Goal: Task Accomplishment & Management: Use online tool/utility

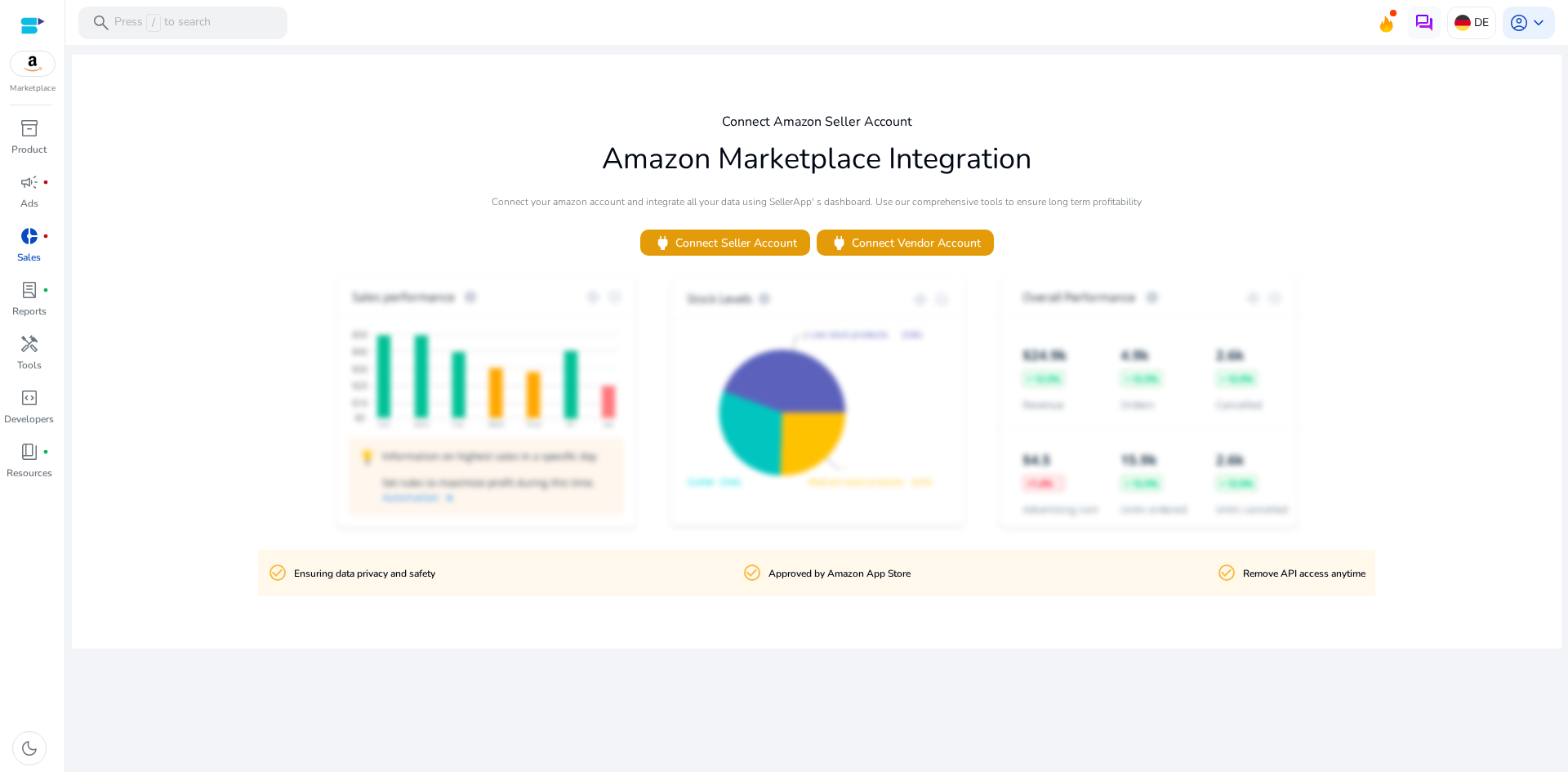
click at [28, 252] on p "Sales" at bounding box center [29, 257] width 24 height 14
click at [24, 133] on span "inventory_2" at bounding box center [30, 129] width 20 height 20
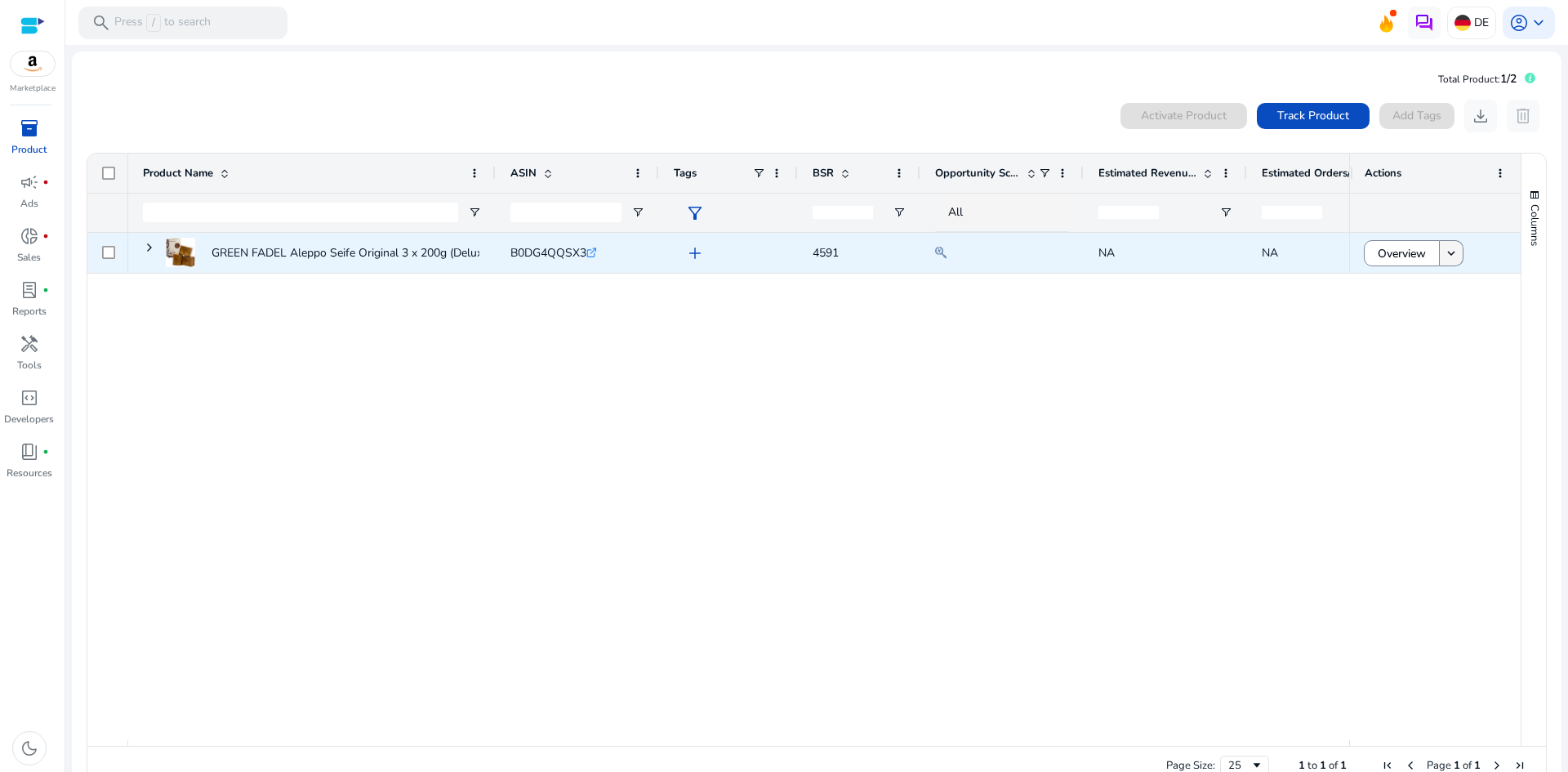
click at [1445, 257] on mat-icon "keyboard_arrow_down" at bounding box center [1452, 253] width 14 height 14
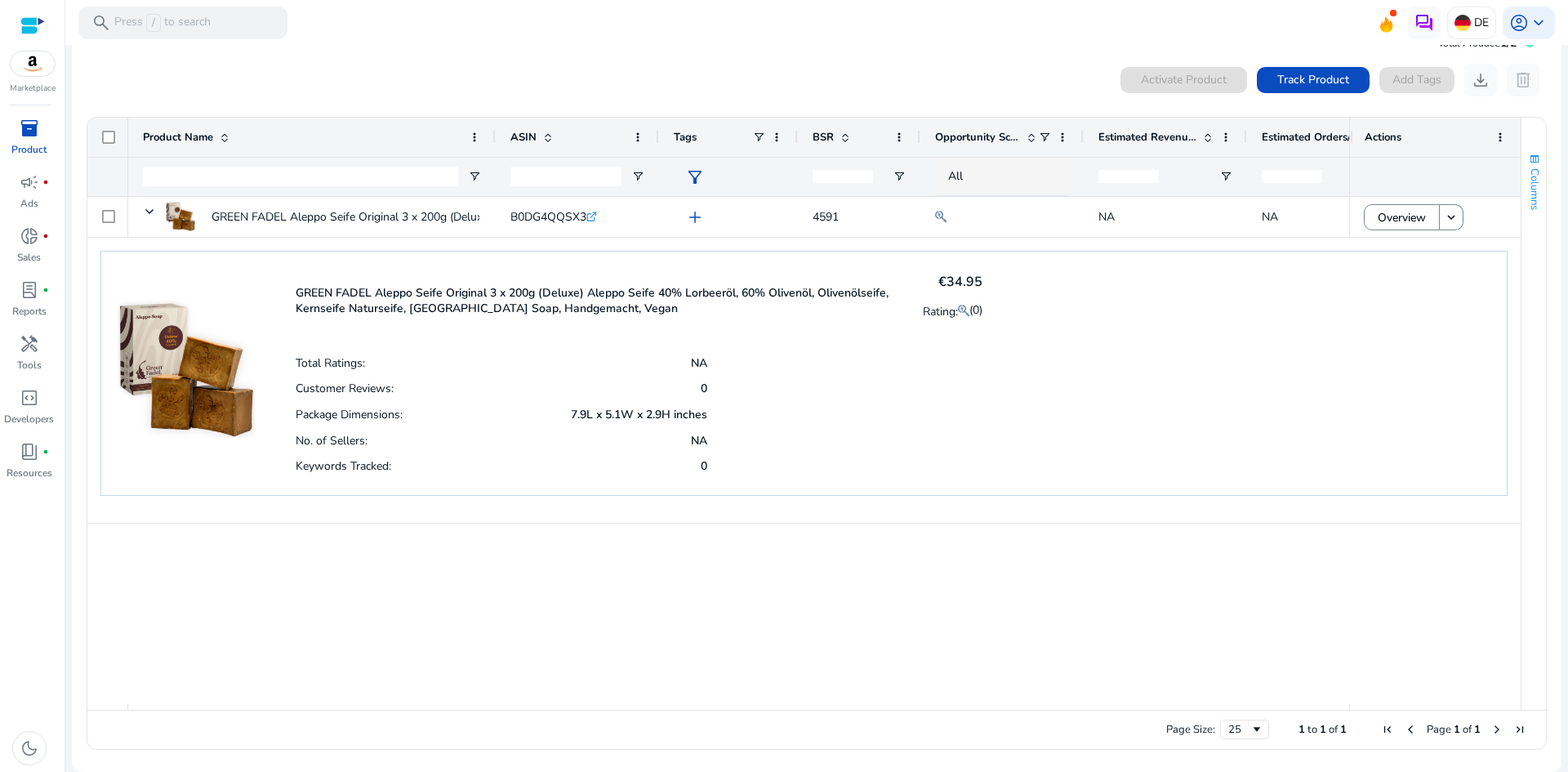
click at [1524, 214] on button "Columns" at bounding box center [1533, 181] width 24 height 88
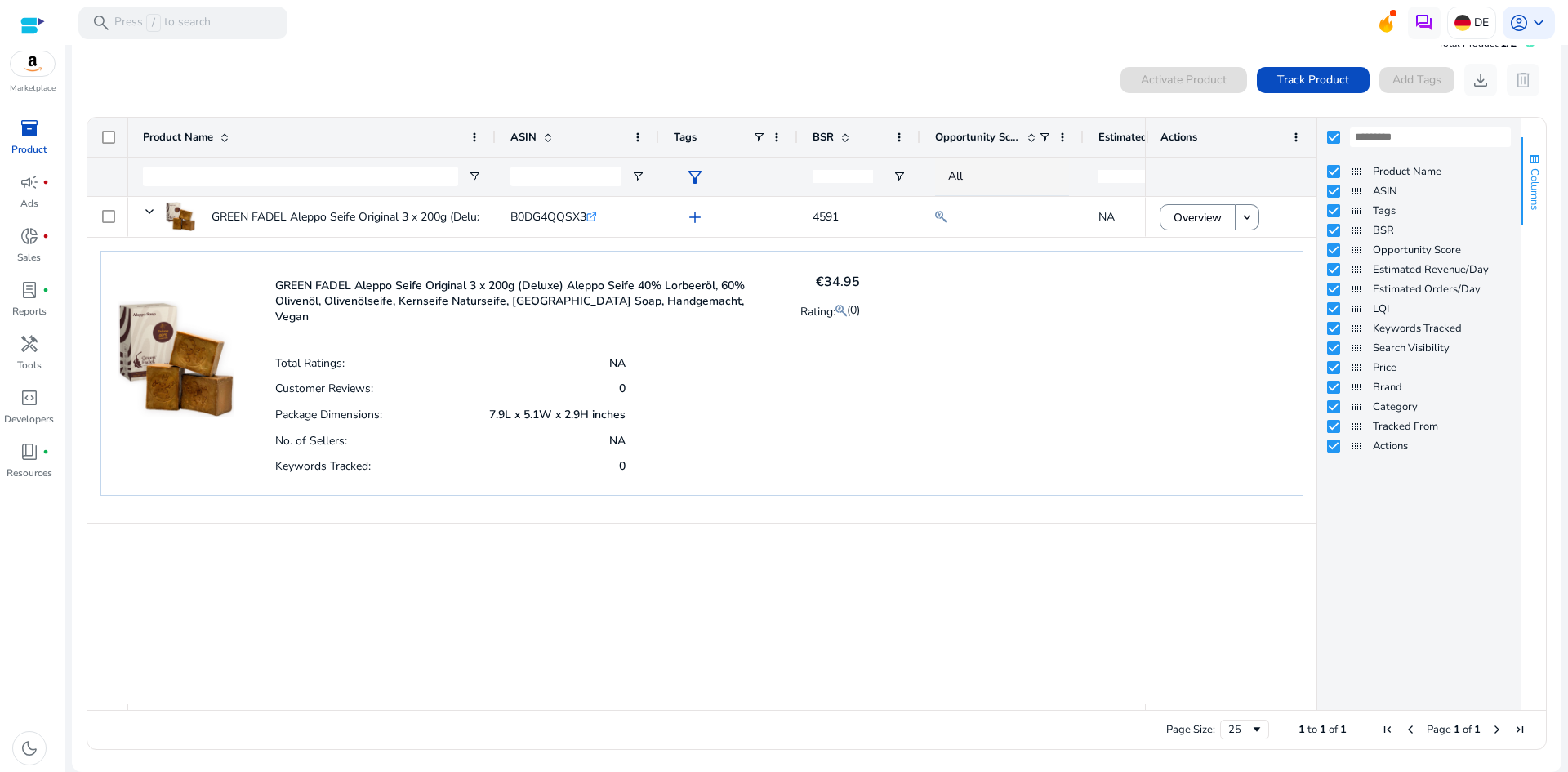
click at [1524, 214] on button "Columns" at bounding box center [1533, 181] width 24 height 88
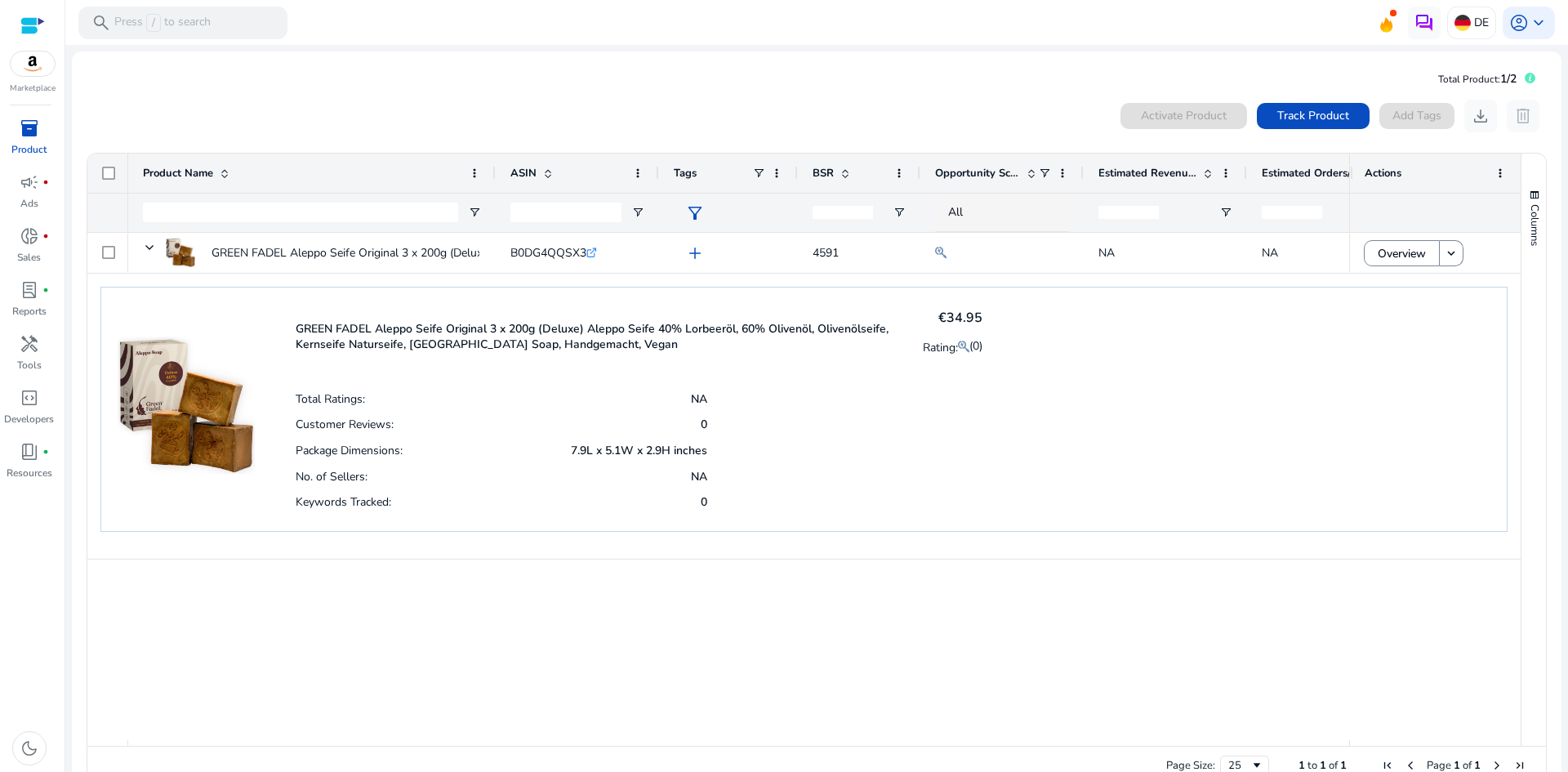
click at [33, 72] on img at bounding box center [32, 63] width 44 height 24
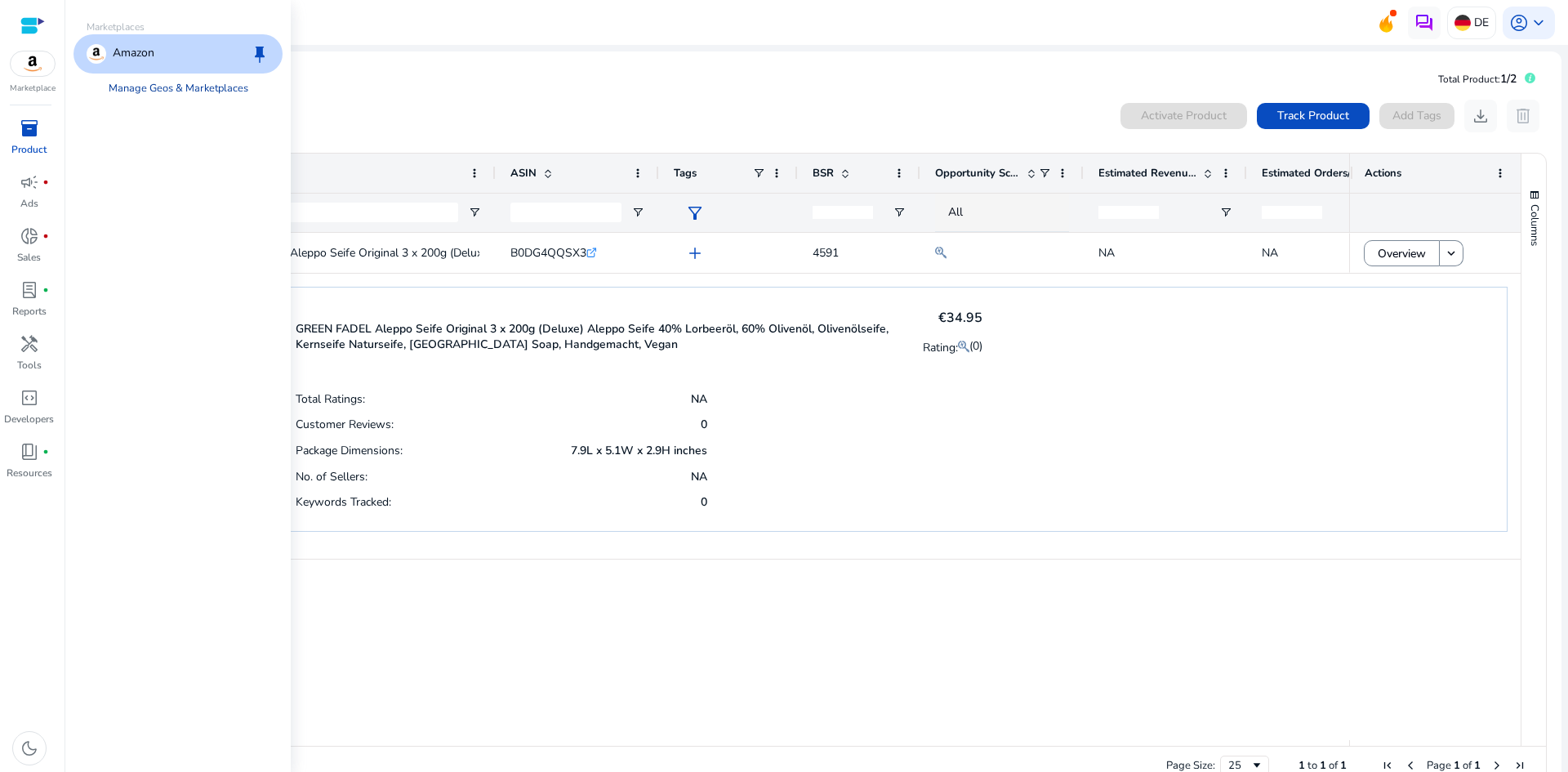
click at [155, 91] on link "Manage Geos & Marketplaces" at bounding box center [179, 88] width 166 height 29
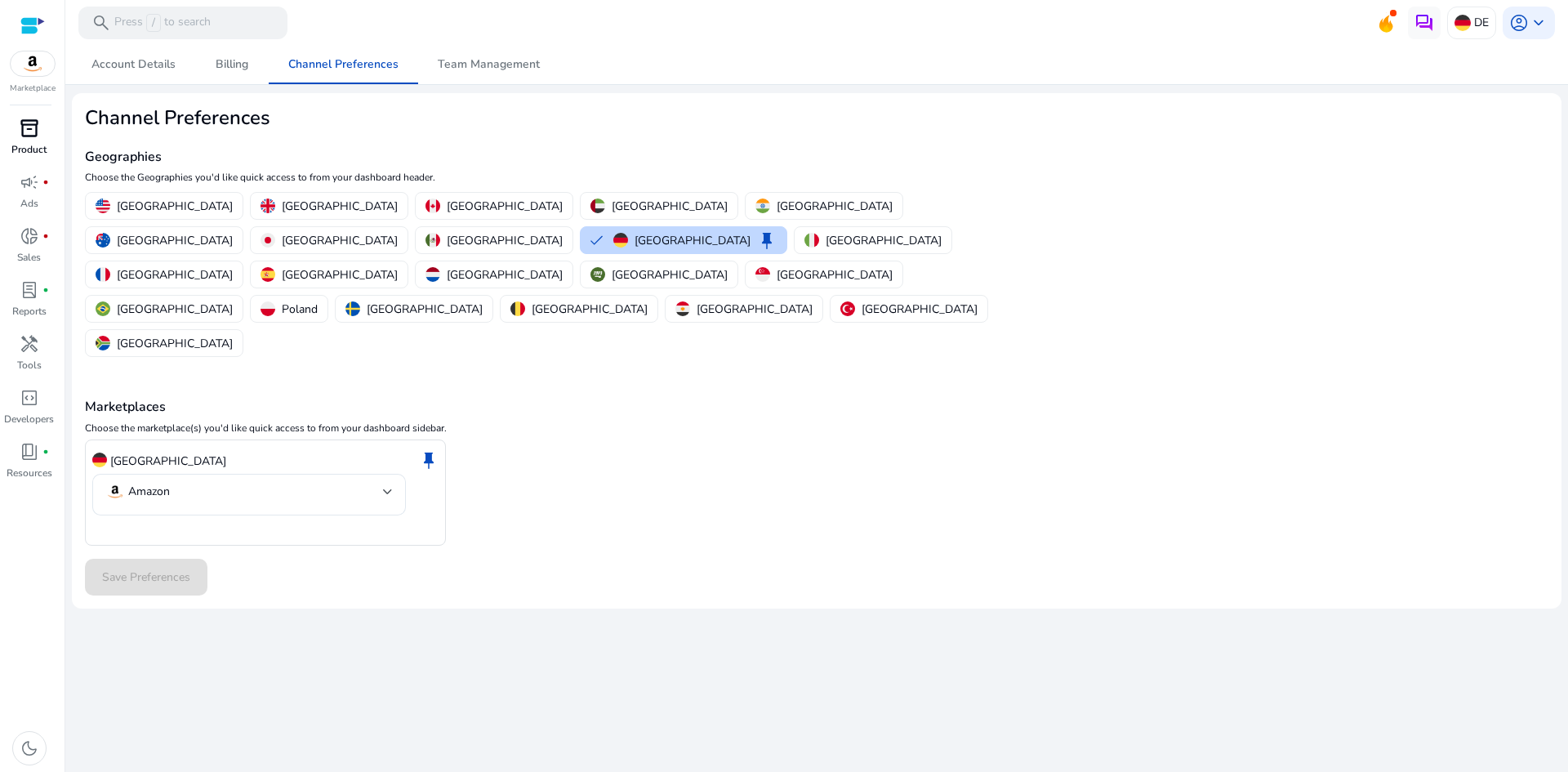
click at [21, 130] on span "inventory_2" at bounding box center [30, 129] width 20 height 20
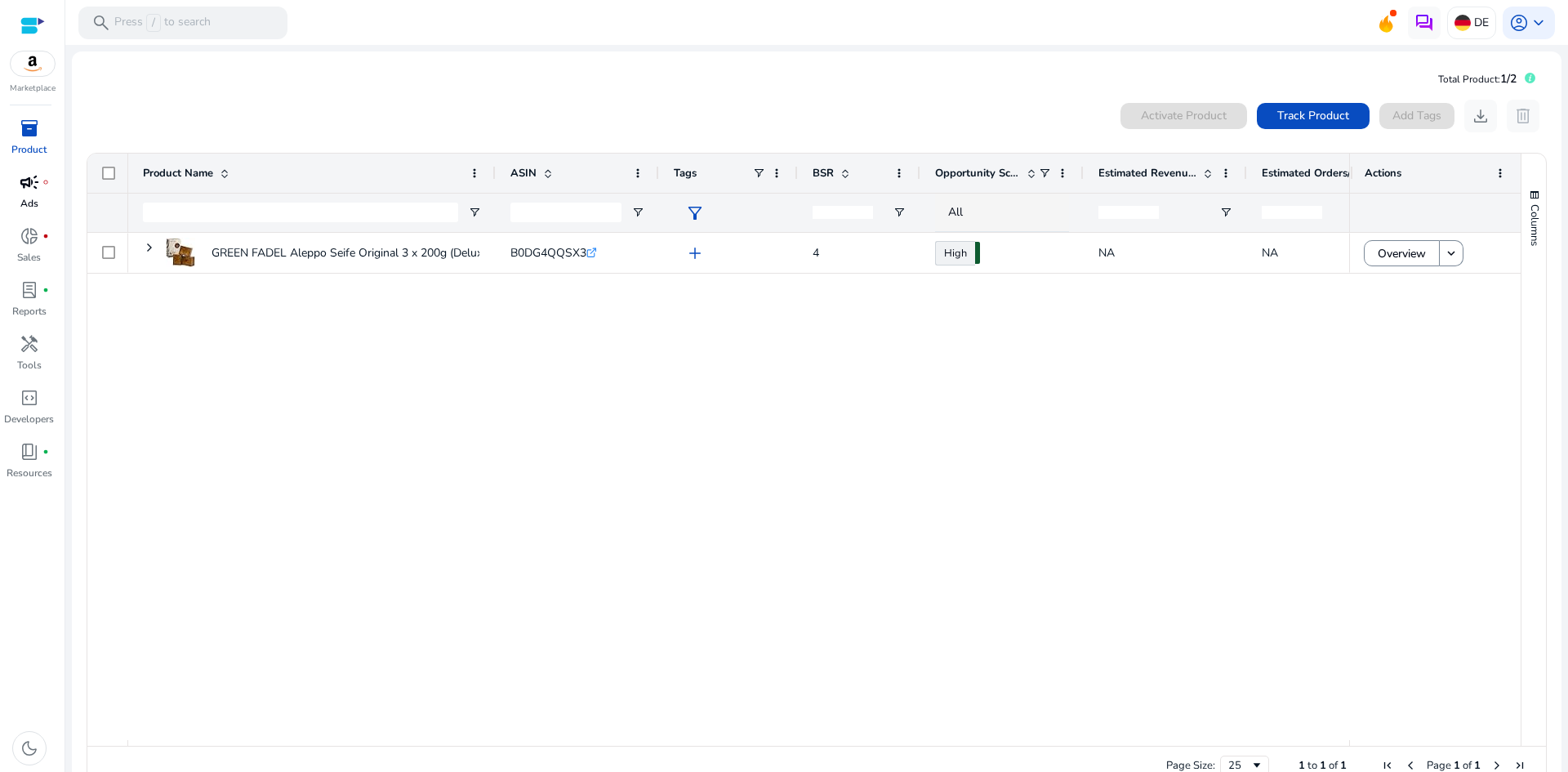
click at [38, 199] on p "Ads" at bounding box center [30, 203] width 18 height 14
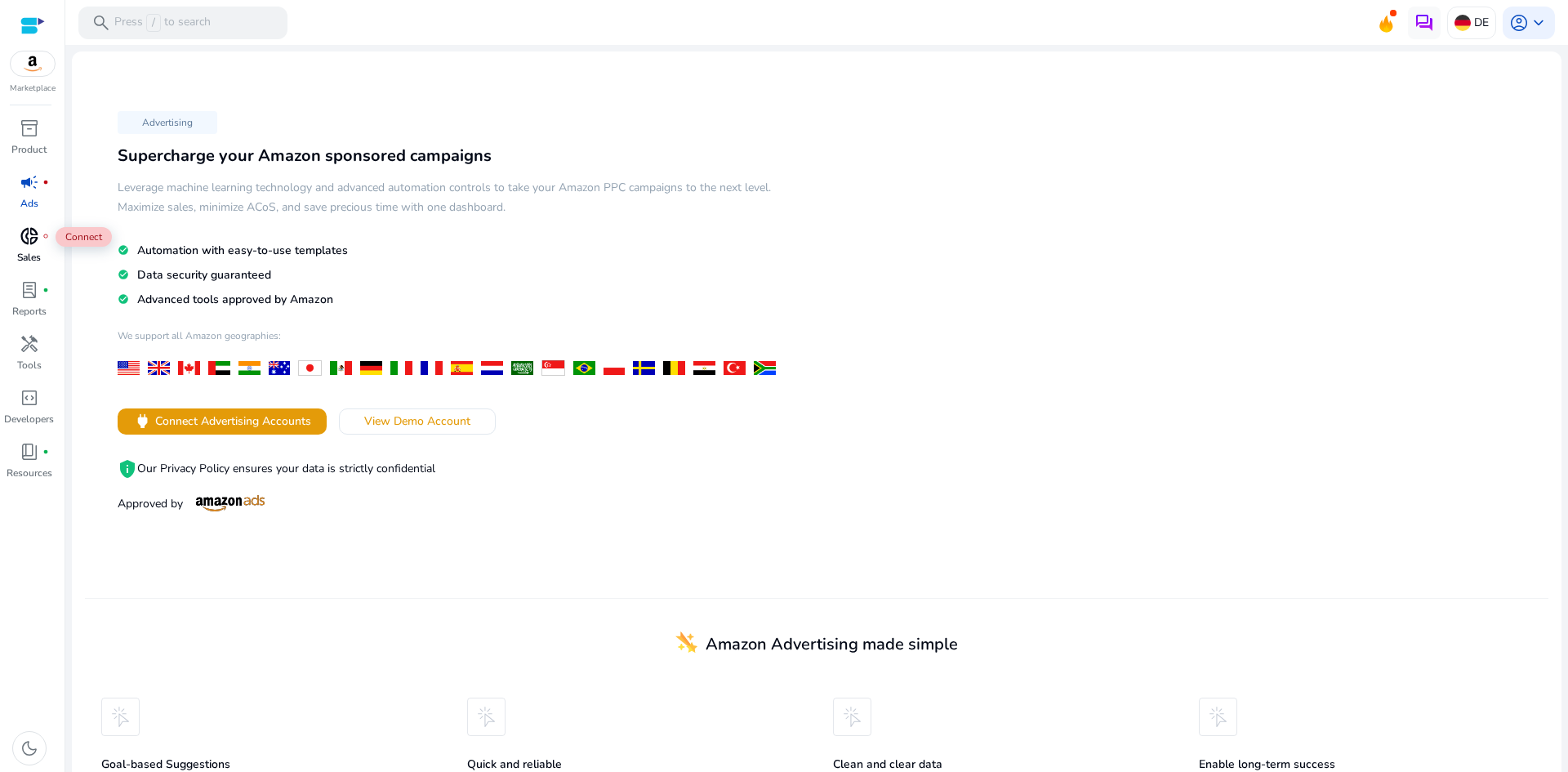
click at [34, 240] on span "donut_small" at bounding box center [30, 236] width 20 height 20
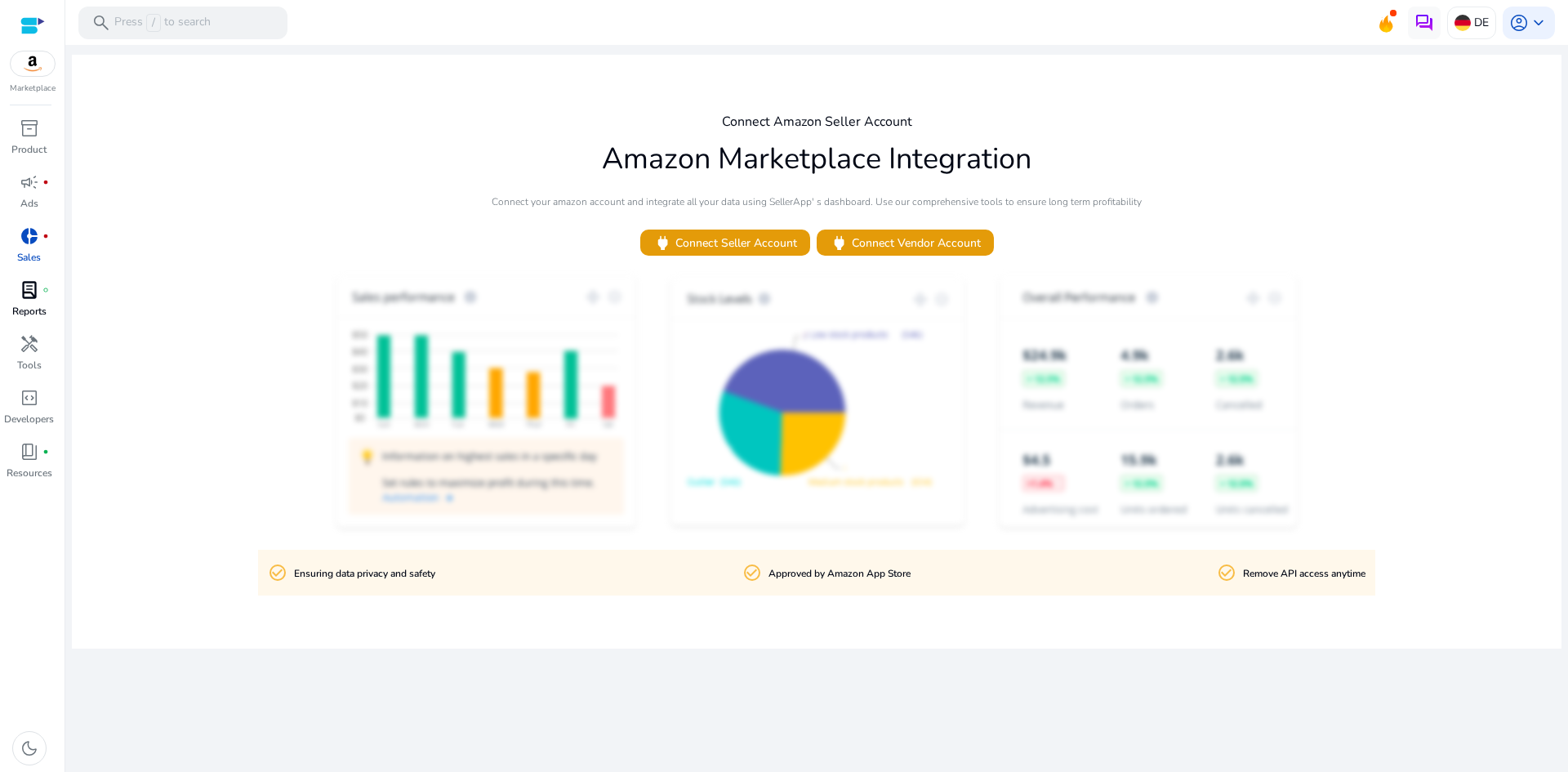
click at [35, 303] on link "lab_profile fiber_manual_record Reports" at bounding box center [29, 304] width 58 height 54
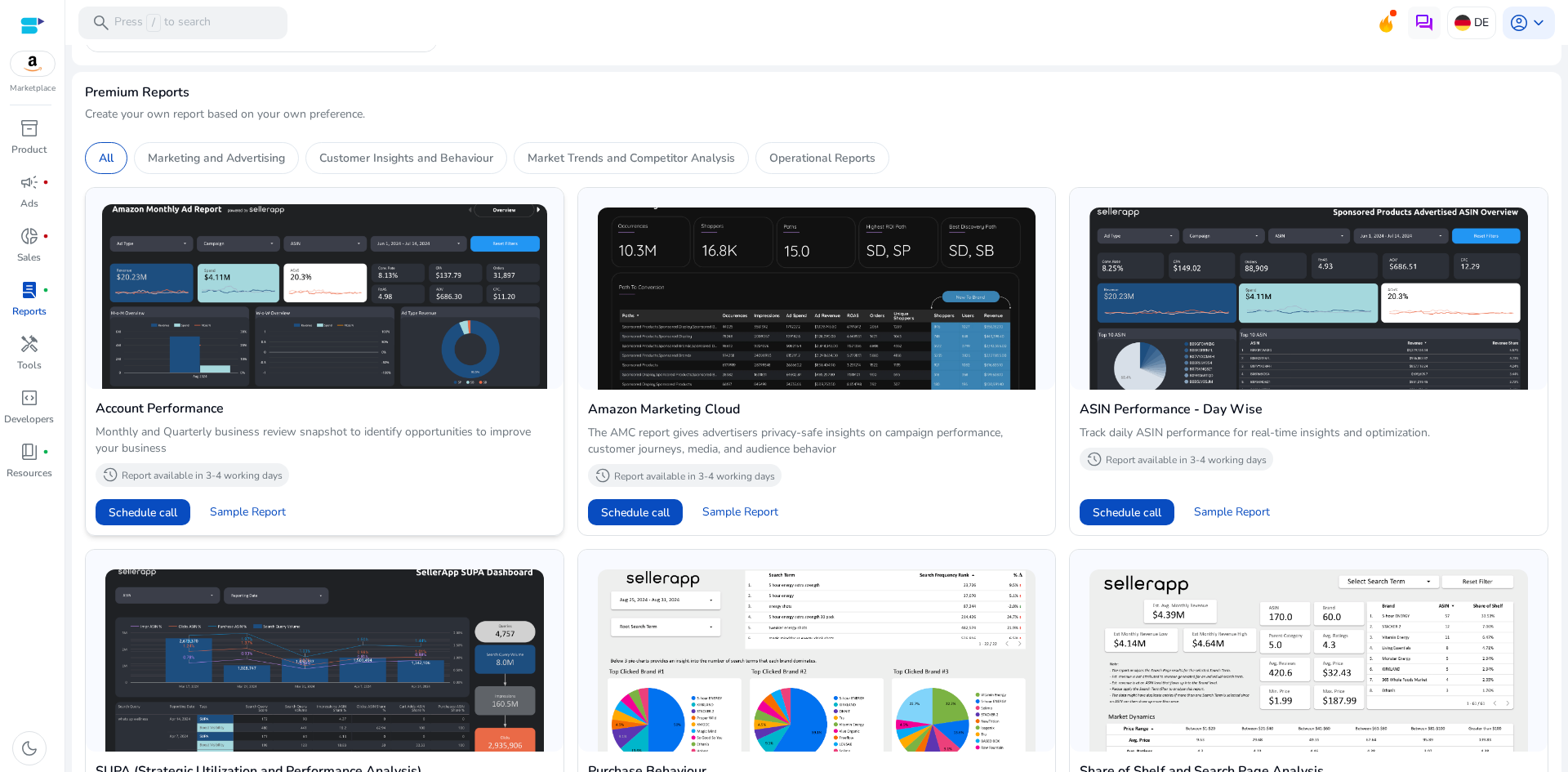
scroll to position [734, 0]
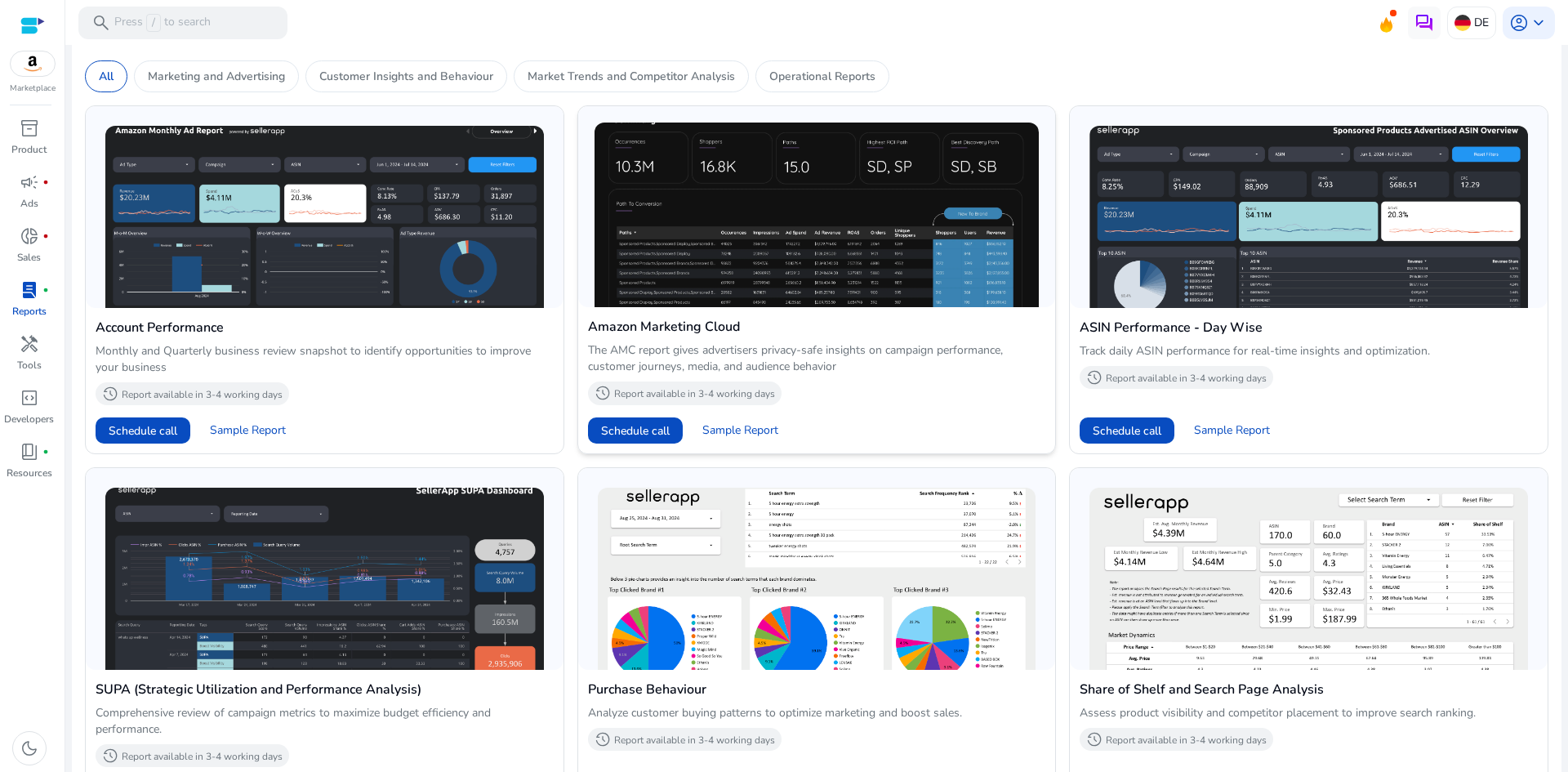
click at [758, 227] on img at bounding box center [817, 214] width 445 height 185
click at [628, 431] on span "Schedule call" at bounding box center [636, 430] width 69 height 17
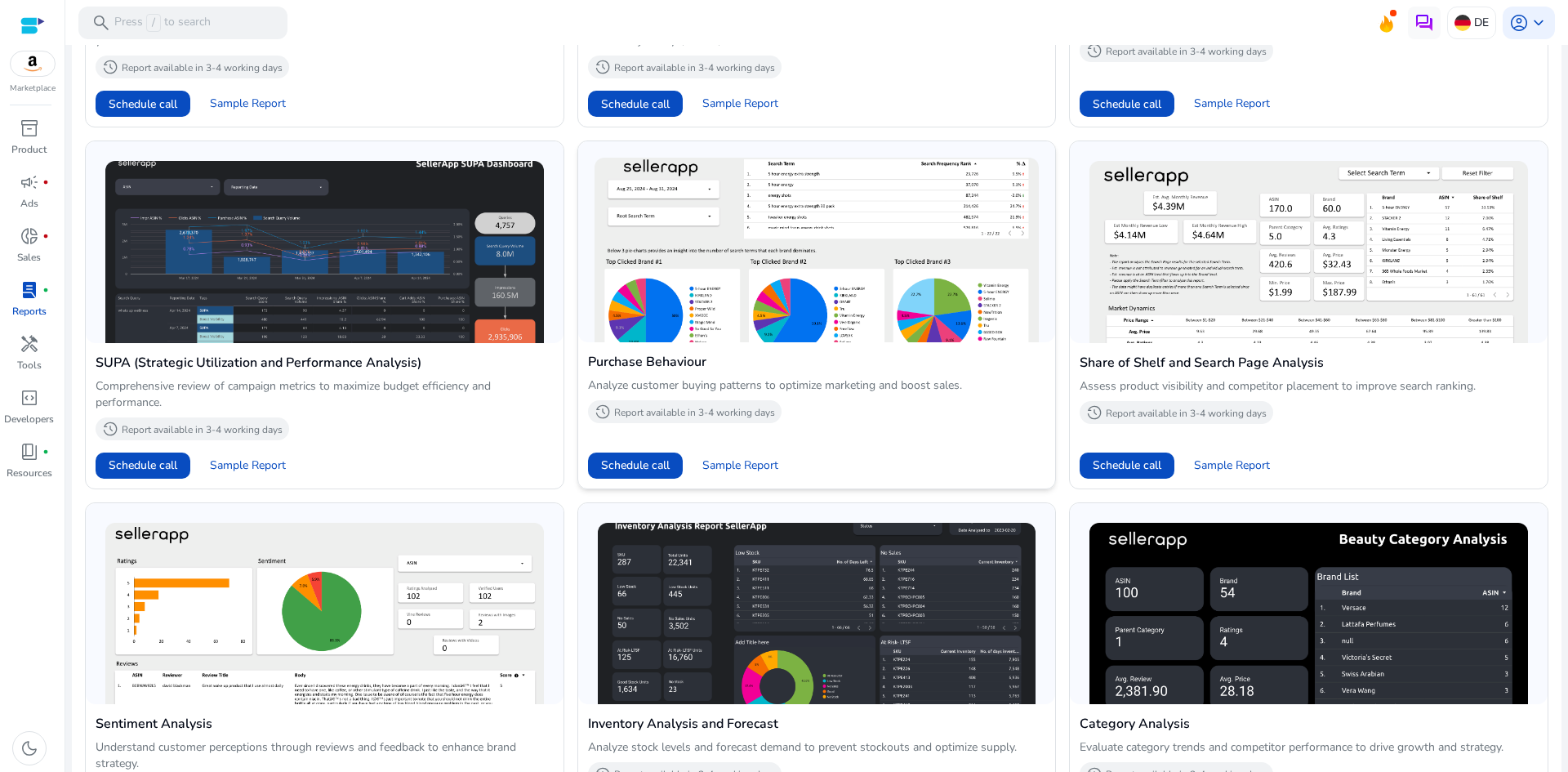
scroll to position [1143, 0]
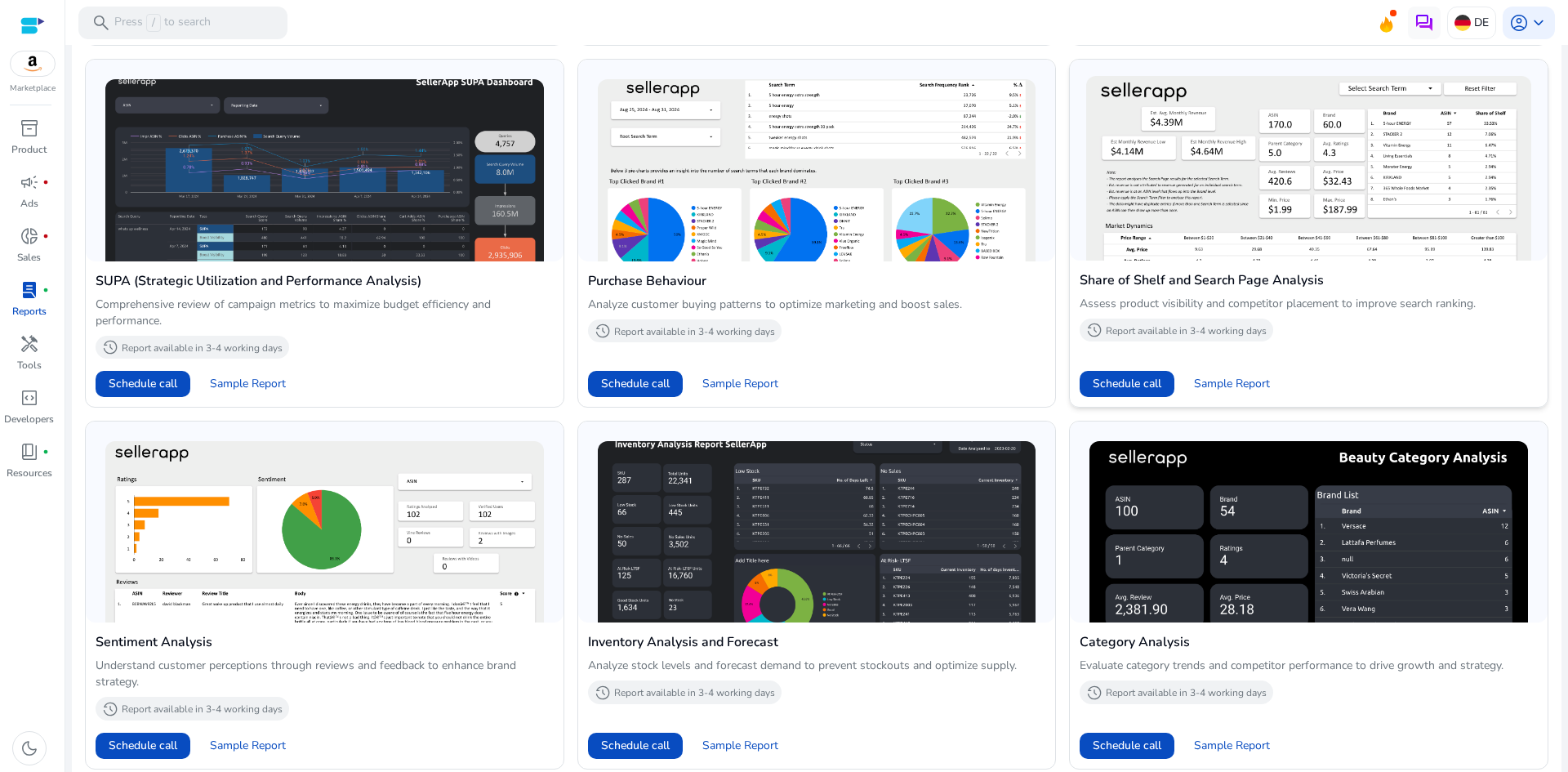
click at [1185, 141] on img at bounding box center [1309, 168] width 445 height 185
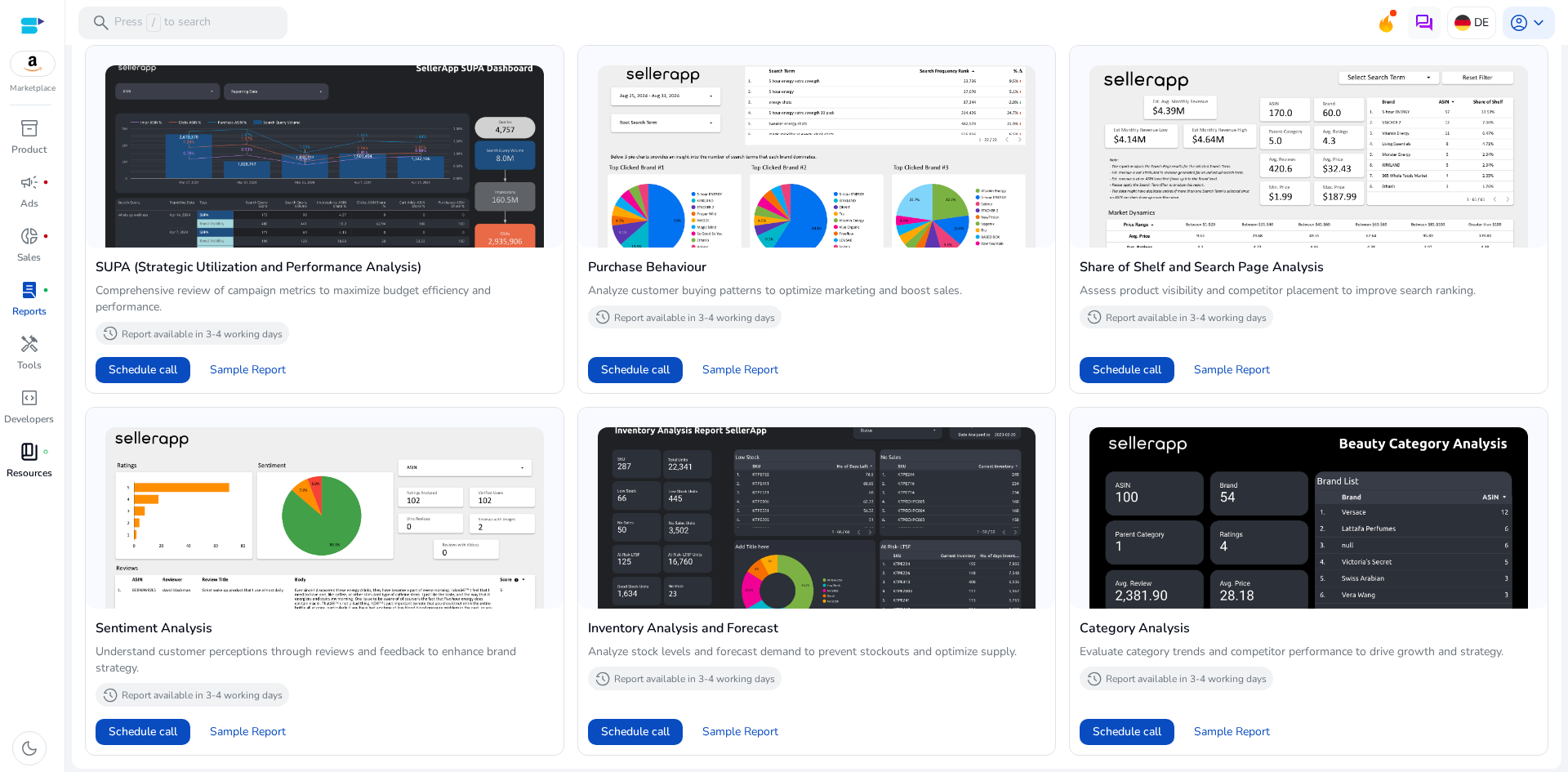
scroll to position [1158, 0]
click at [14, 457] on div "book_4 fiber_manual_record" at bounding box center [29, 451] width 46 height 26
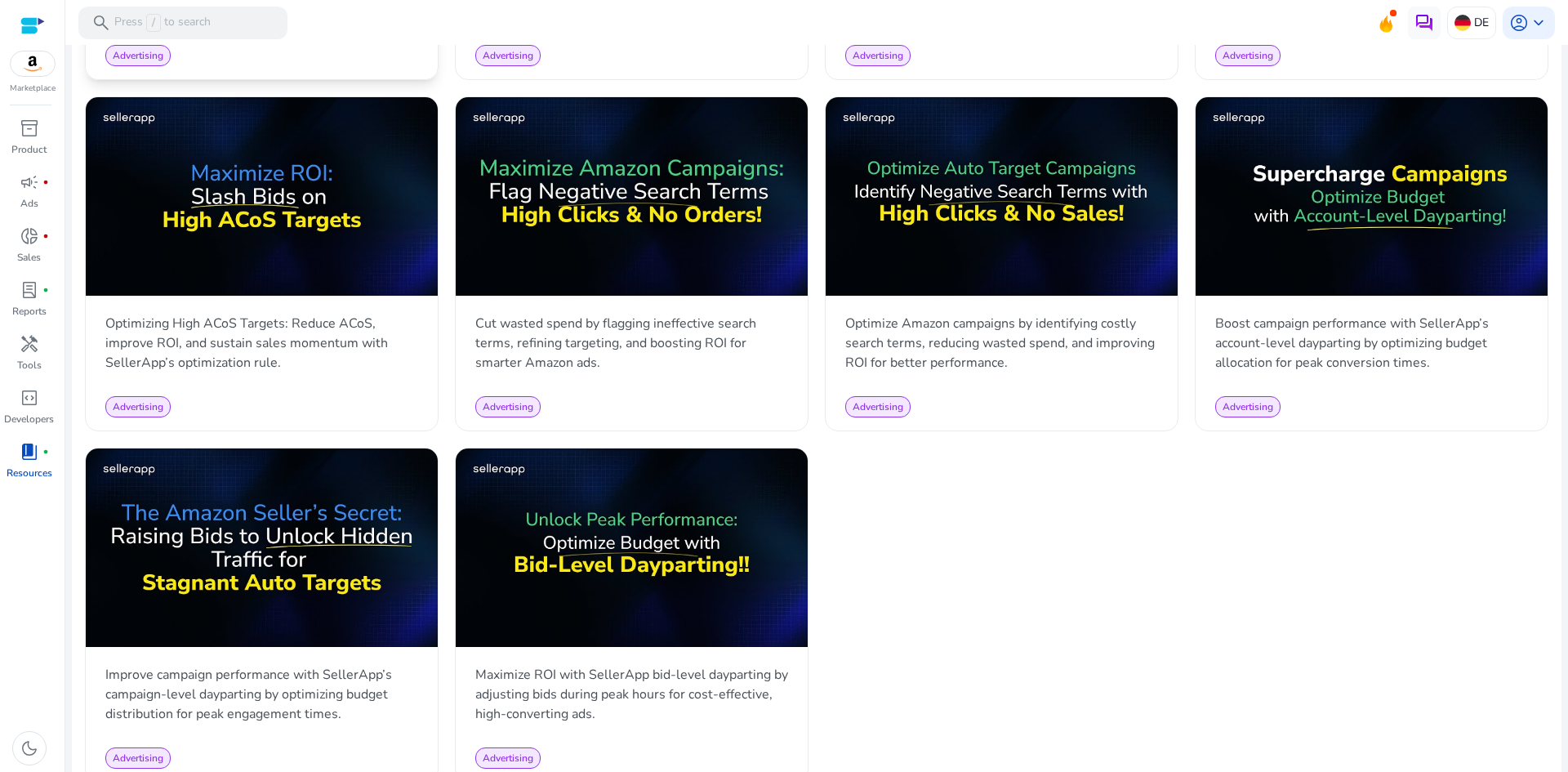
scroll to position [898, 0]
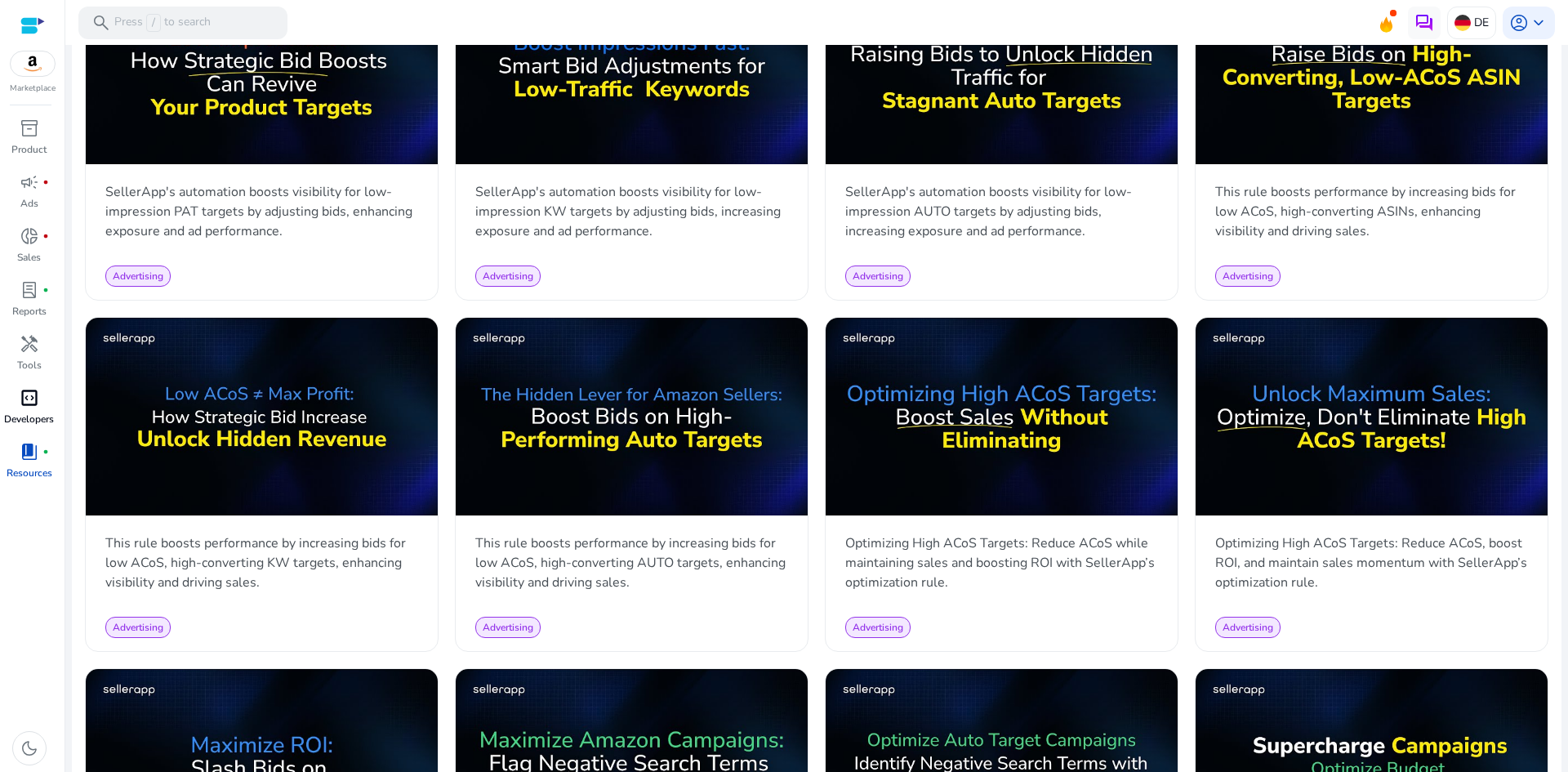
click at [25, 403] on span "code_blocks" at bounding box center [30, 398] width 20 height 20
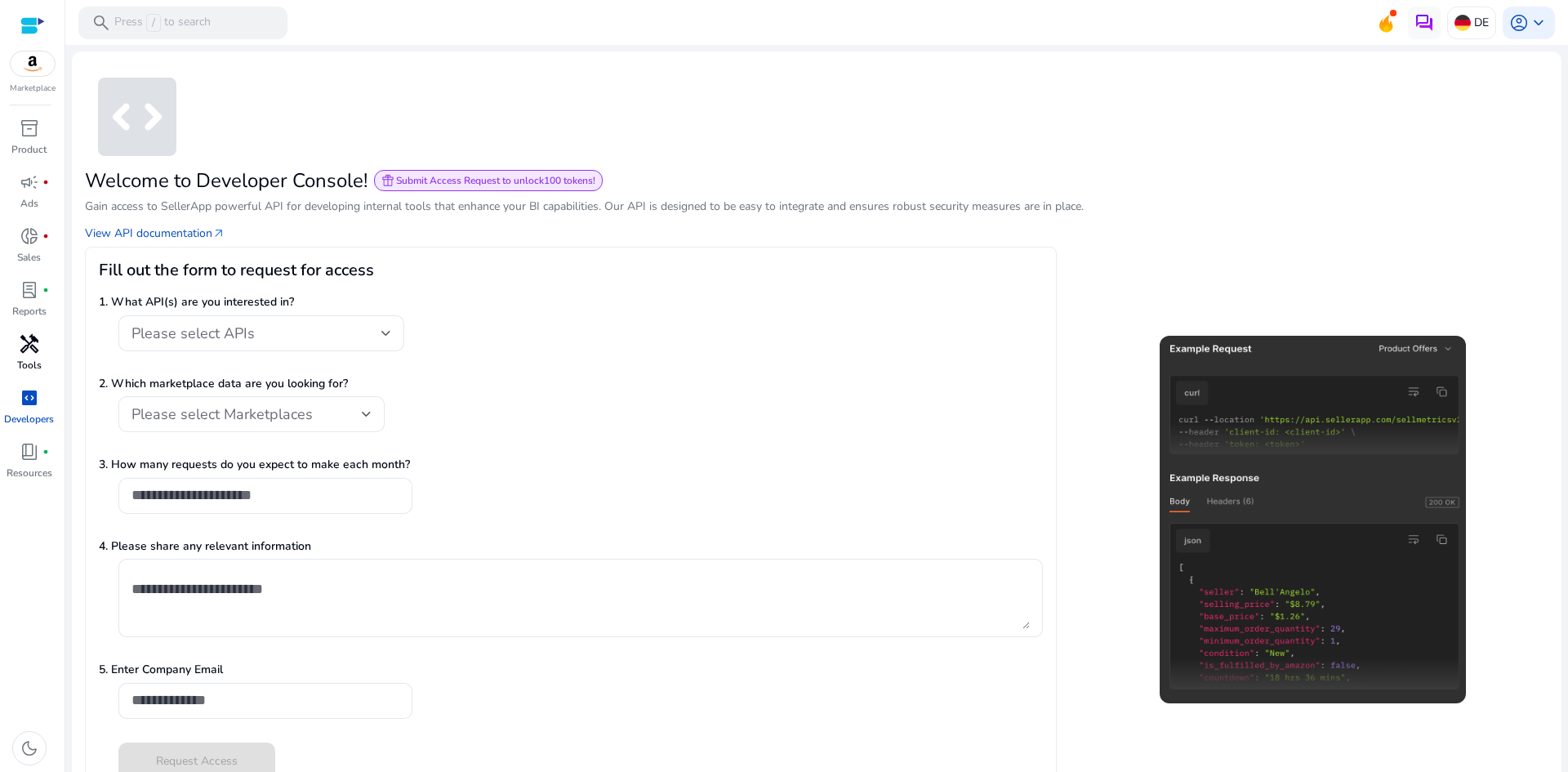
click at [26, 348] on span "handyman" at bounding box center [30, 344] width 20 height 20
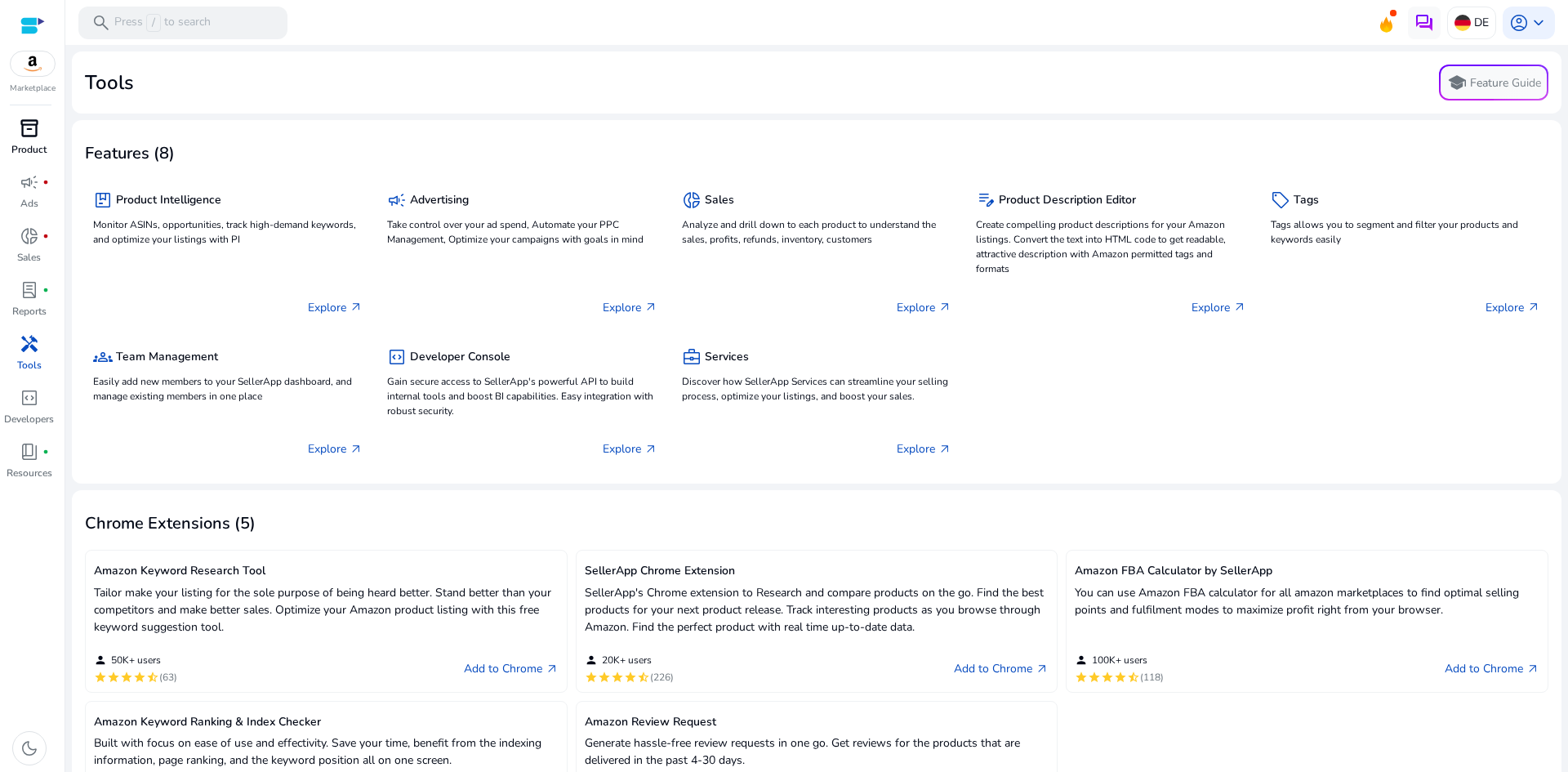
click at [31, 138] on span "inventory_2" at bounding box center [30, 129] width 20 height 20
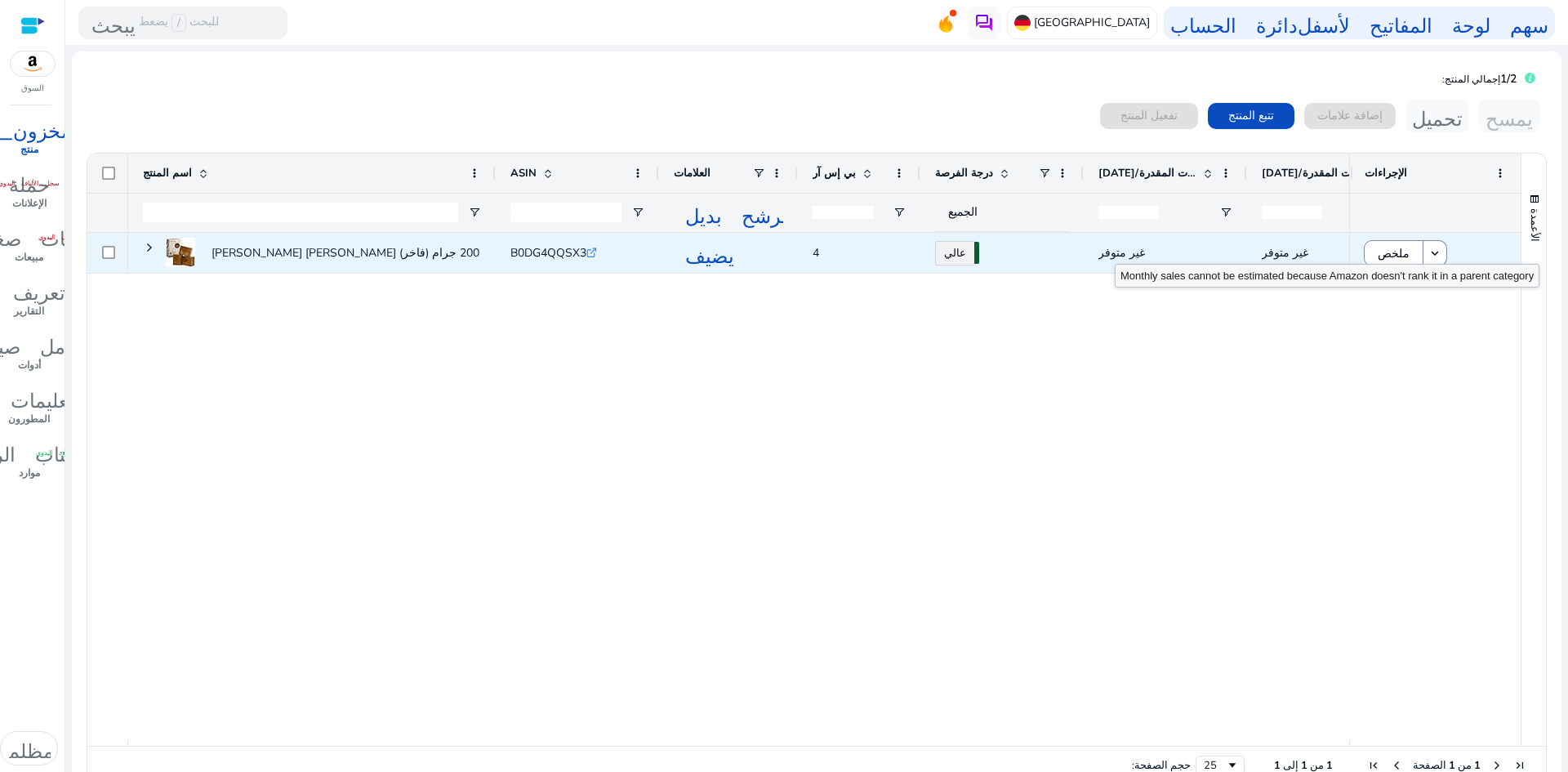
click at [1133, 249] on font "غير متوفر" at bounding box center [1122, 252] width 46 height 15
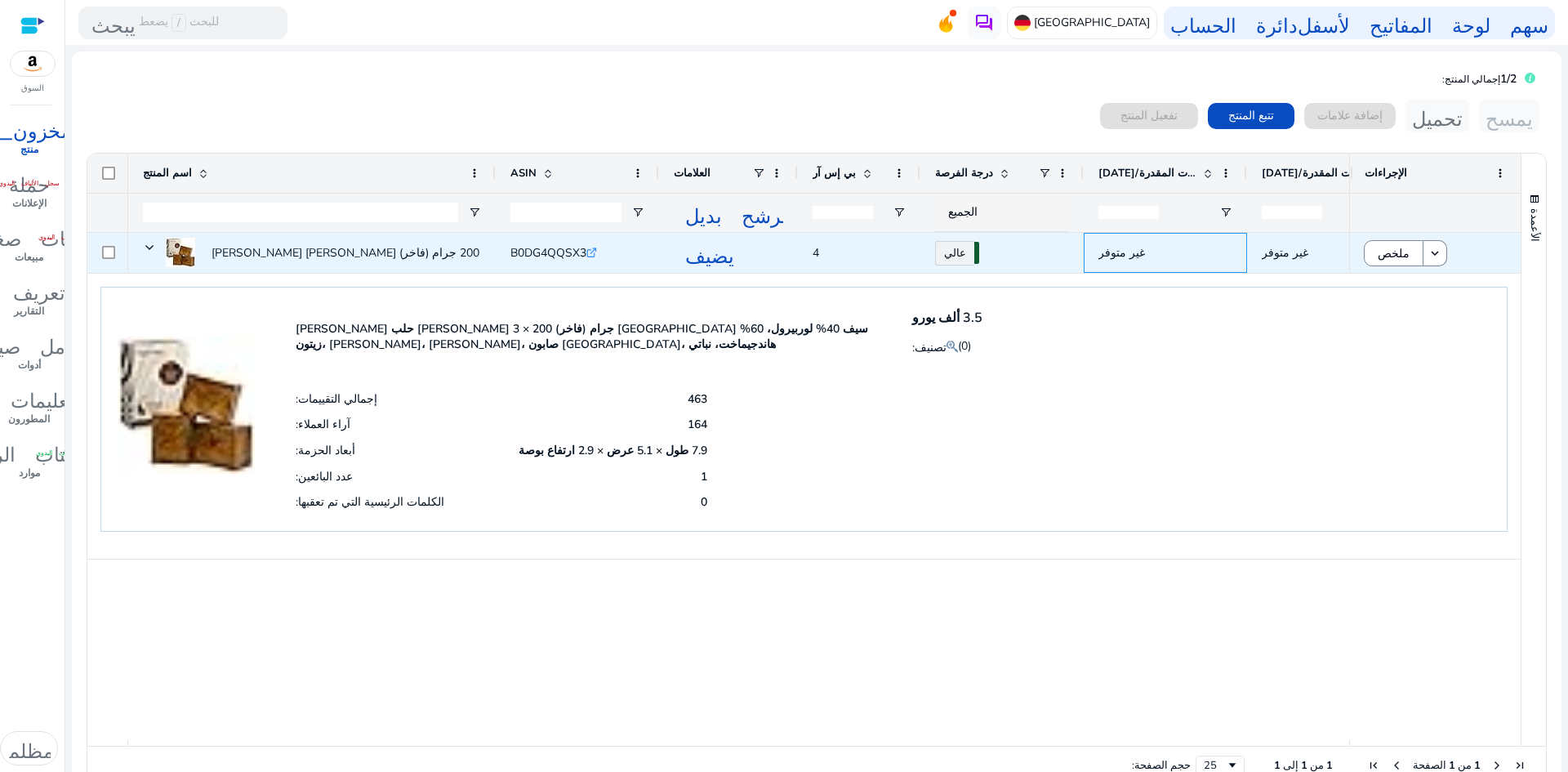
click at [1133, 245] on font "غير متوفر" at bounding box center [1122, 252] width 46 height 15
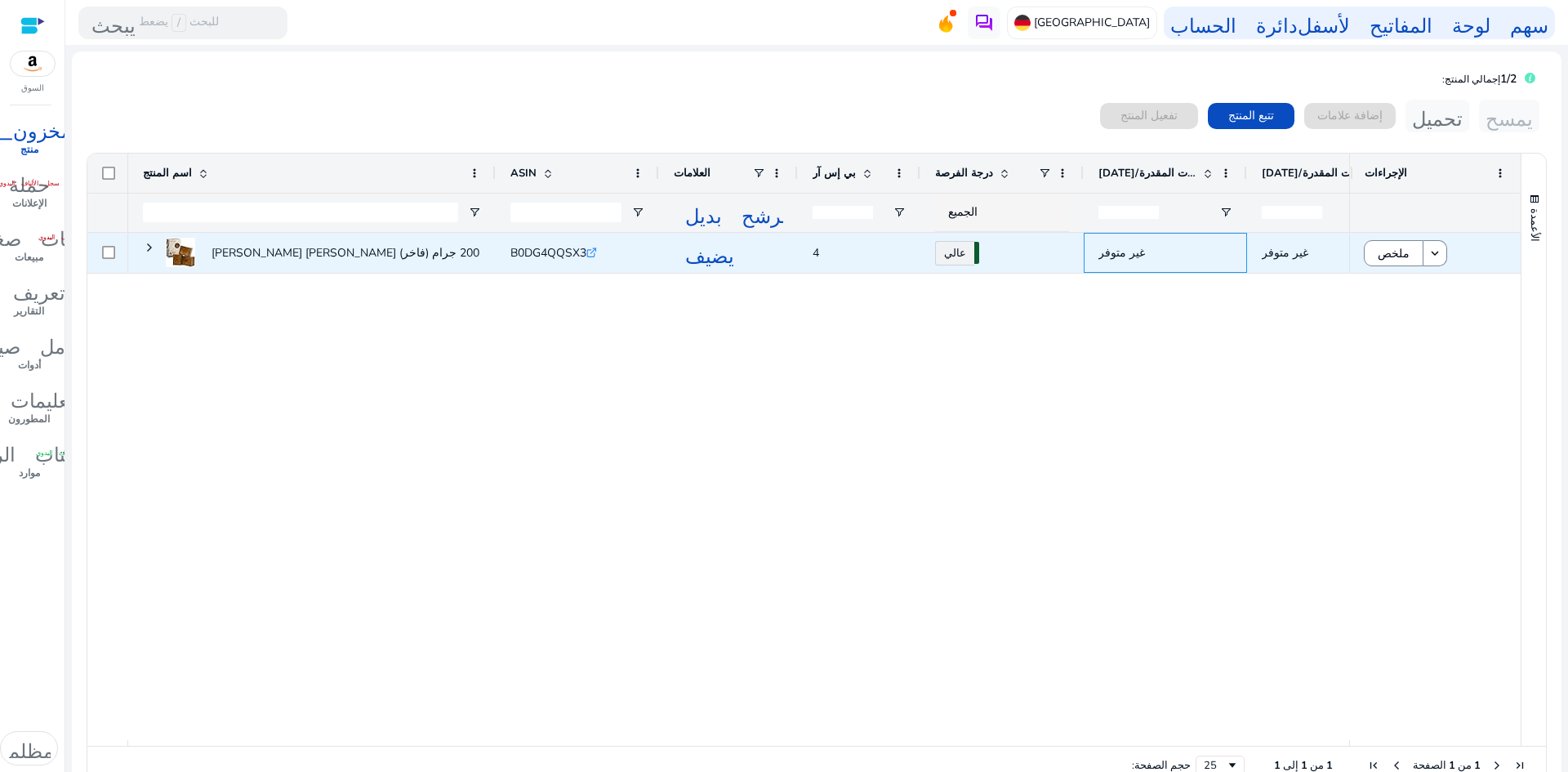
click at [1136, 256] on font "غير متوفر" at bounding box center [1122, 252] width 46 height 15
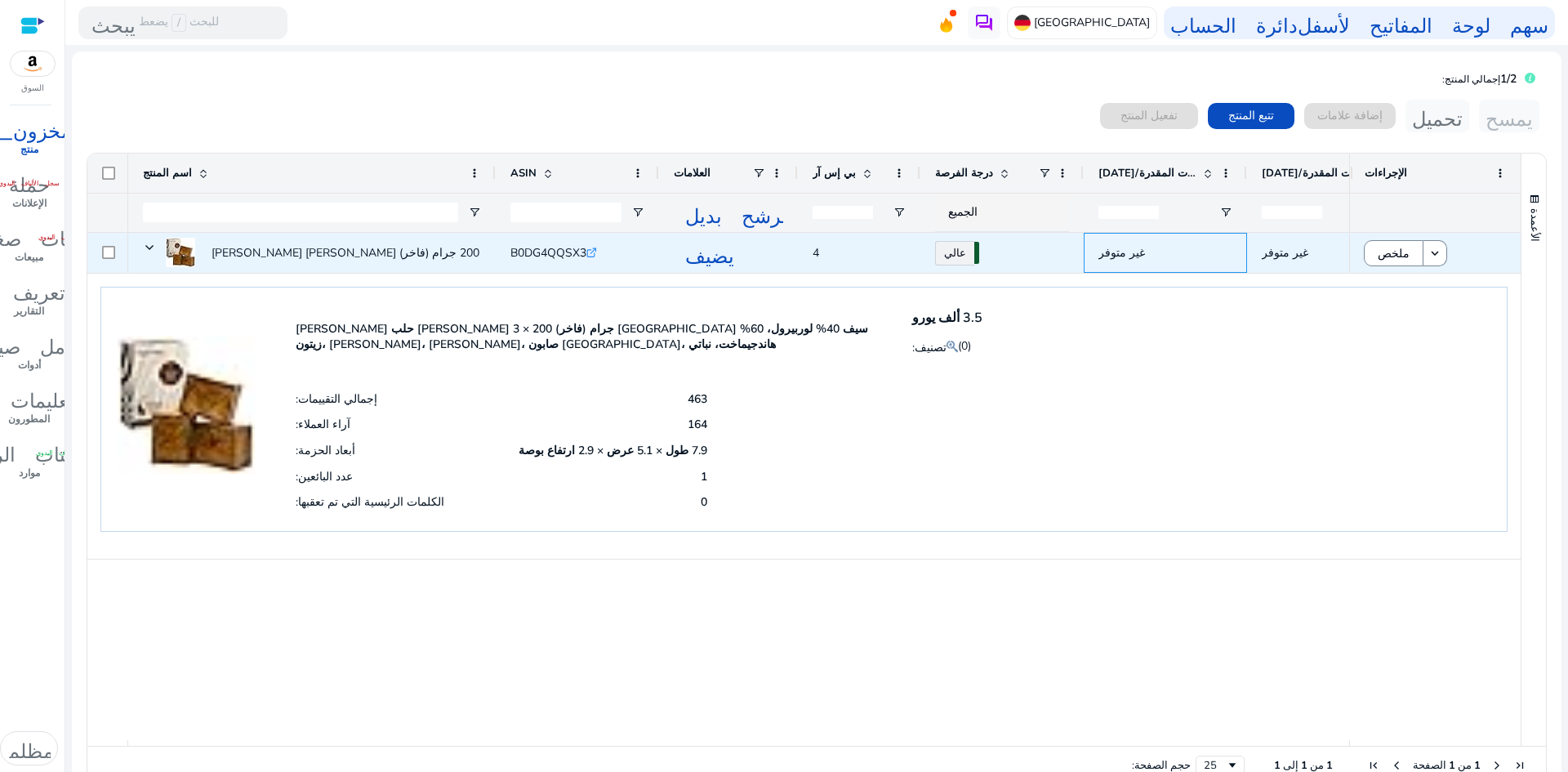
click at [1136, 256] on font "غير متوفر" at bounding box center [1122, 252] width 46 height 15
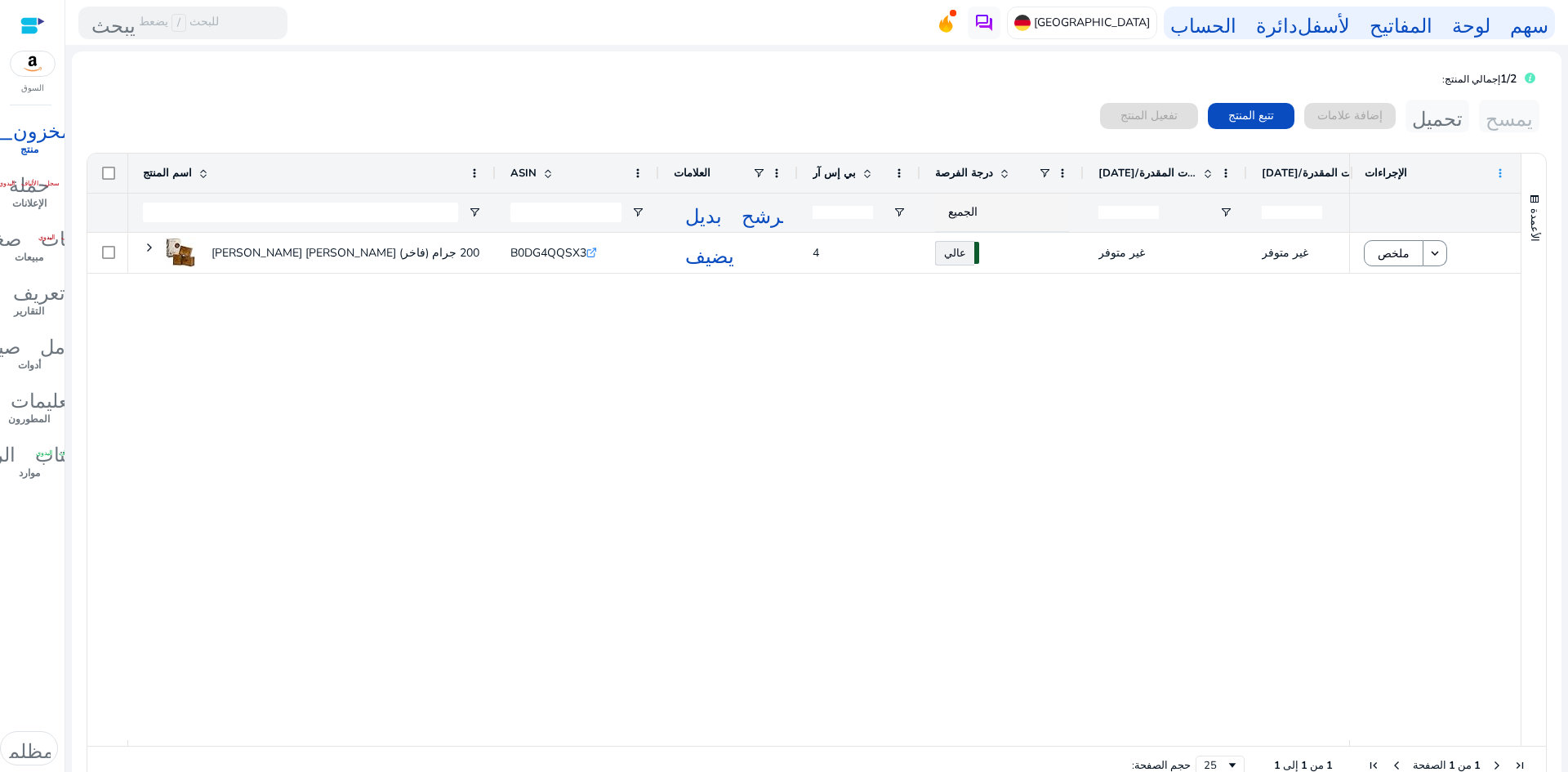
click at [1498, 174] on span at bounding box center [1500, 172] width 13 height 13
drag, startPoint x: 1180, startPoint y: 441, endPoint x: 1184, endPoint y: 415, distance: 26.3
click at [1180, 439] on div "[PERSON_NAME] [PERSON_NAME] أصلي 3 × 200 جرام (فاخر) [PERSON_NAME][GEOGRAPHIC_D…" at bounding box center [738, 485] width 1221 height 507
click at [33, 130] on font "المخزون_2" at bounding box center [29, 129] width 110 height 23
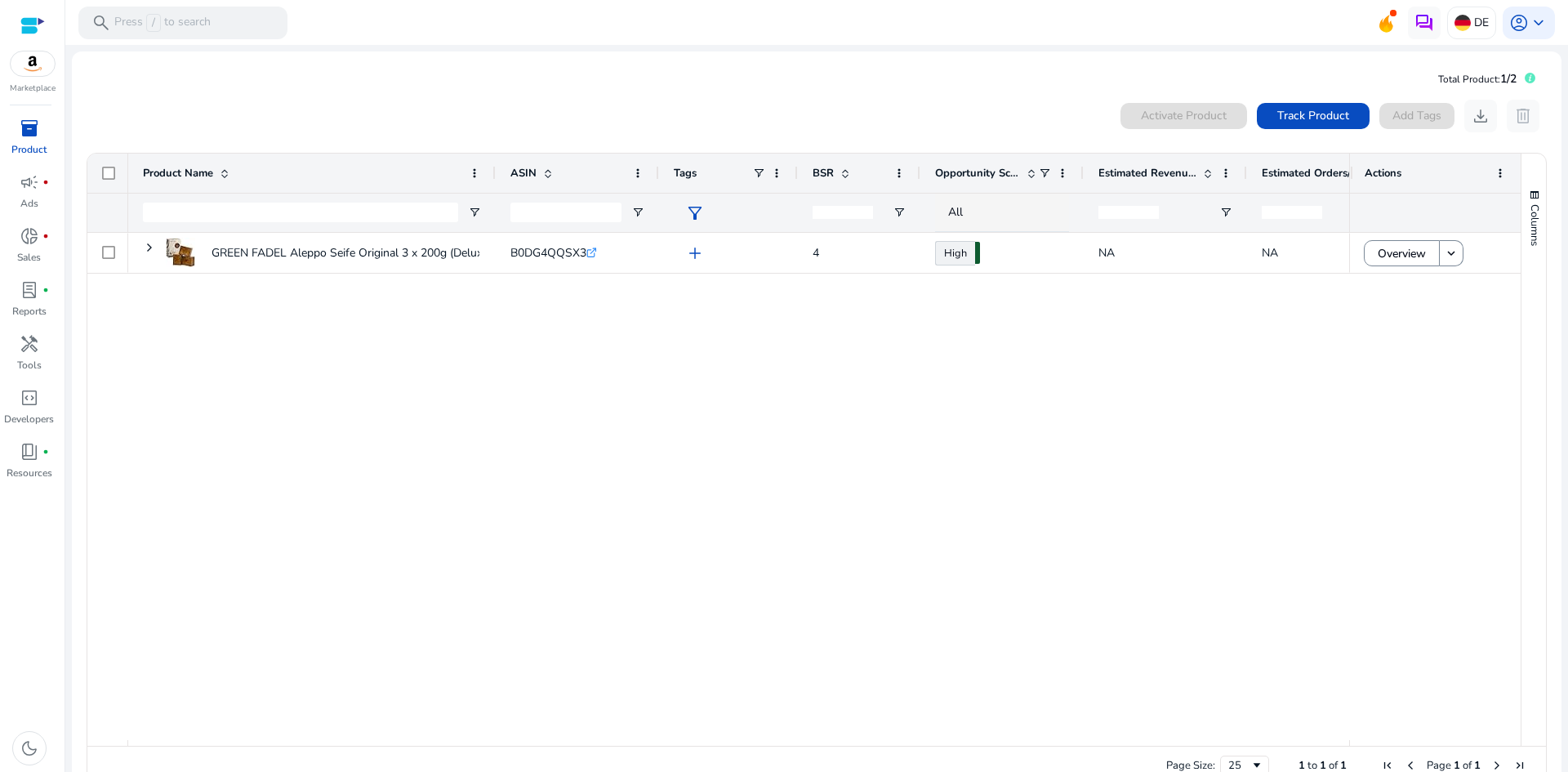
click at [1228, 373] on div "GREEN FADEL Aleppo Seife Original 3 x 200g (Deluxe) Aleppo Seife... B0DG4QQSX3 …" at bounding box center [738, 485] width 1221 height 507
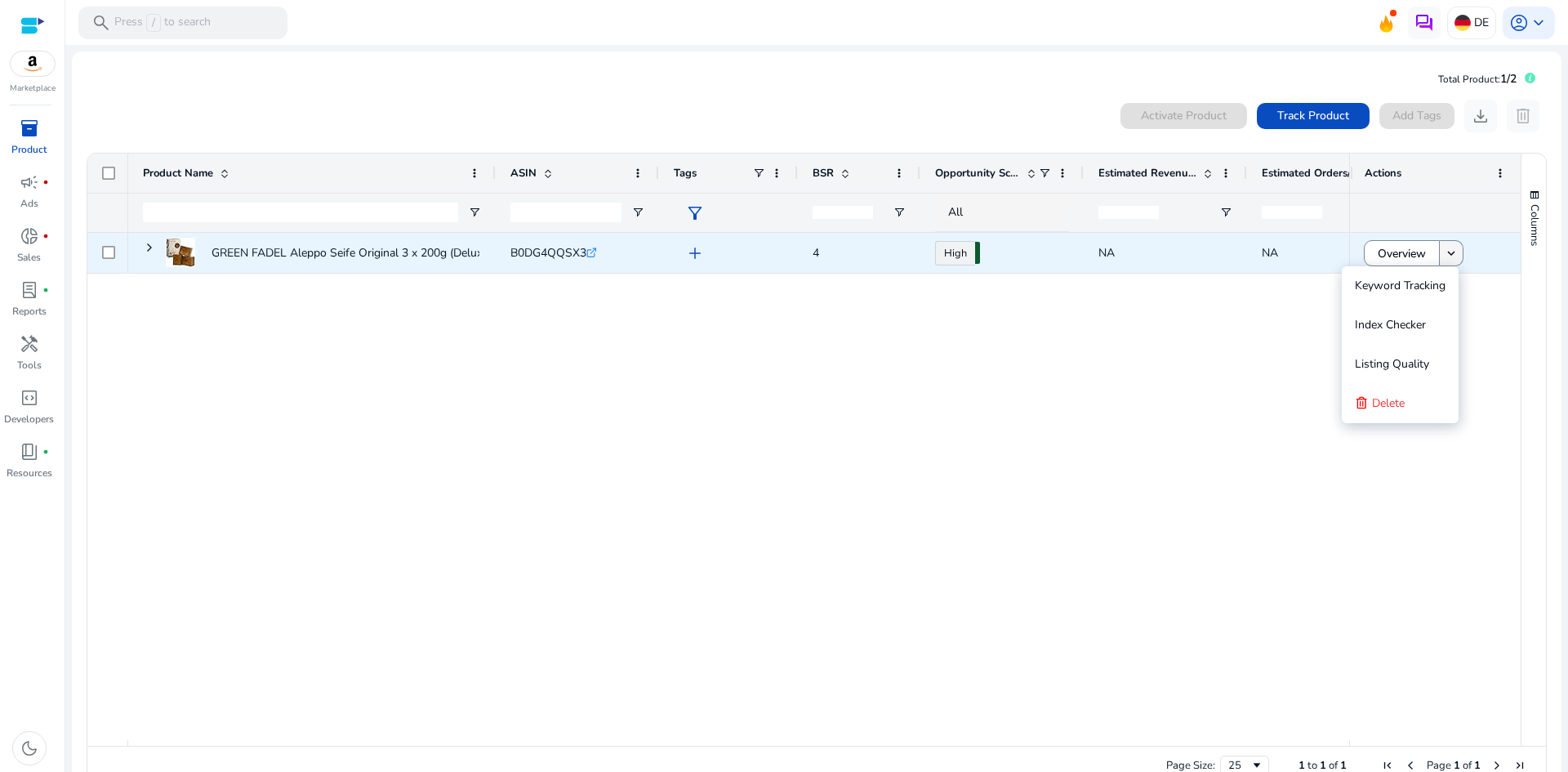
click at [1445, 253] on mat-icon "keyboard_arrow_down" at bounding box center [1452, 253] width 14 height 14
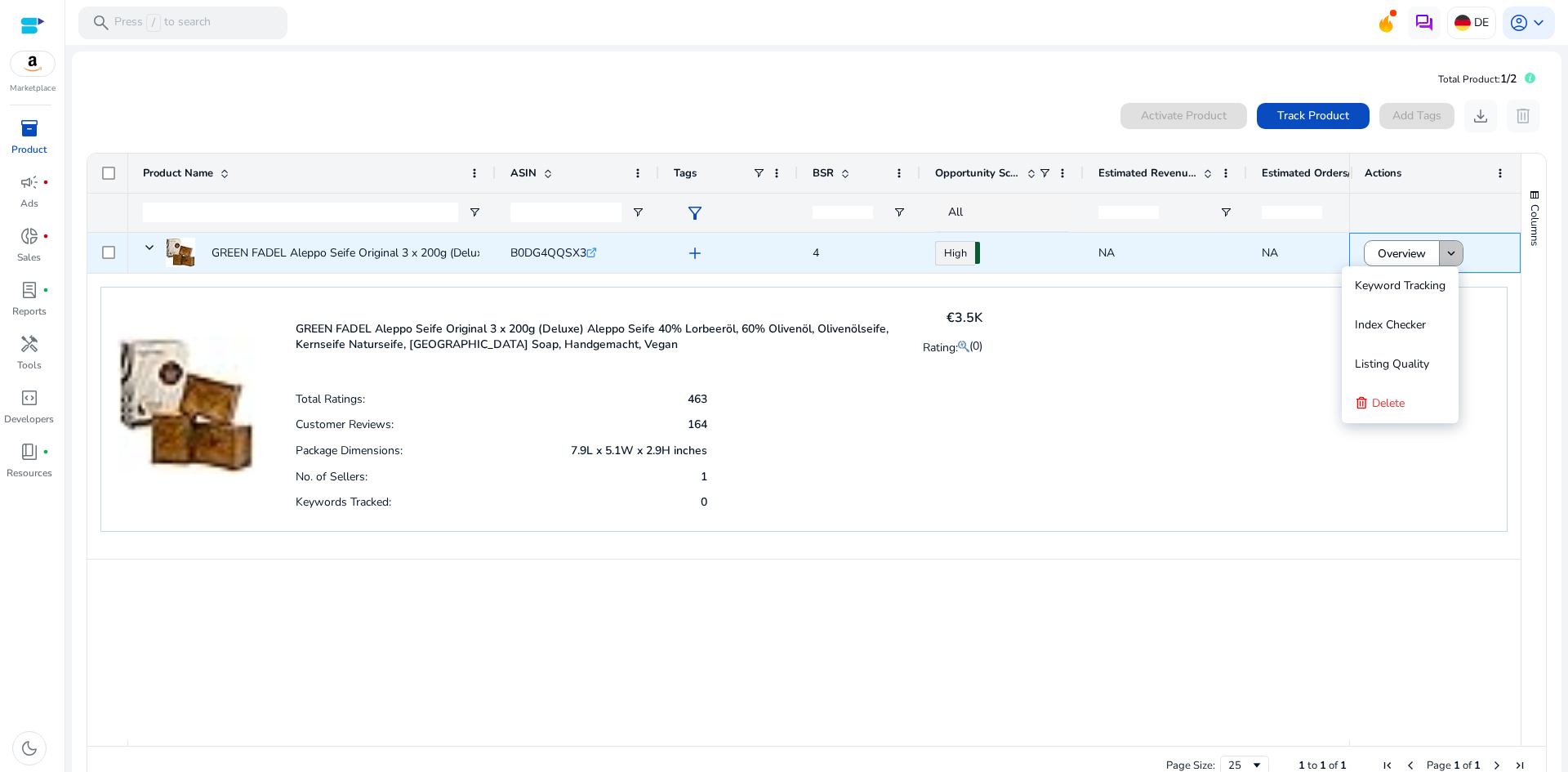
click at [1445, 253] on mat-icon "keyboard_arrow_down" at bounding box center [1452, 253] width 14 height 14
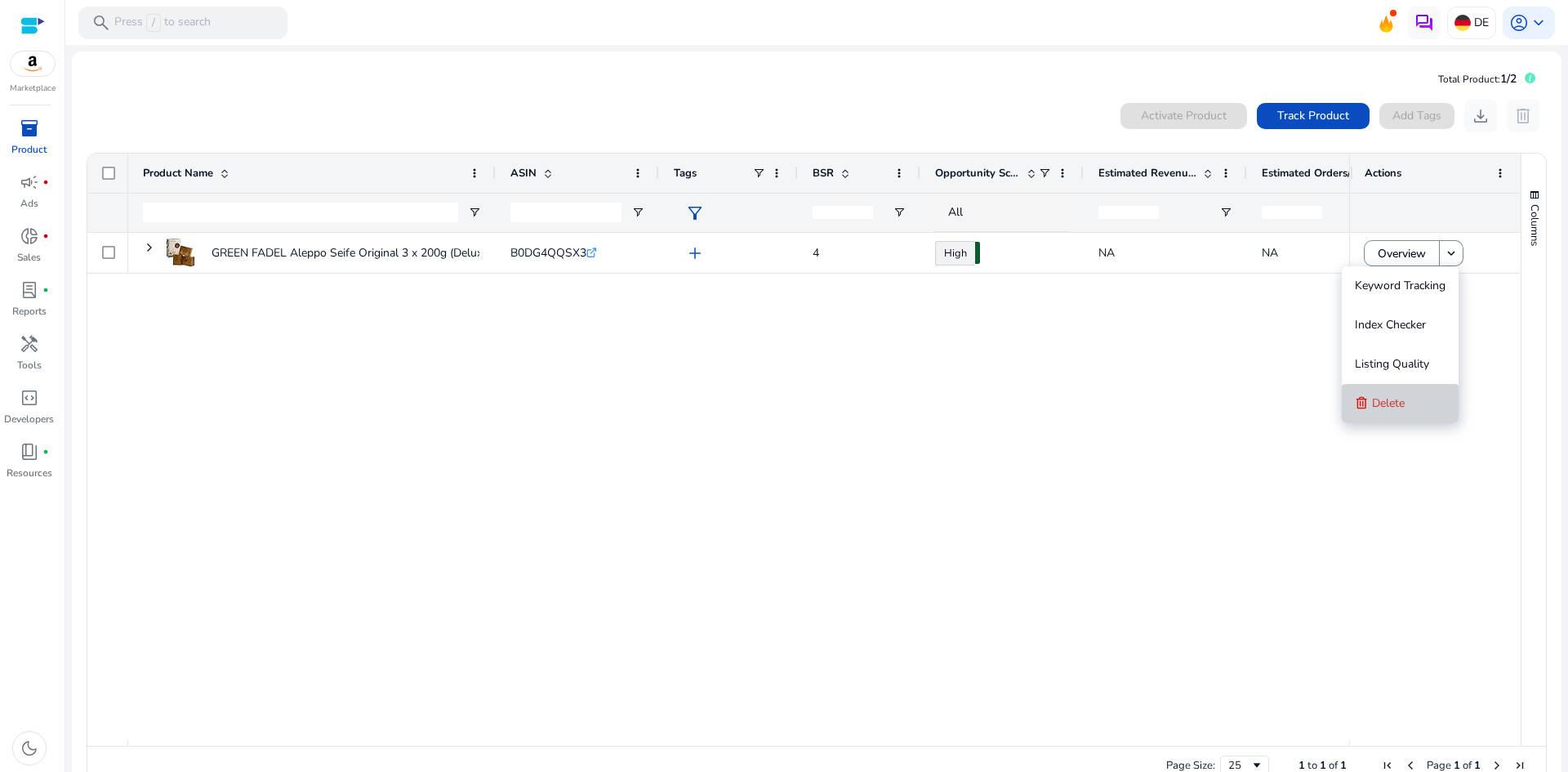
click at [1413, 405] on button "Delete" at bounding box center [1400, 403] width 117 height 39
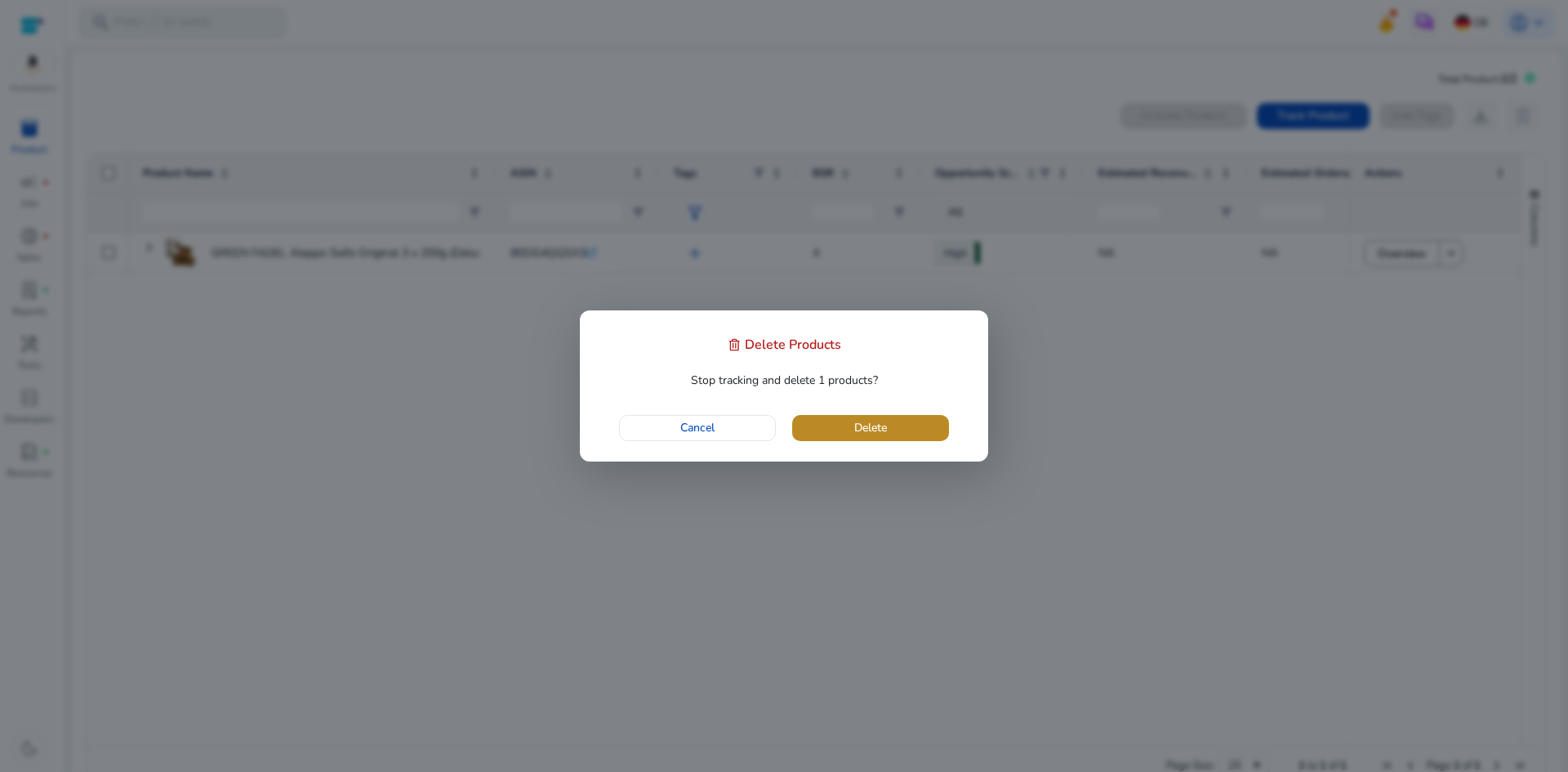
click at [841, 416] on span "button" at bounding box center [870, 428] width 156 height 39
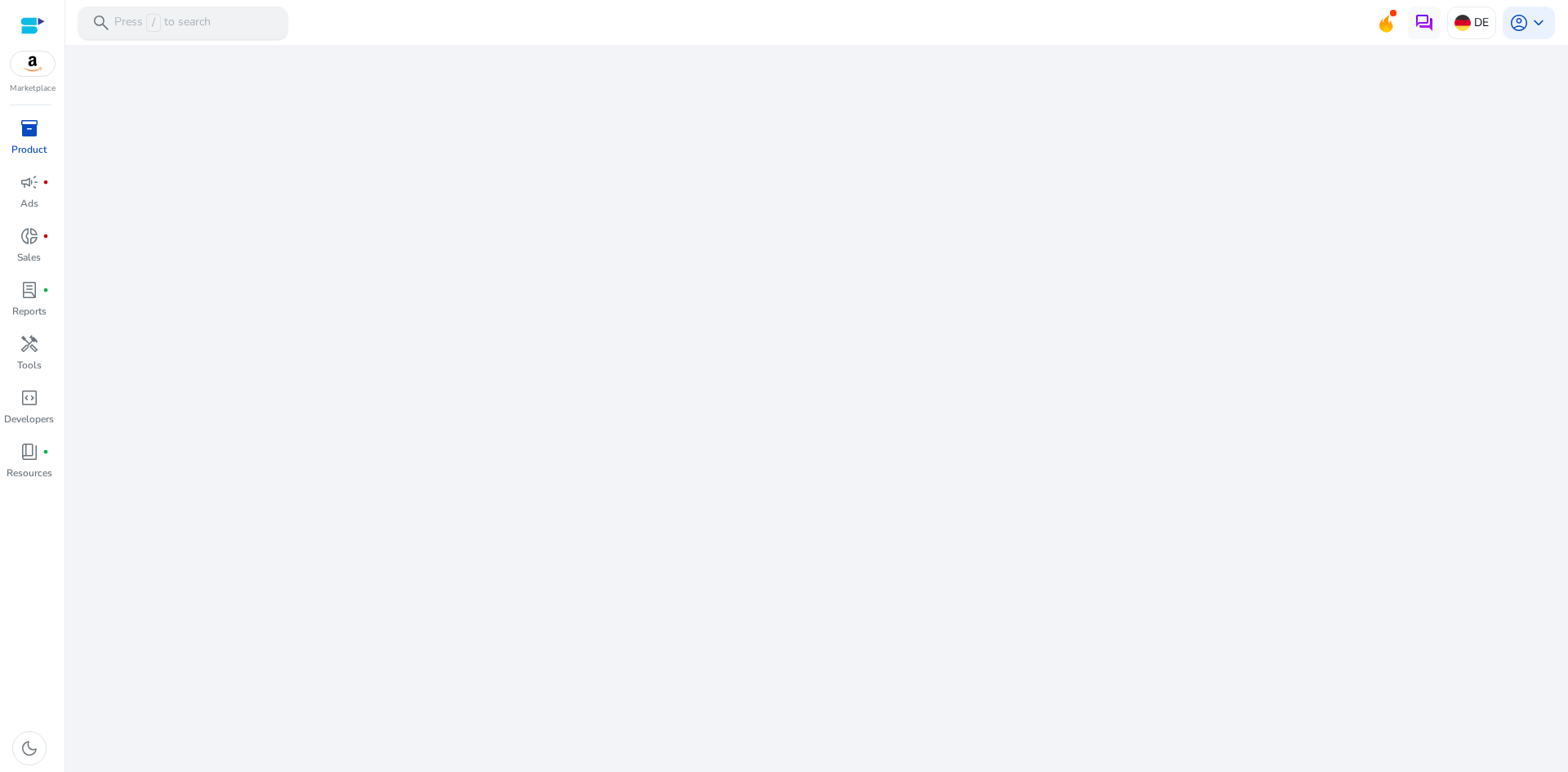
click at [204, 21] on p "Press / to search" at bounding box center [163, 23] width 97 height 18
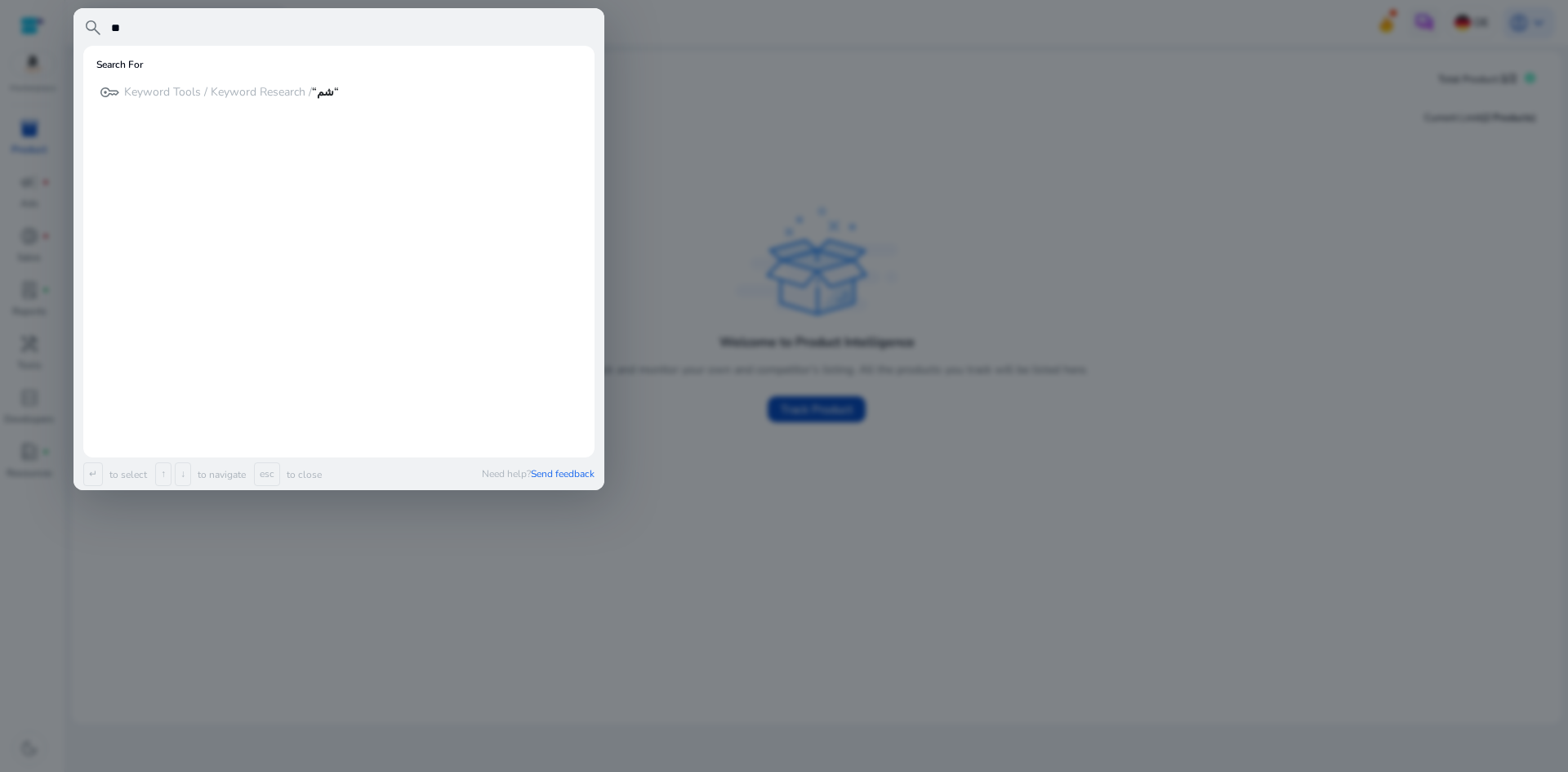
type input "*"
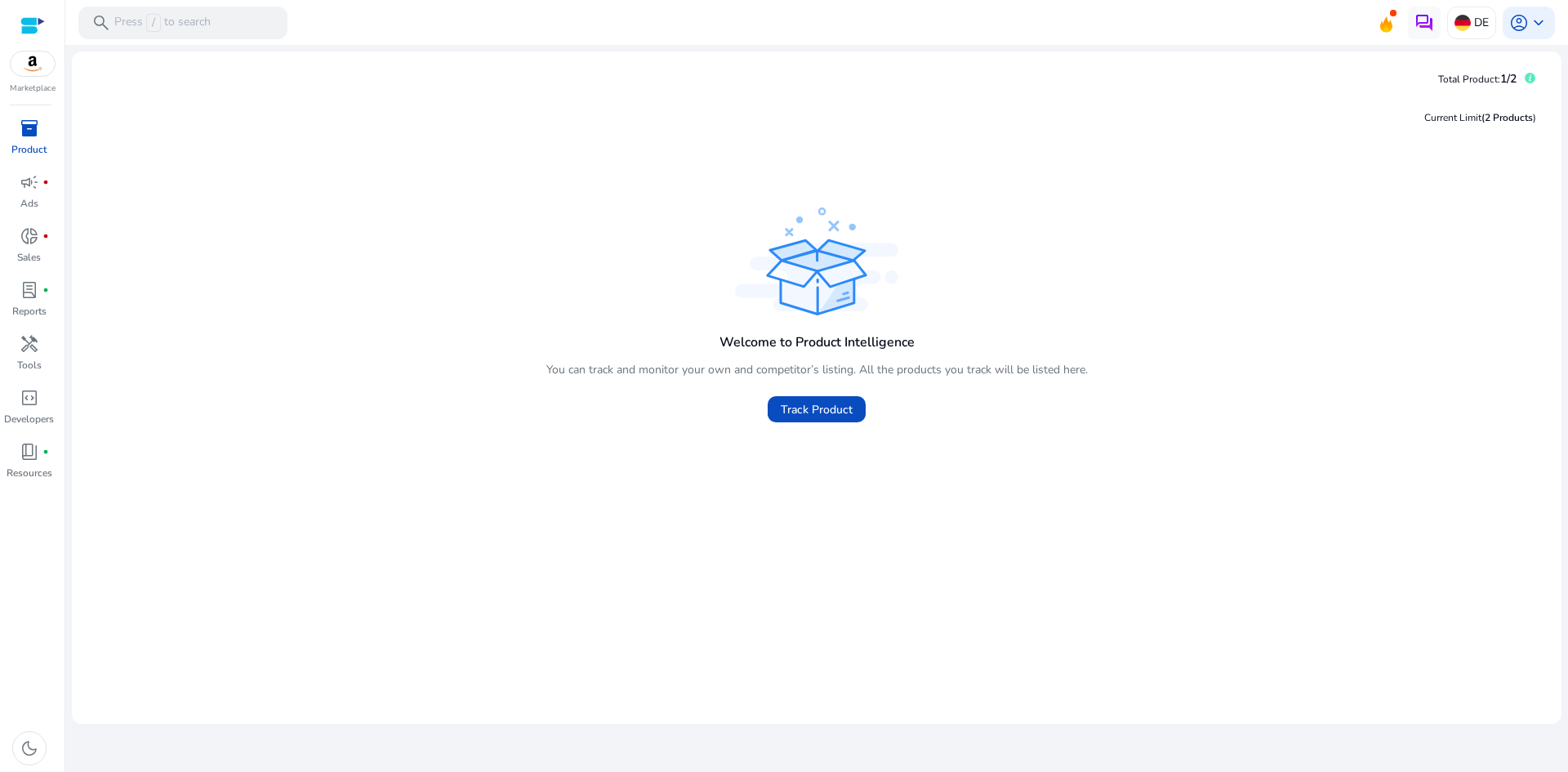
click at [17, 25] on div "Marketplace" at bounding box center [32, 47] width 64 height 95
click at [38, 24] on div at bounding box center [32, 25] width 24 height 19
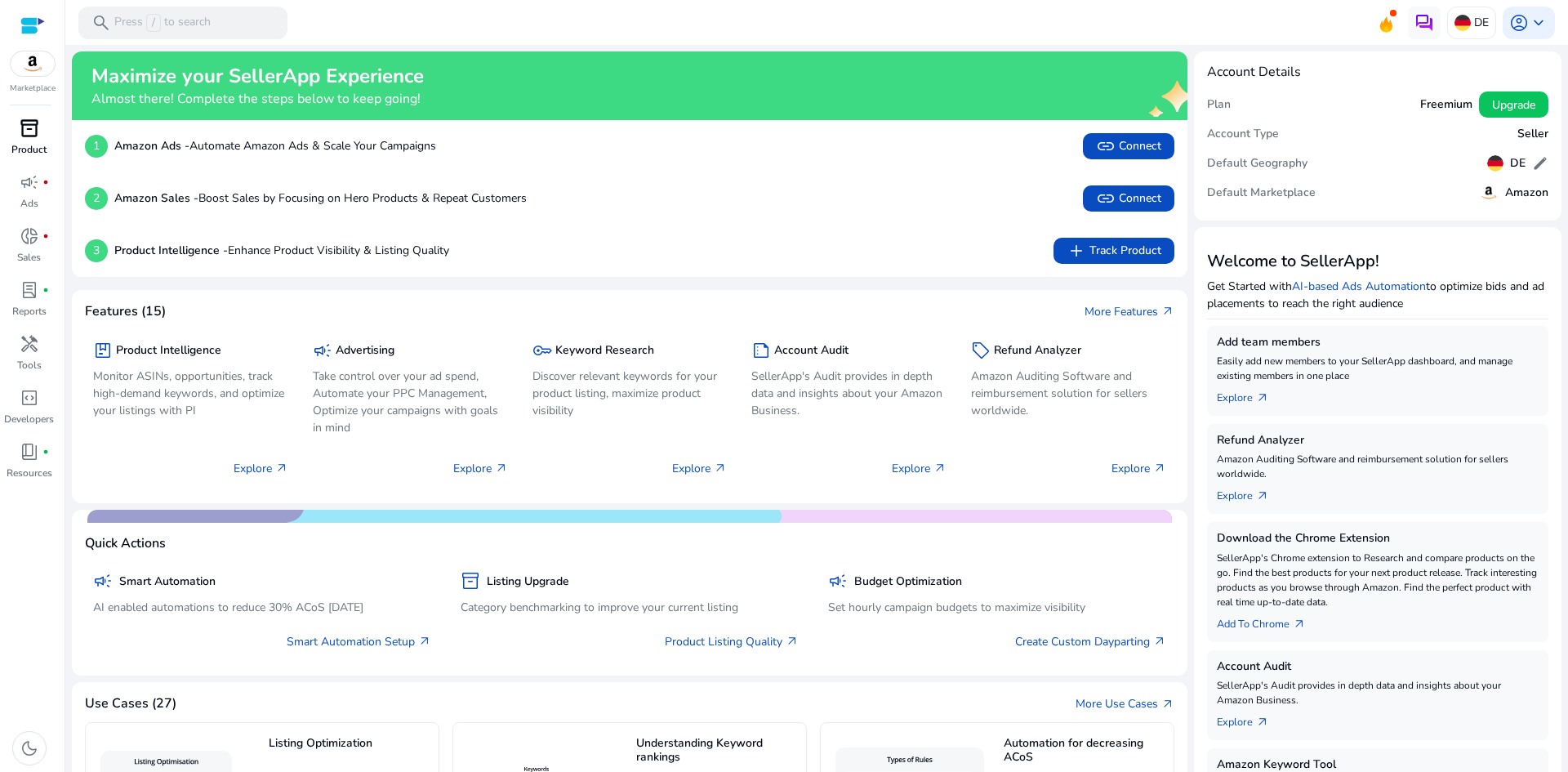
click at [31, 141] on link "inventory_2 Product" at bounding box center [29, 142] width 58 height 54
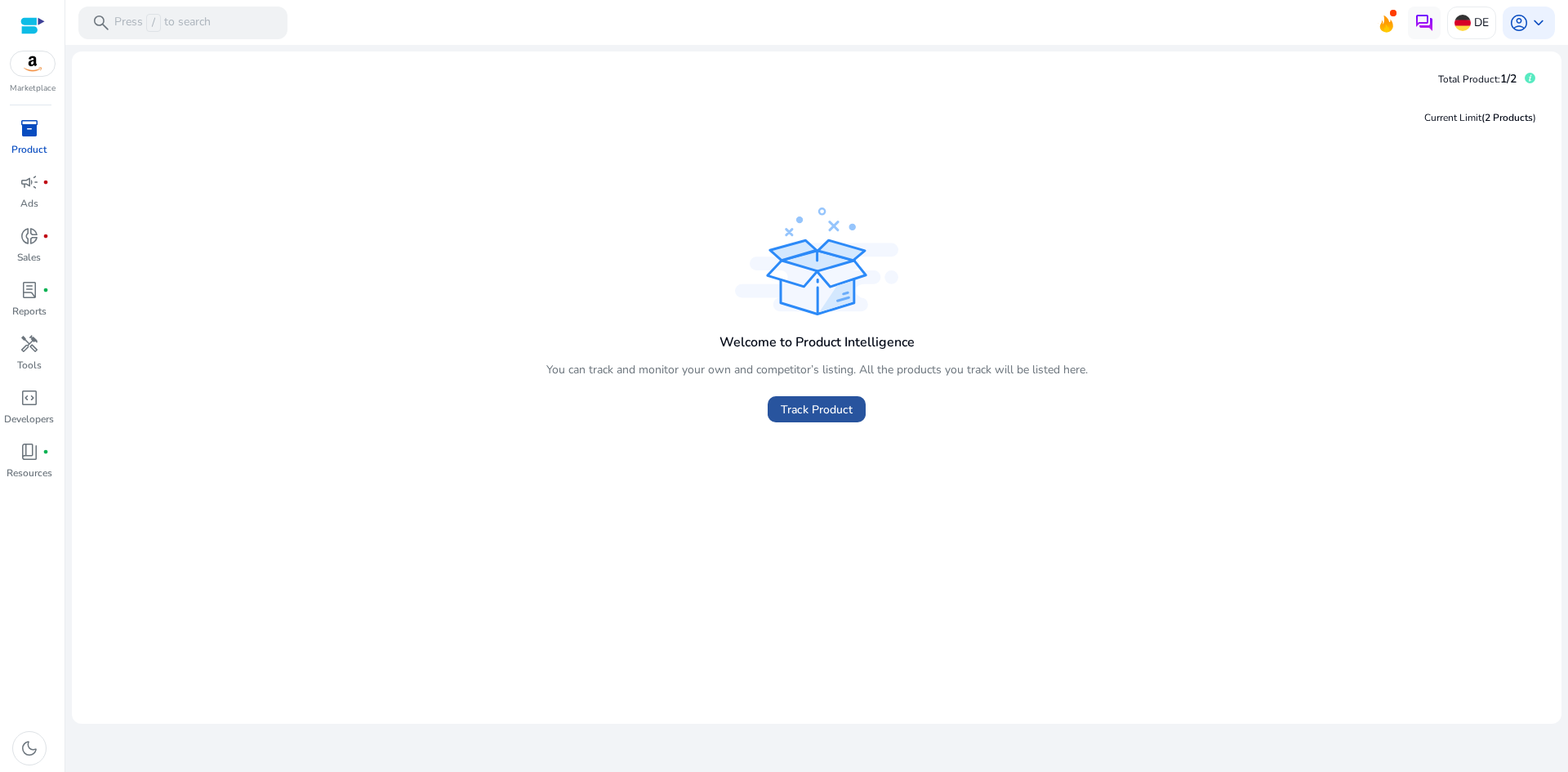
click at [831, 414] on span "Track Product" at bounding box center [817, 409] width 72 height 17
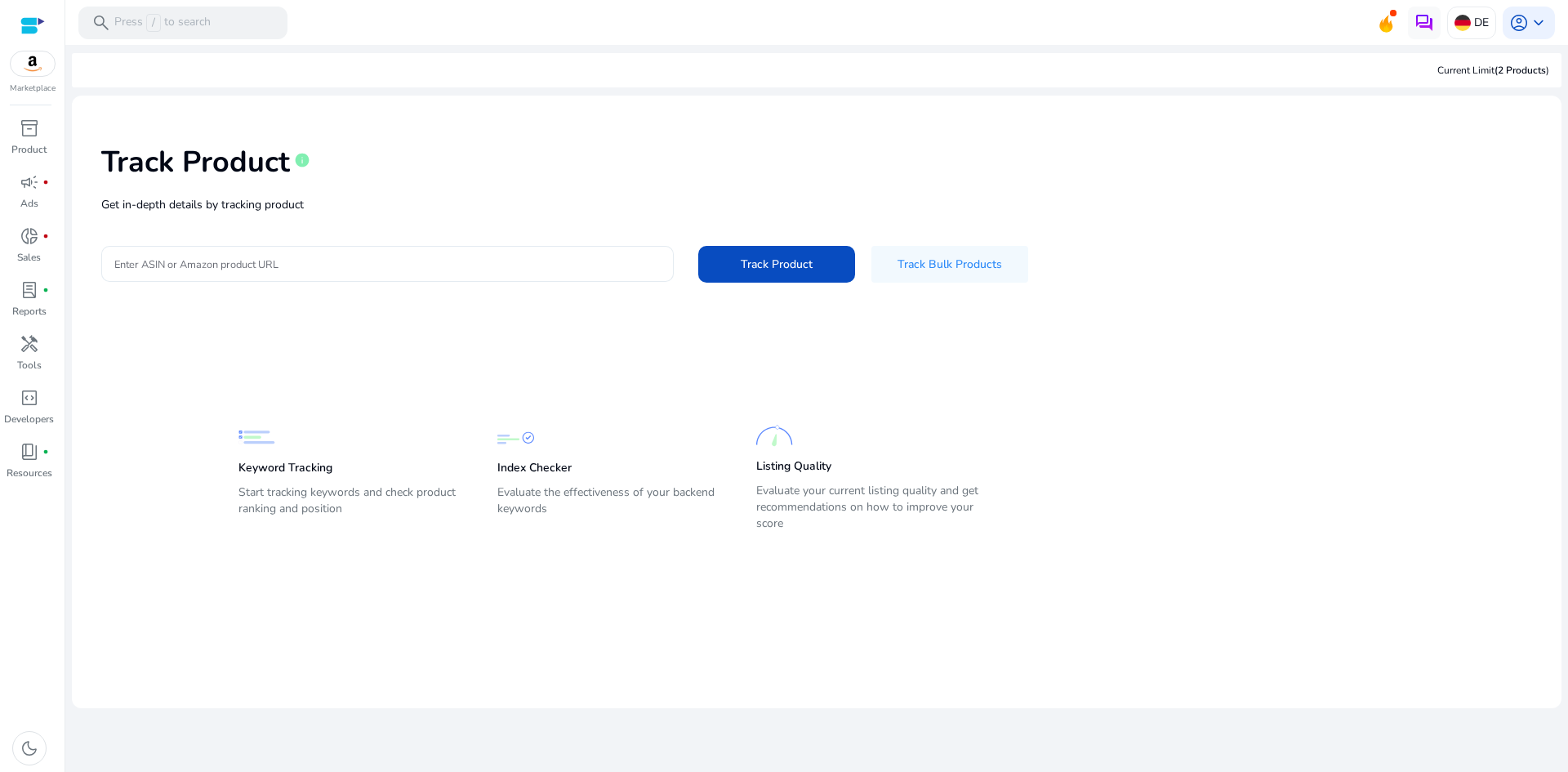
click at [358, 270] on input "Enter ASIN or Amazon product URL" at bounding box center [387, 264] width 546 height 18
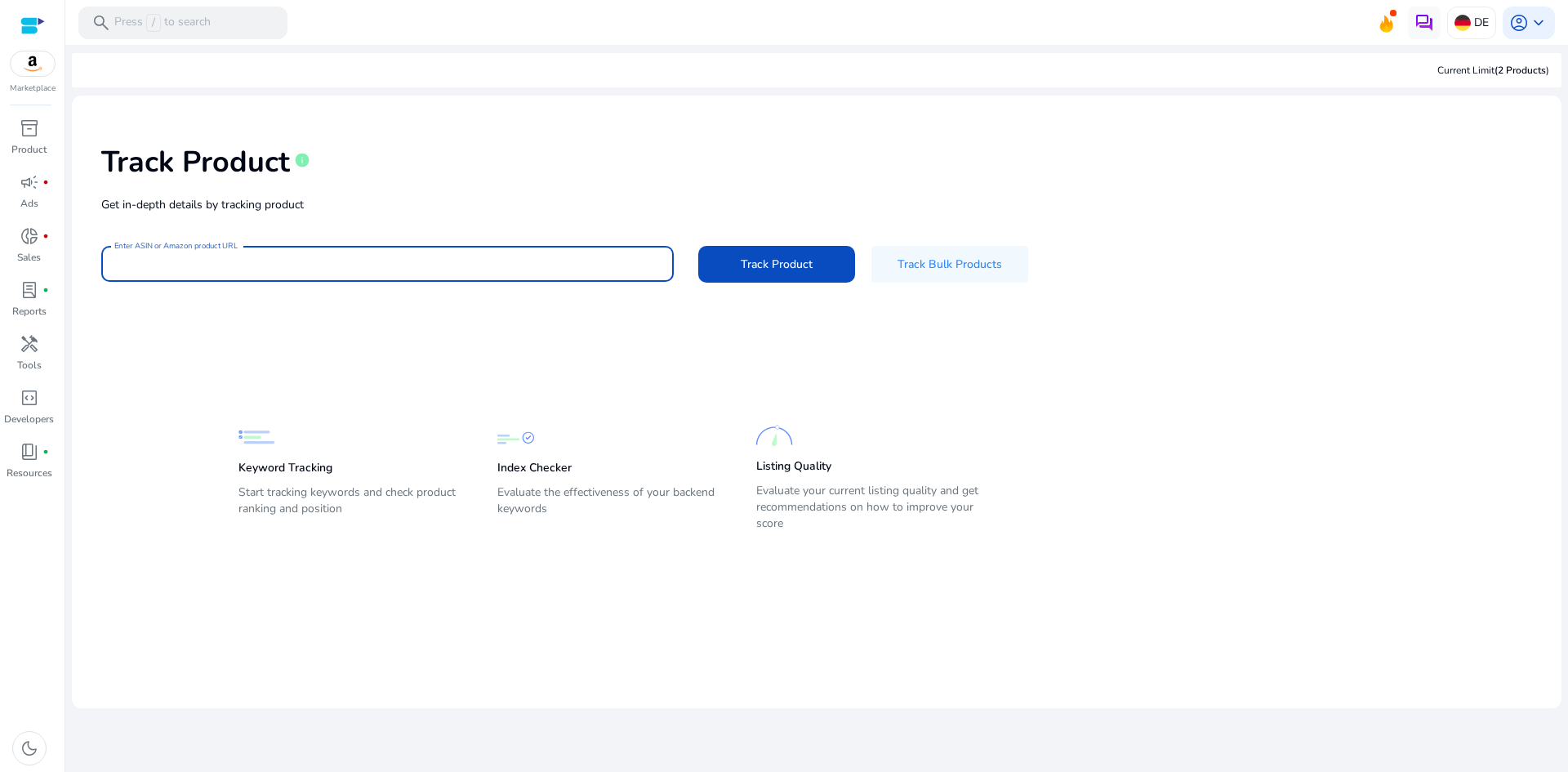
paste input "**********"
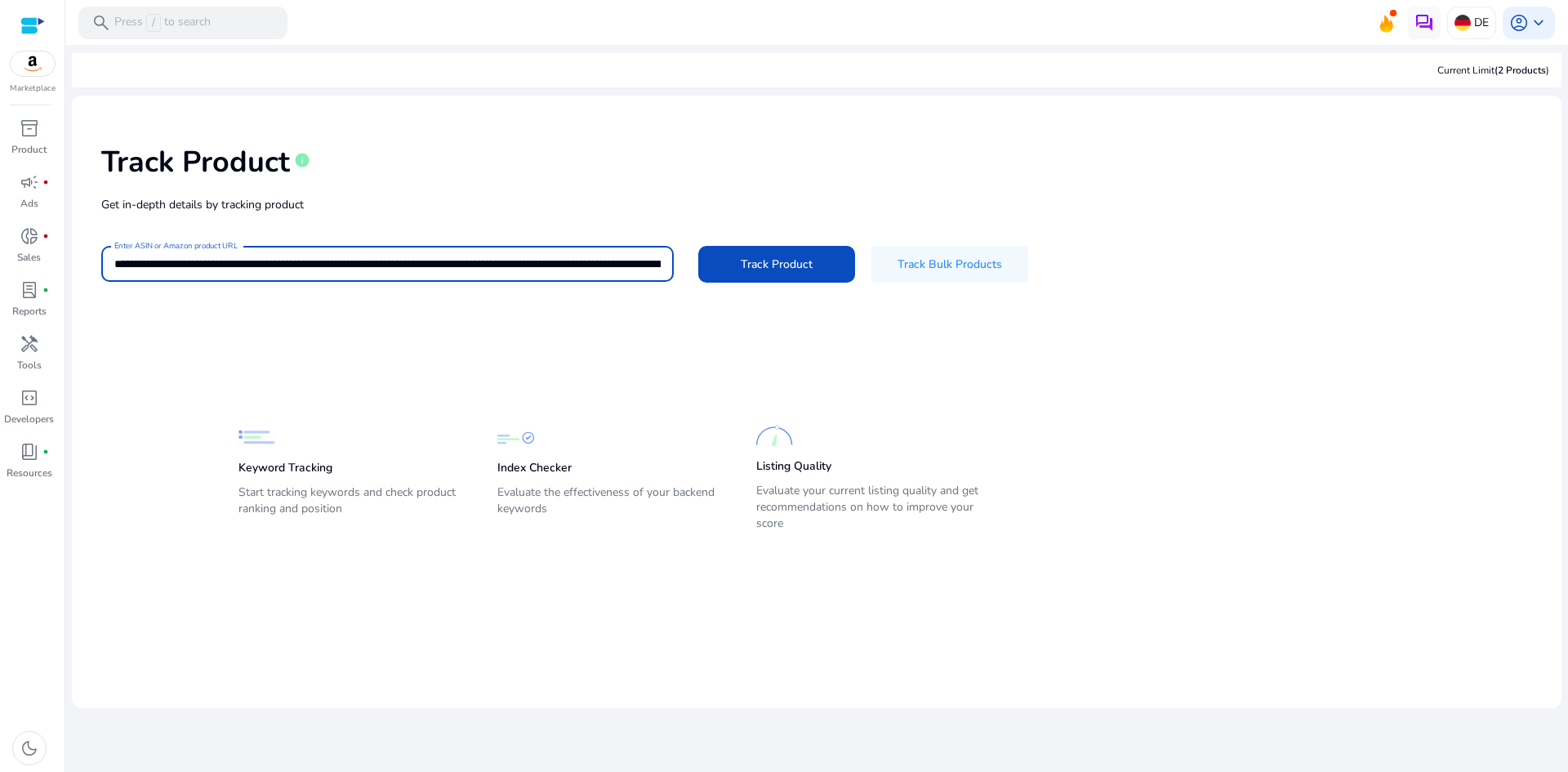
scroll to position [0, 1436]
type input "**********"
click at [754, 256] on span "Track Product" at bounding box center [777, 264] width 72 height 17
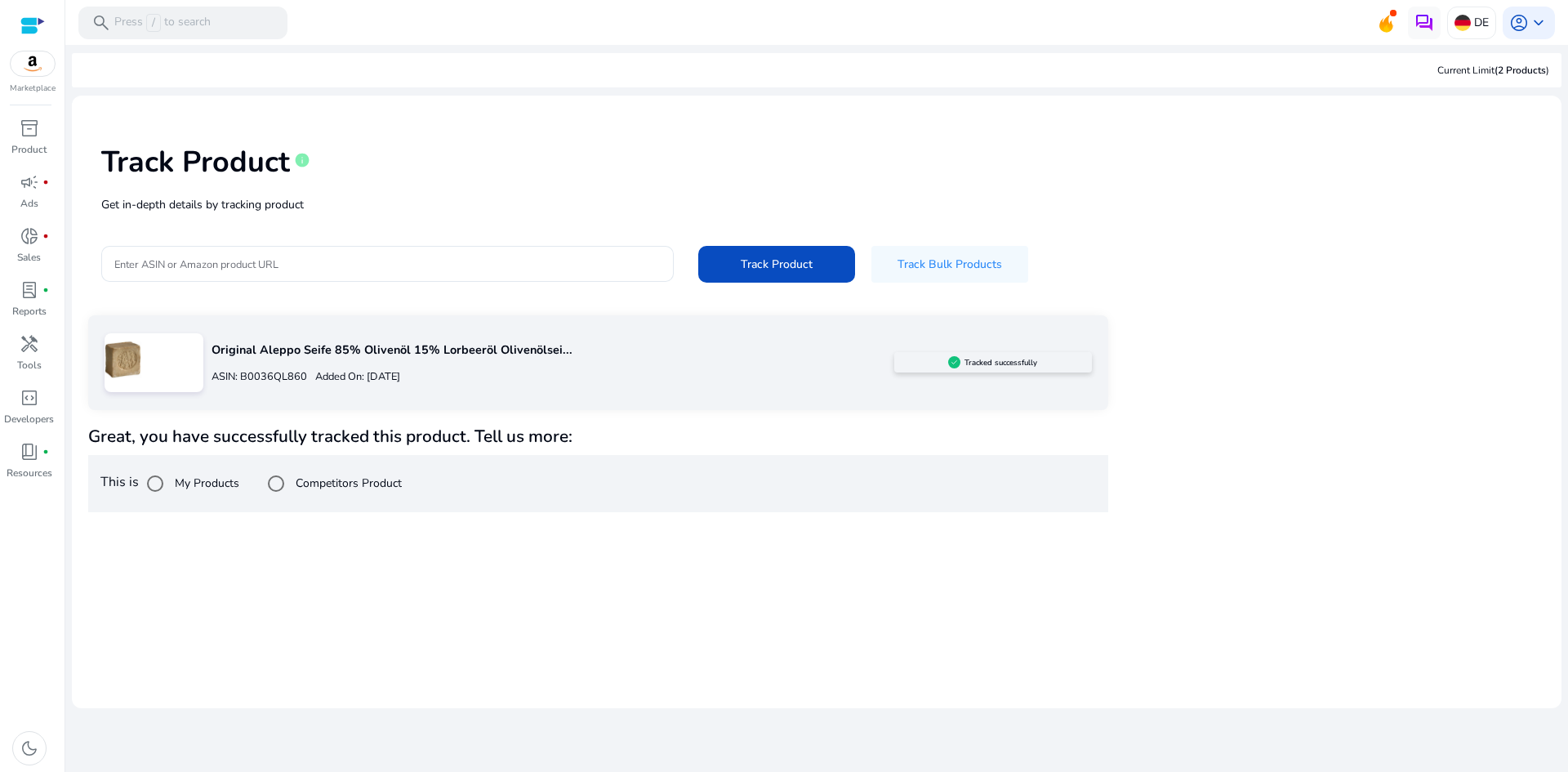
click at [375, 486] on label "Competitors Product" at bounding box center [347, 482] width 109 height 17
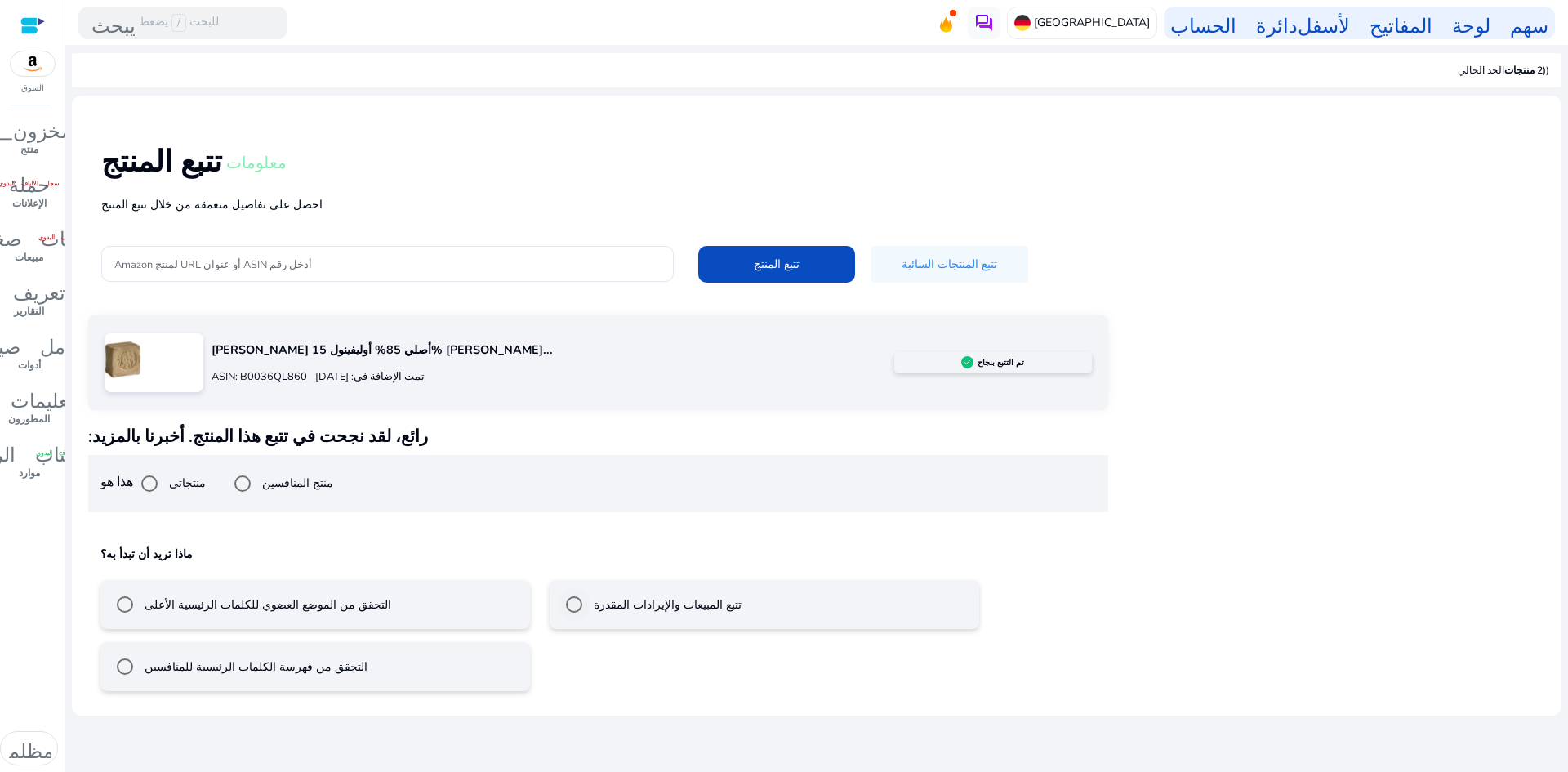
click at [734, 600] on font "تتبع المبيعات والإيرادات المقدرة" at bounding box center [667, 604] width 148 height 15
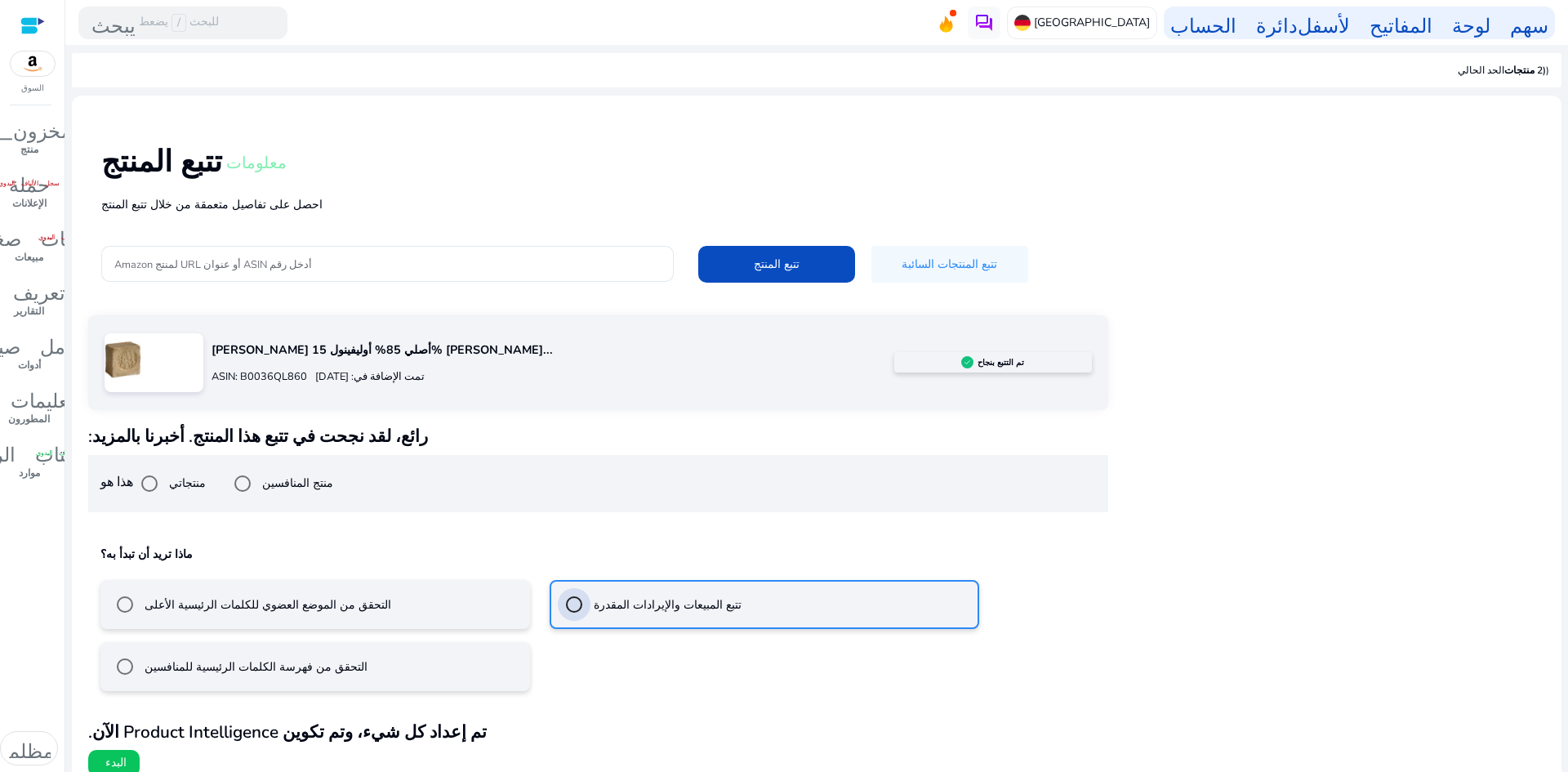
scroll to position [16, 0]
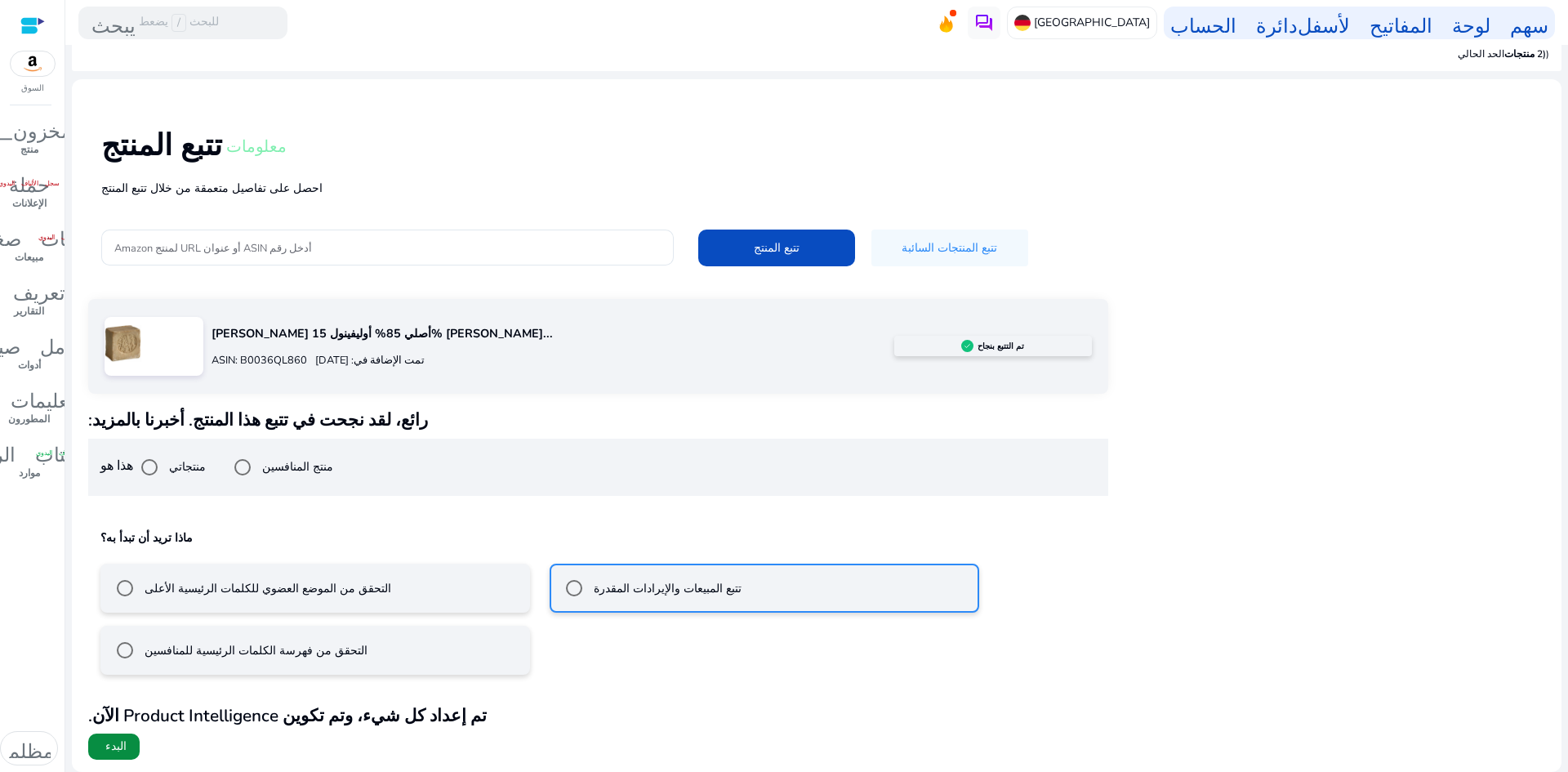
click at [113, 751] on font "البدء" at bounding box center [116, 745] width 21 height 15
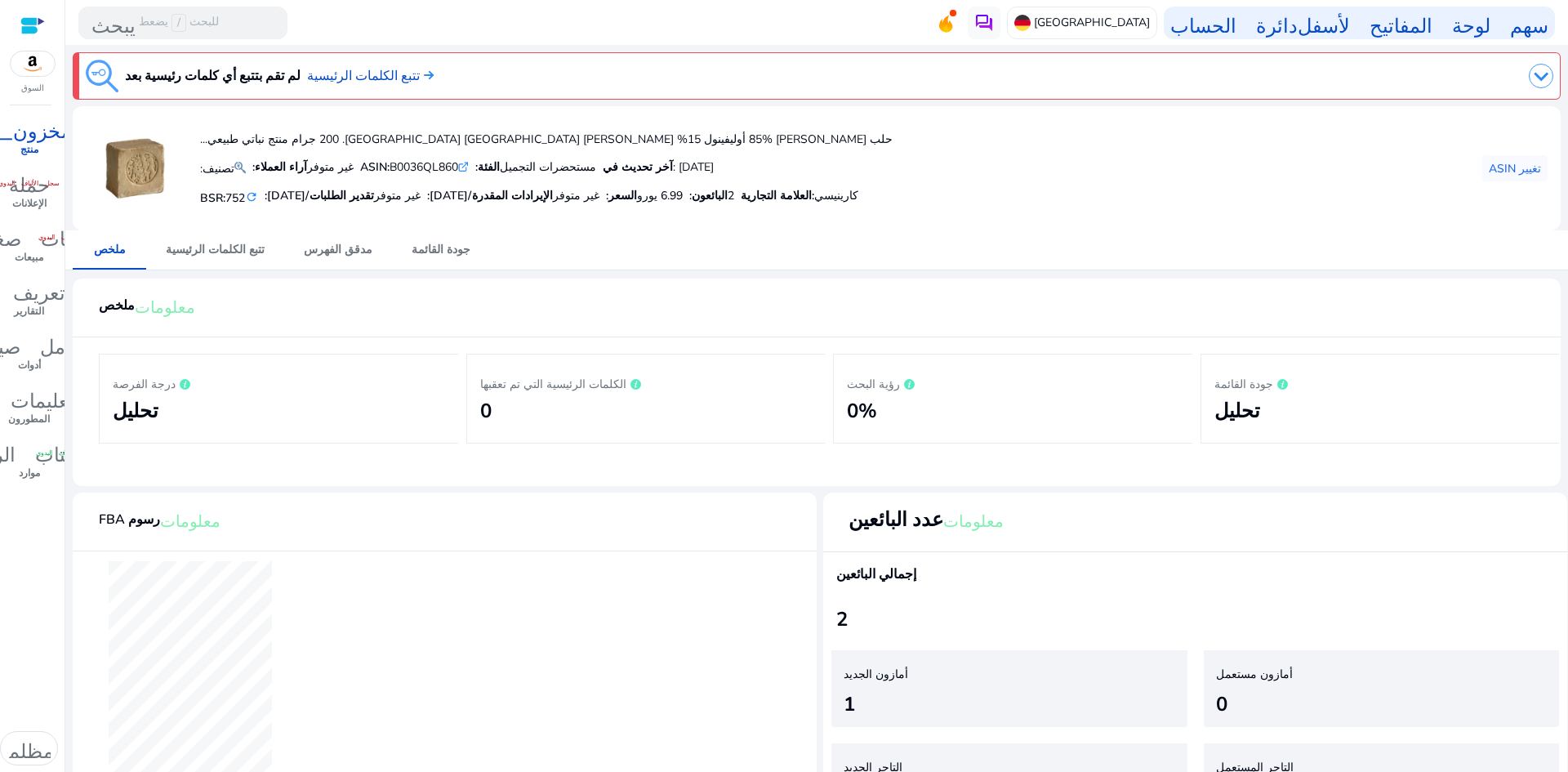
scroll to position [63, 0]
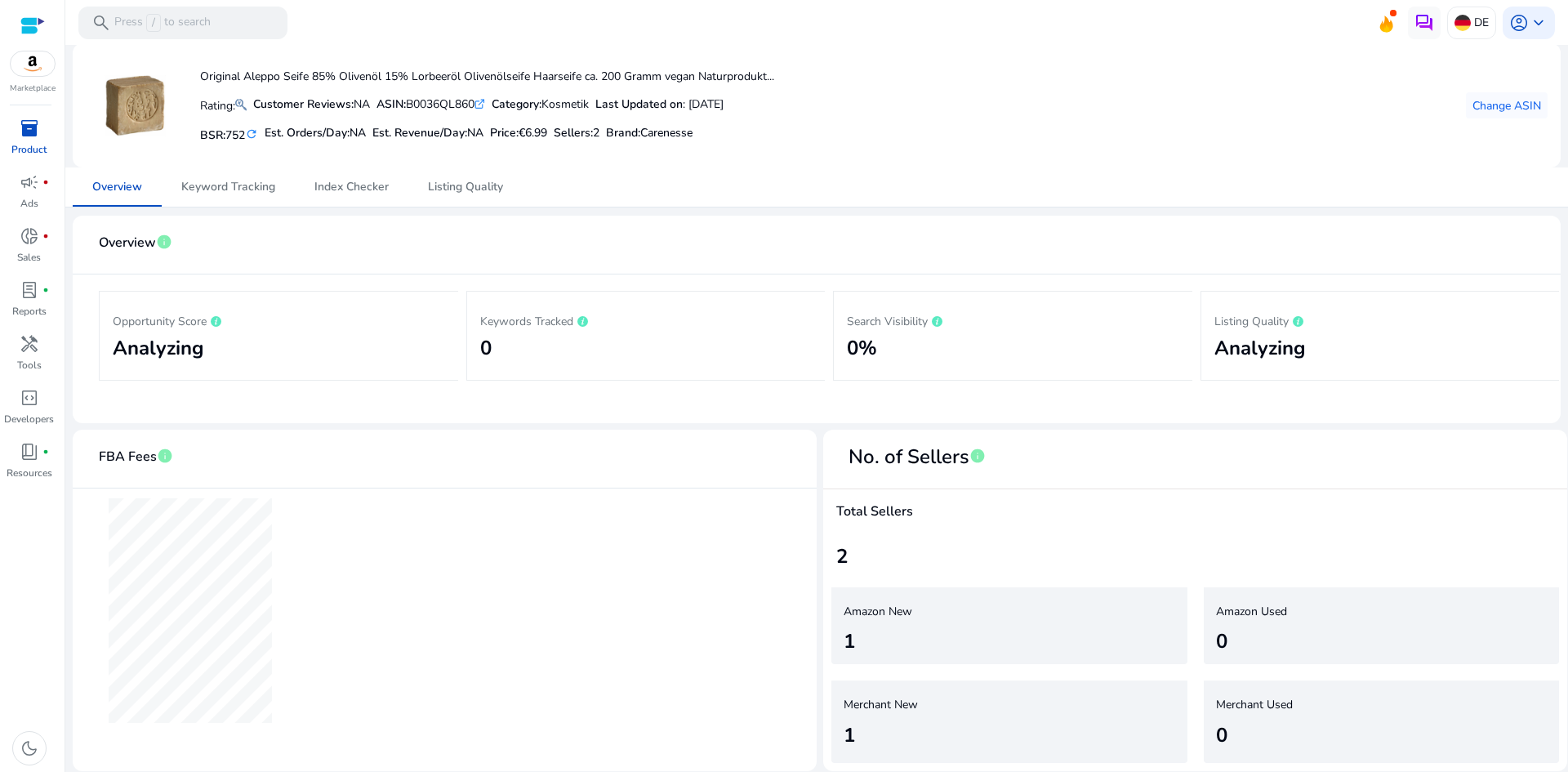
click at [379, 573] on app-echart "Total Fulfillment Fees €3.04" at bounding box center [445, 609] width 692 height 244
drag, startPoint x: 384, startPoint y: 591, endPoint x: 322, endPoint y: 583, distance: 62.5
click at [340, 584] on app-echart "Total Fulfillment Fees €3.04" at bounding box center [445, 609] width 692 height 244
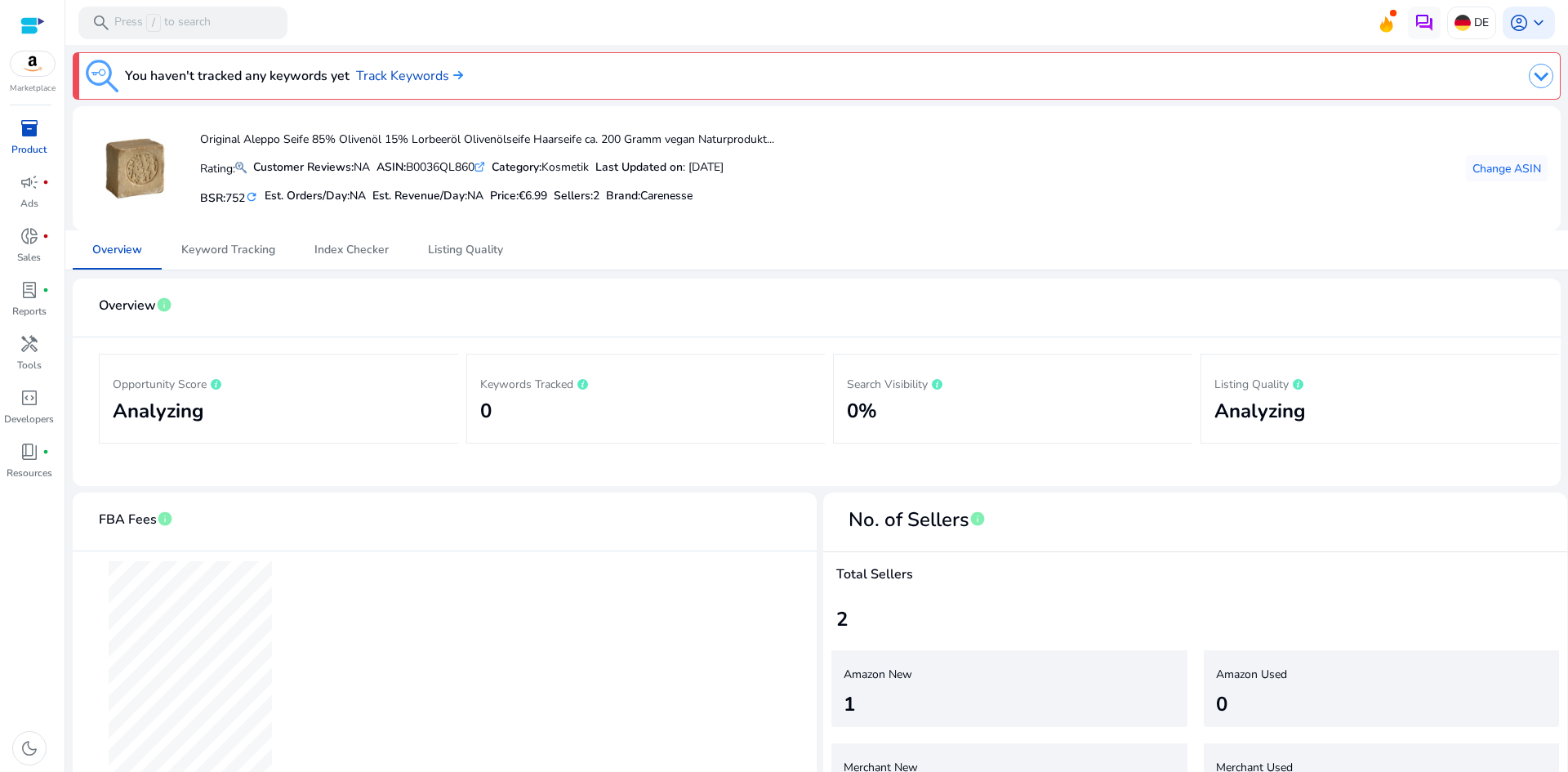
click at [587, 172] on div "Category: Kosmetik" at bounding box center [540, 166] width 97 height 17
click at [240, 251] on span "Keyword Tracking" at bounding box center [228, 249] width 94 height 12
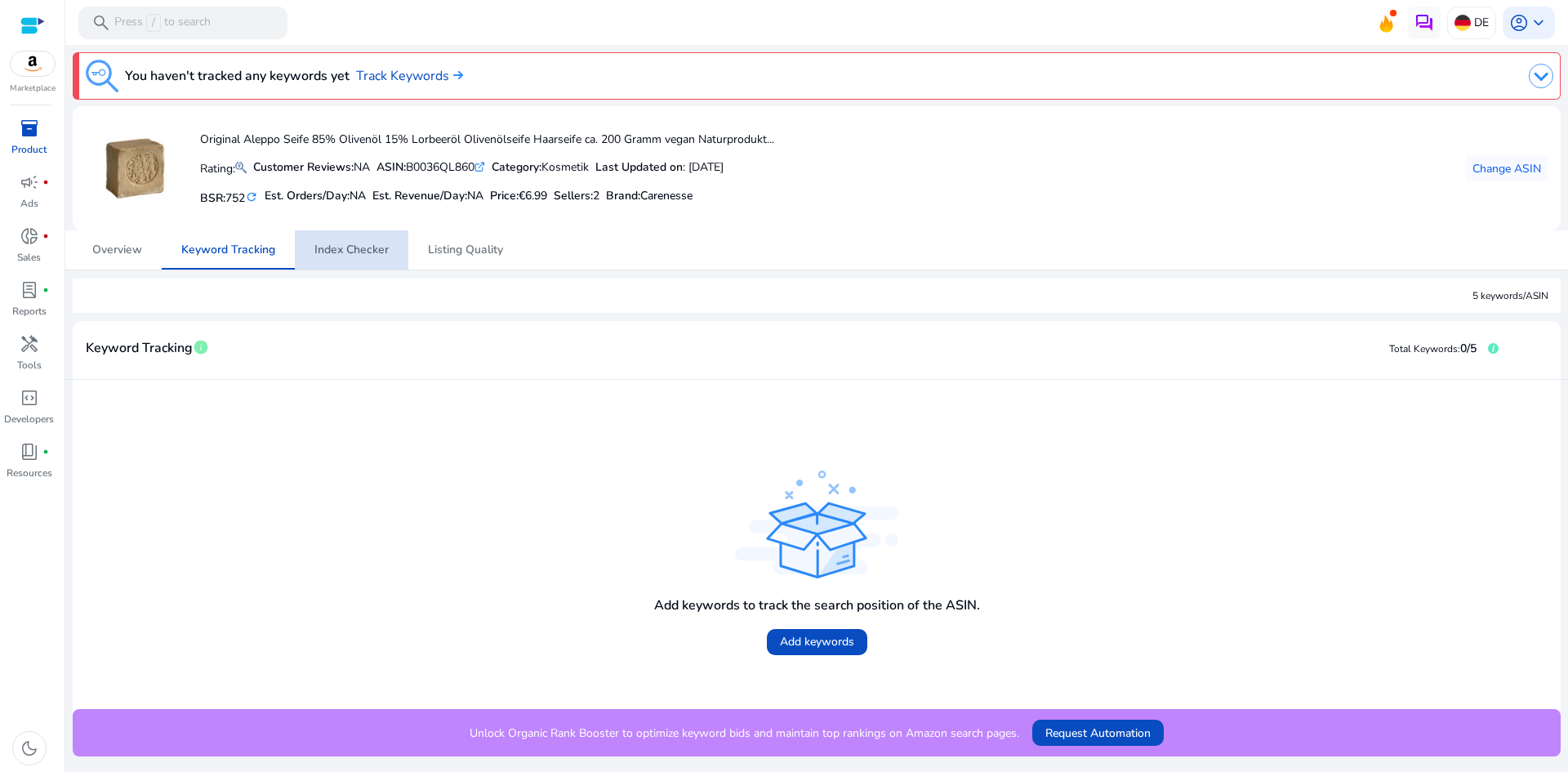
click at [367, 255] on span "Index Checker" at bounding box center [351, 249] width 74 height 12
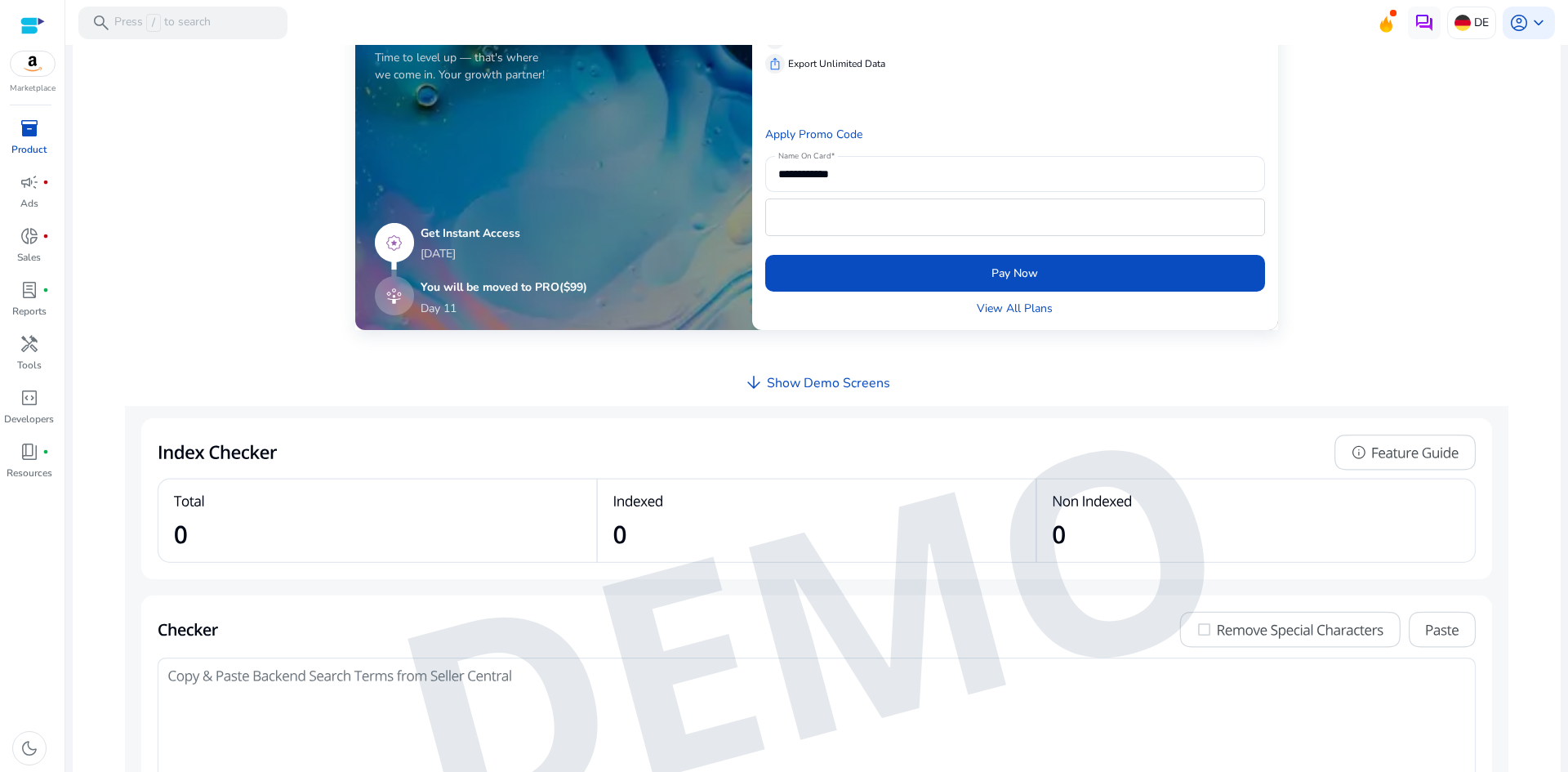
scroll to position [585, 0]
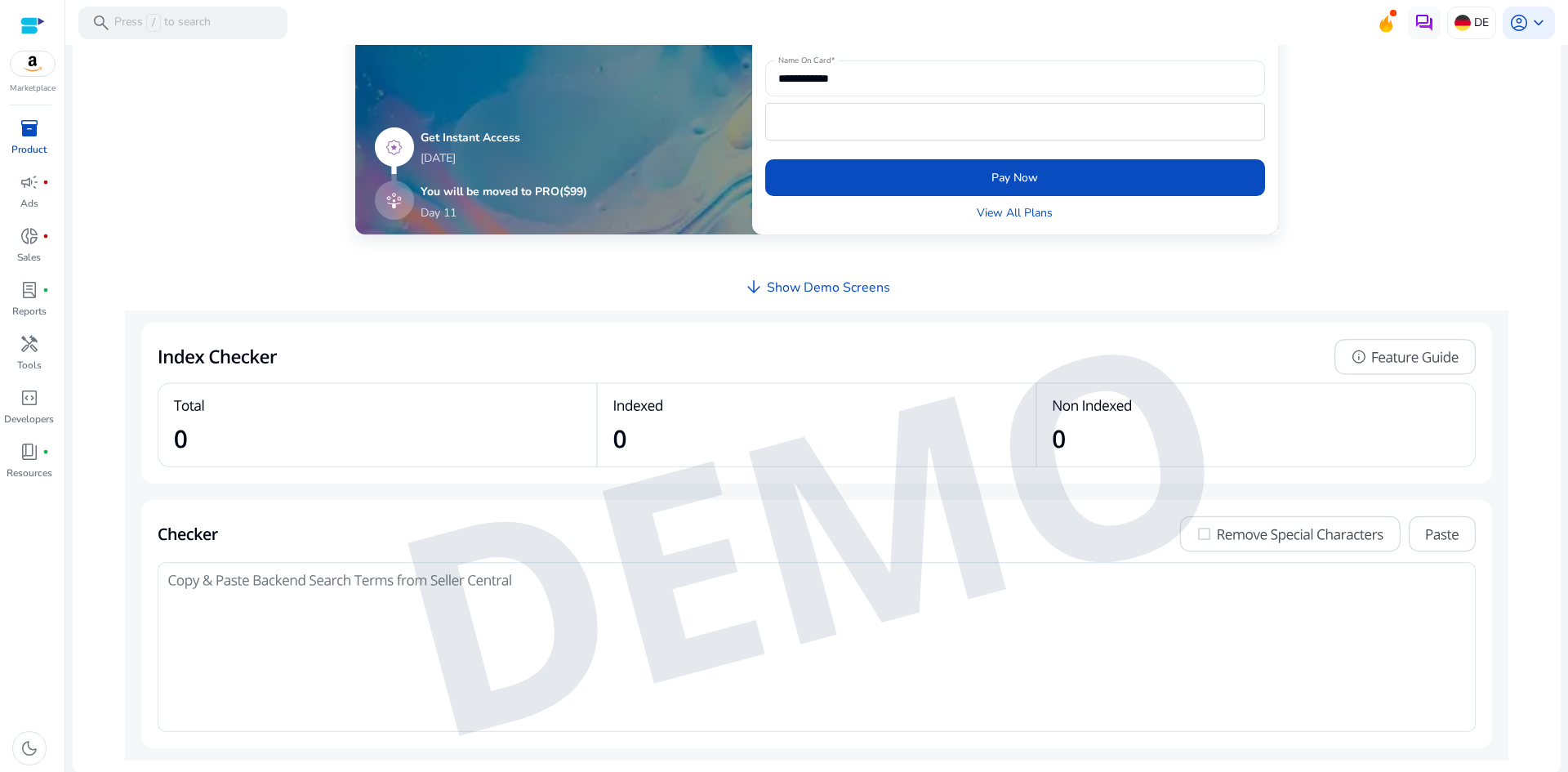
click at [788, 291] on h4 "Show Demo Screens" at bounding box center [829, 287] width 123 height 15
click at [772, 289] on h4 "Show Demo Screens" at bounding box center [829, 287] width 123 height 15
click at [857, 284] on h4 "Show Demo Screens" at bounding box center [829, 287] width 123 height 15
click at [1394, 360] on img at bounding box center [817, 535] width 1384 height 450
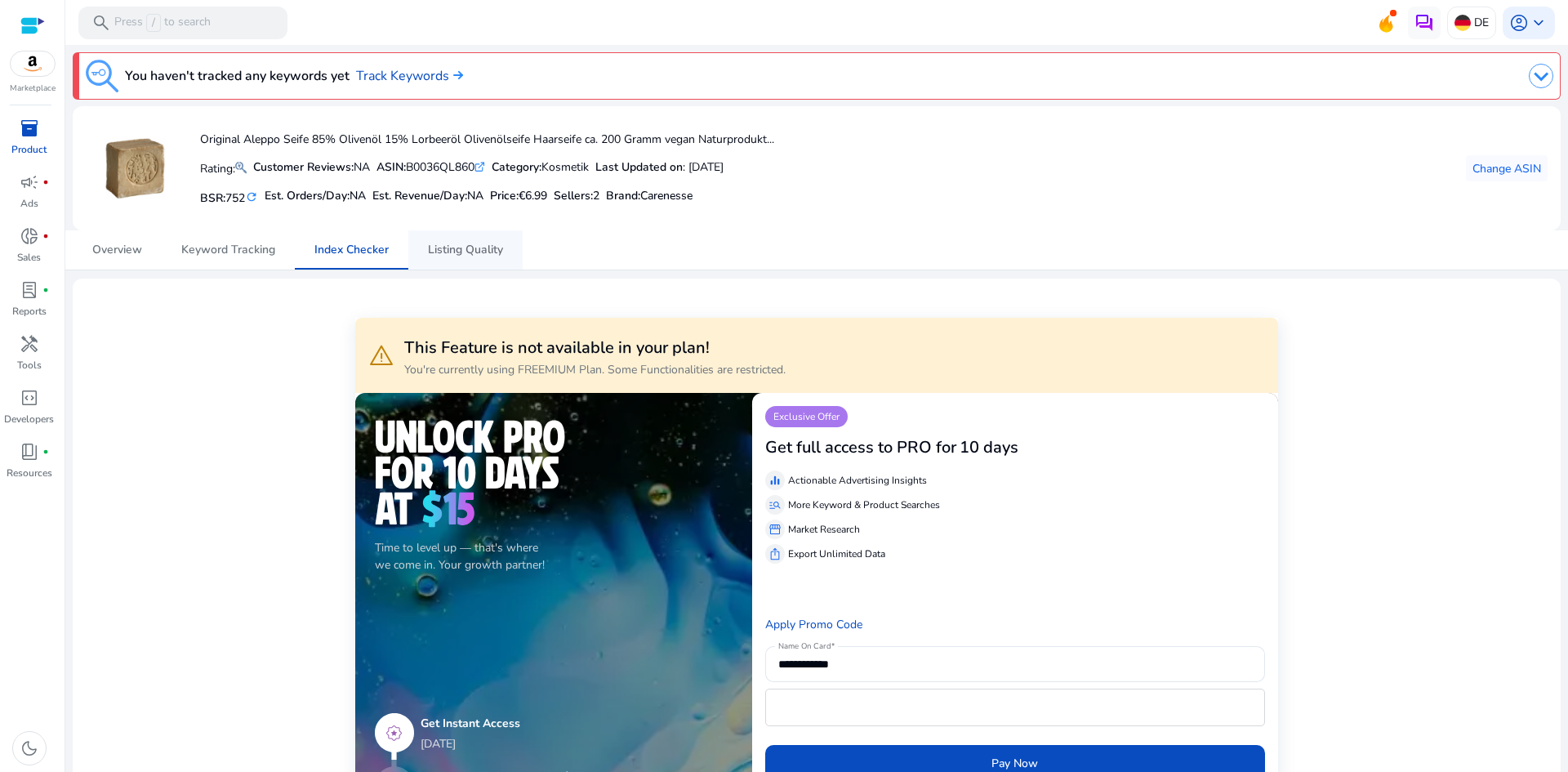
click at [469, 247] on span "Listing Quality" at bounding box center [466, 249] width 75 height 12
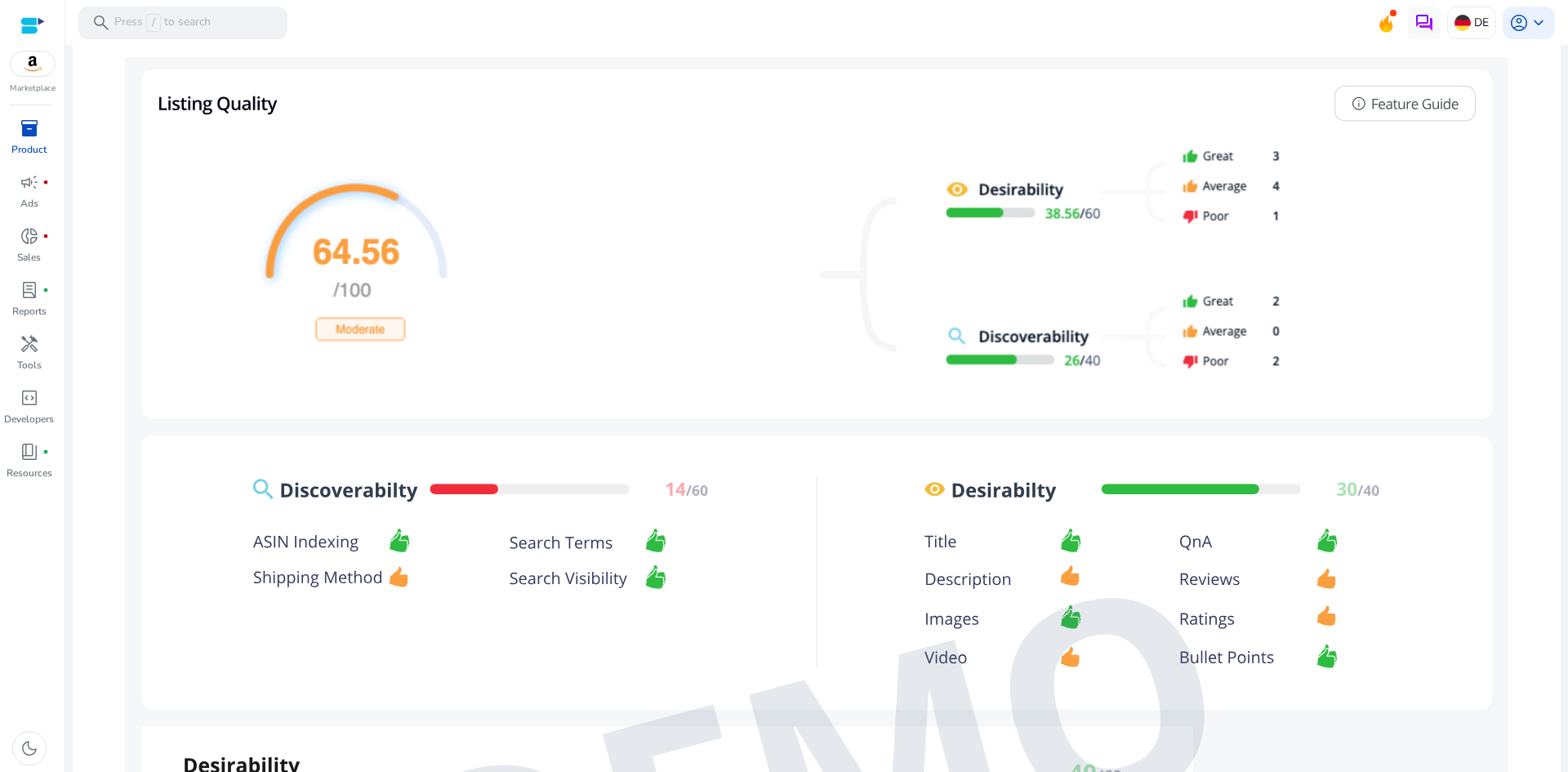
scroll to position [22, 0]
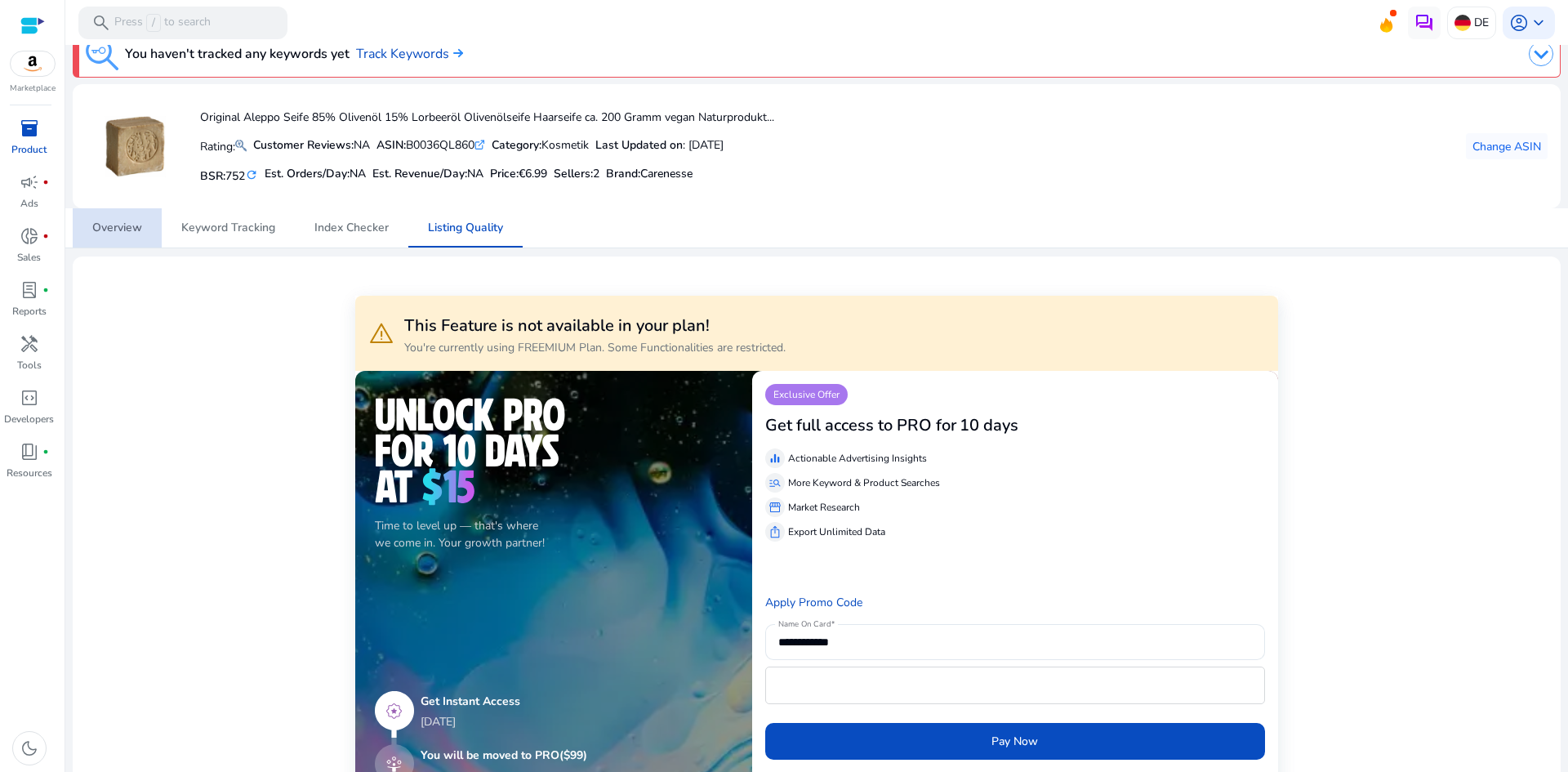
click at [138, 222] on span "Overview" at bounding box center [117, 228] width 50 height 12
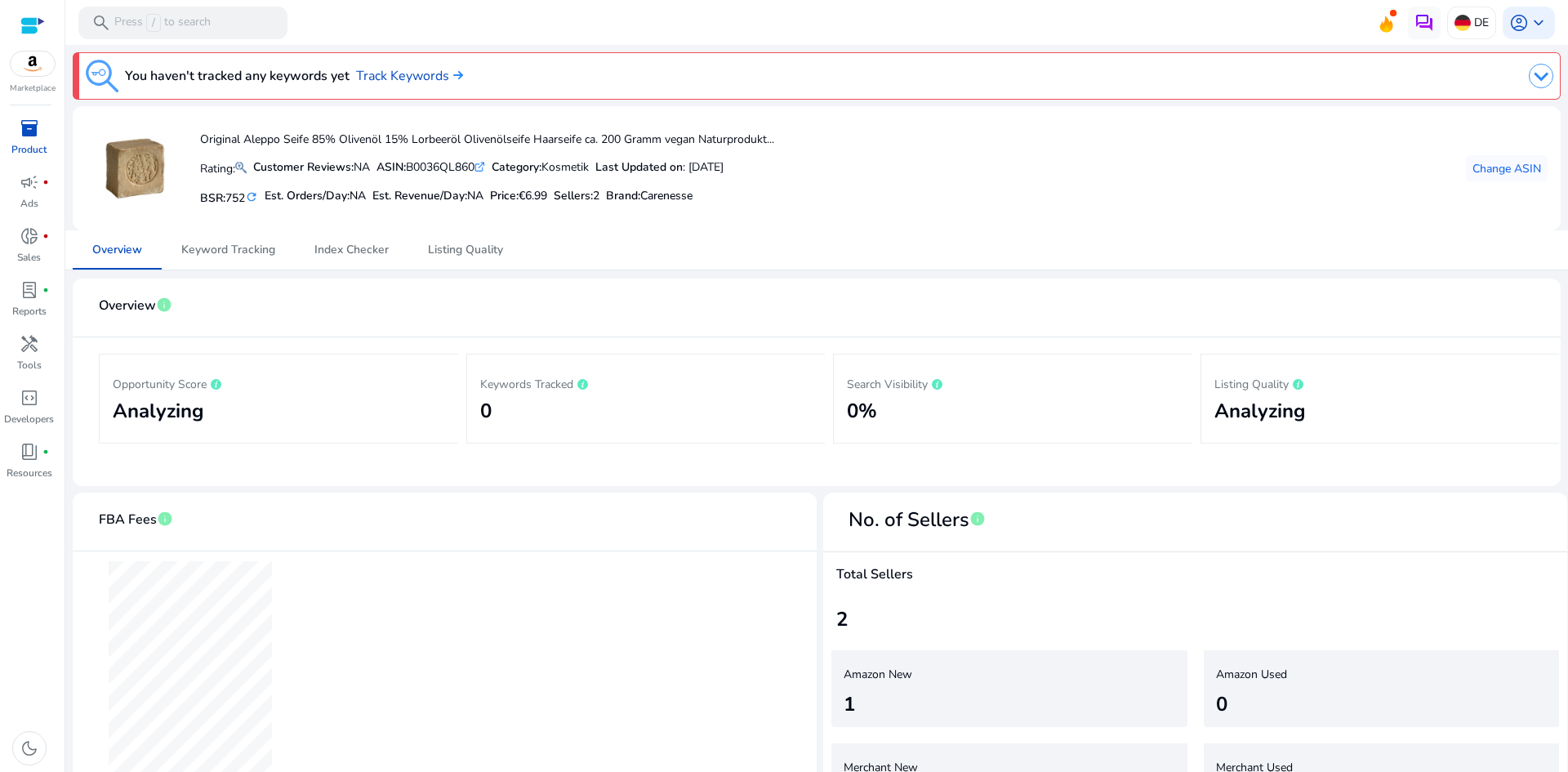
click at [429, 298] on mat-card-header "Overview info" at bounding box center [817, 314] width 1463 height 46
click at [33, 248] on div "donut_small fiber_manual_record" at bounding box center [29, 235] width 46 height 26
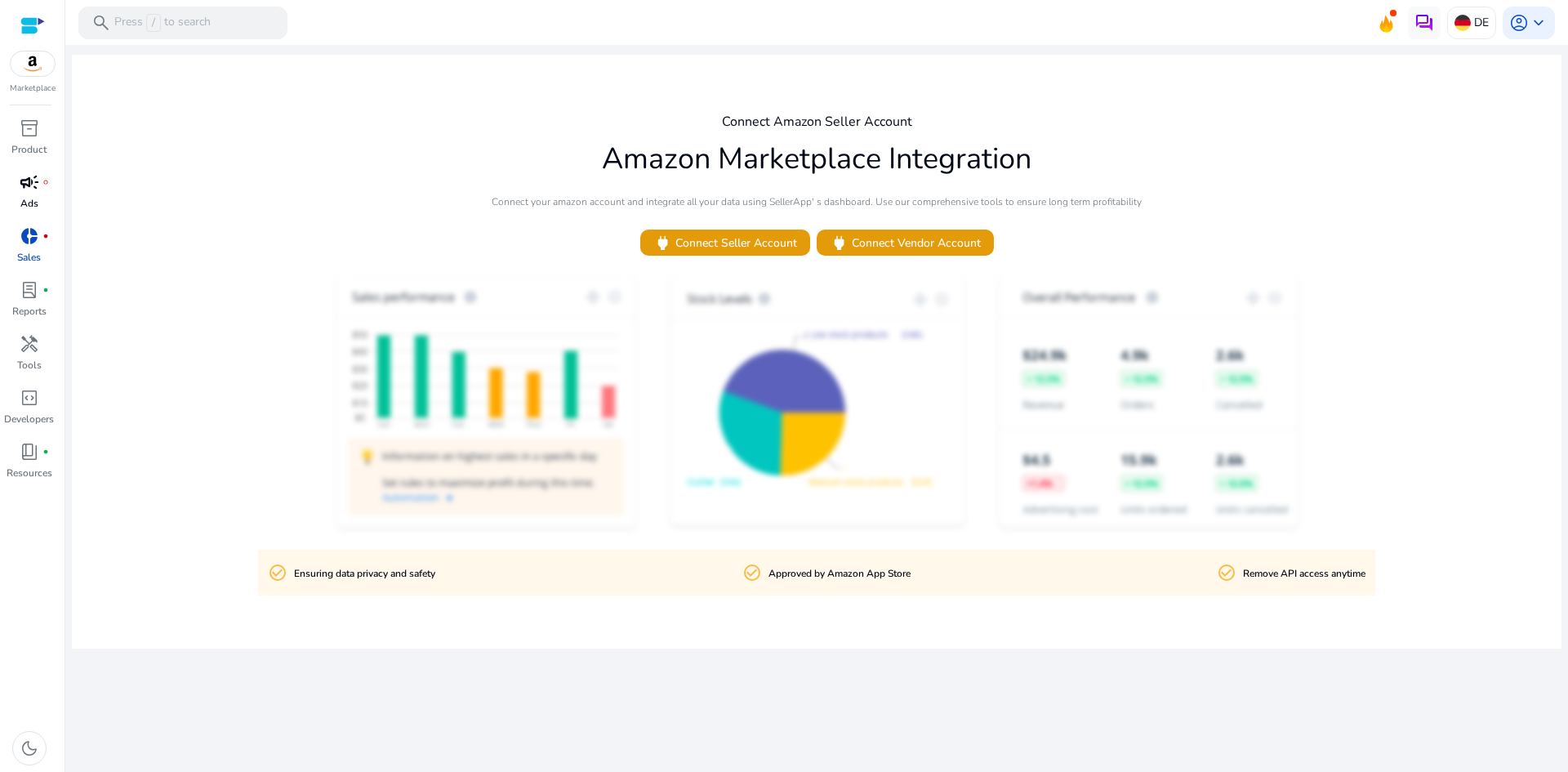
click at [34, 170] on div "campaign fiber_manual_record" at bounding box center [29, 181] width 46 height 26
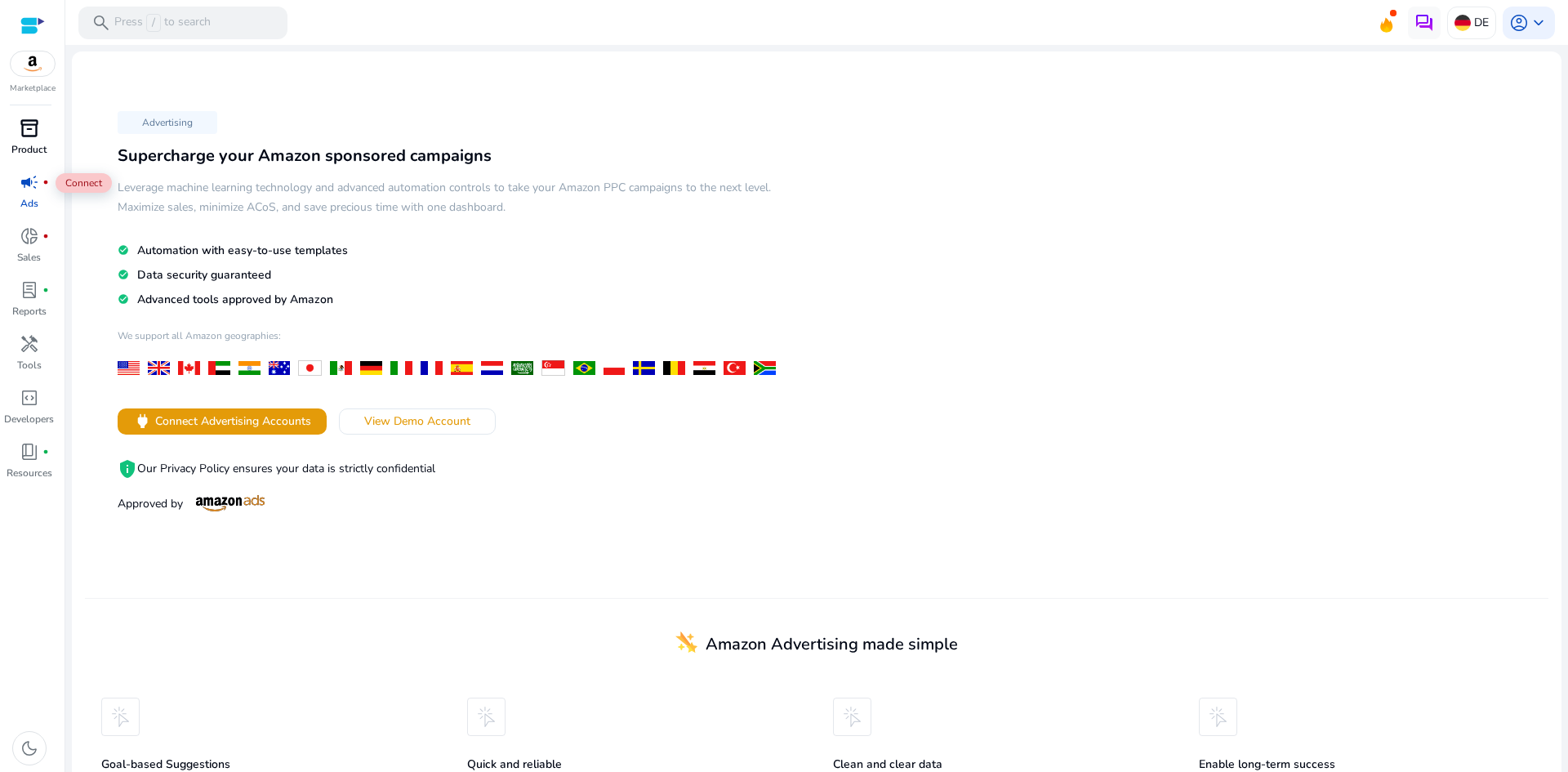
click at [34, 137] on span "inventory_2" at bounding box center [30, 129] width 20 height 20
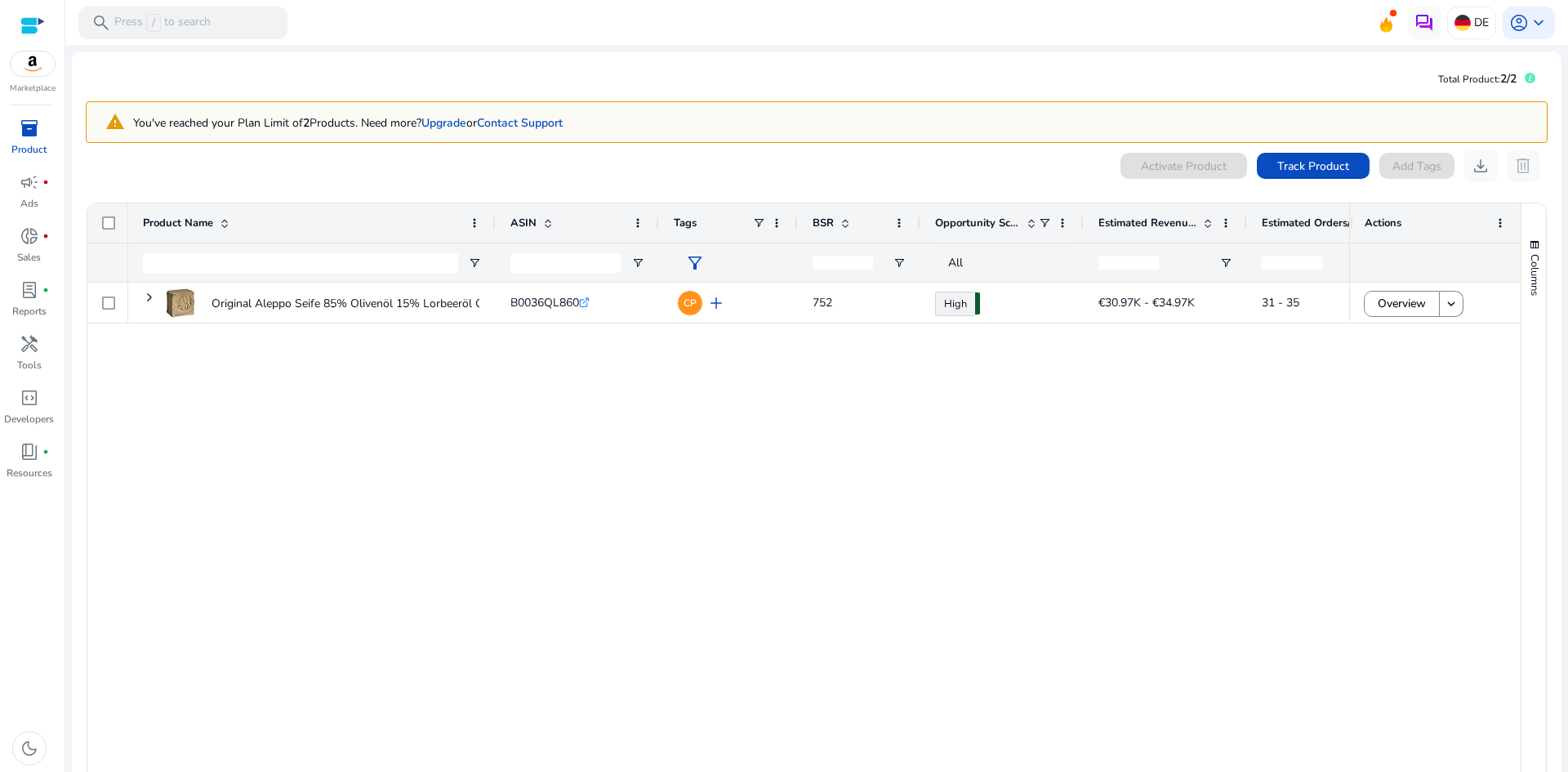
click at [1142, 219] on span "Estimated Revenue/Day" at bounding box center [1148, 222] width 98 height 14
click at [1139, 219] on span "Estimated Revenue/Day" at bounding box center [1148, 222] width 98 height 14
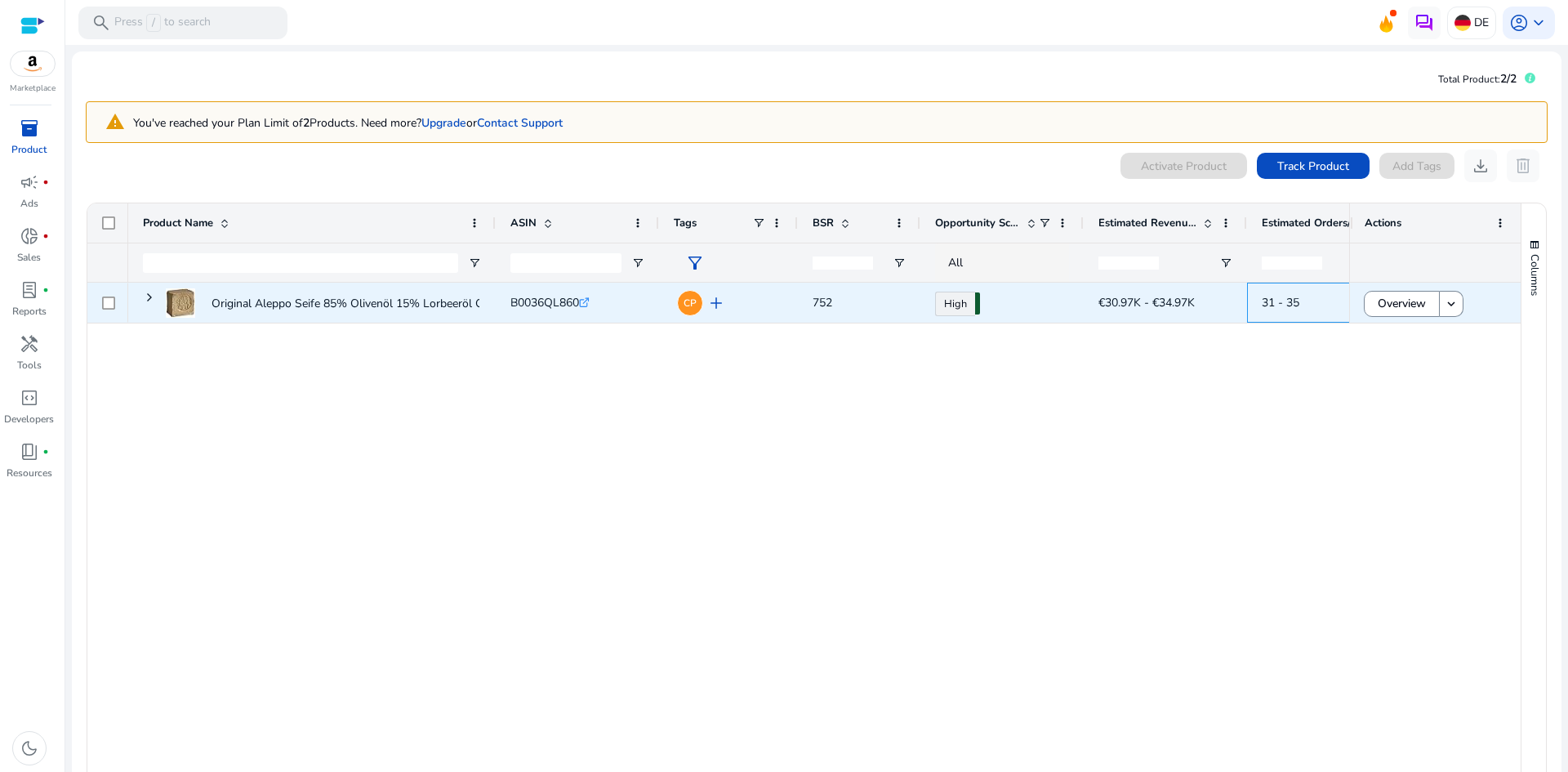
click at [1276, 302] on span "31 - 35" at bounding box center [1281, 302] width 38 height 15
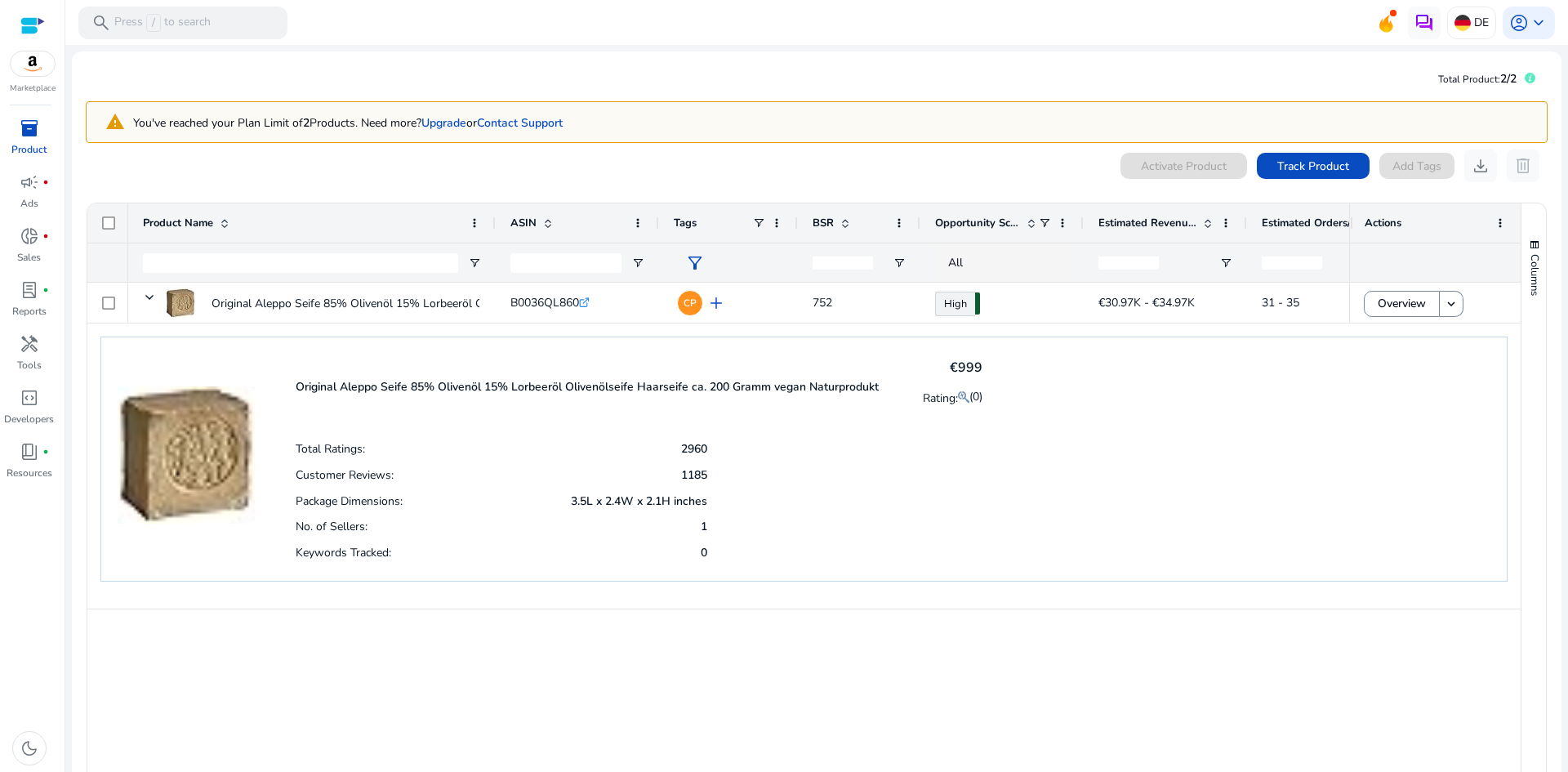
drag, startPoint x: 1323, startPoint y: 120, endPoint x: 1349, endPoint y: 108, distance: 28.6
drag, startPoint x: 1349, startPoint y: 108, endPoint x: 1233, endPoint y: 37, distance: 136.0
click at [1233, 37] on mat-toolbar "search Press / to search DE account_circle keyboard_arrow_down" at bounding box center [816, 22] width 1503 height 45
click at [1231, 494] on div "Original Aleppo Seife 85% Olivenöl 15% Lorbeeröl Olivenölseife Haarseife ca. 20…" at bounding box center [804, 458] width 1407 height 245
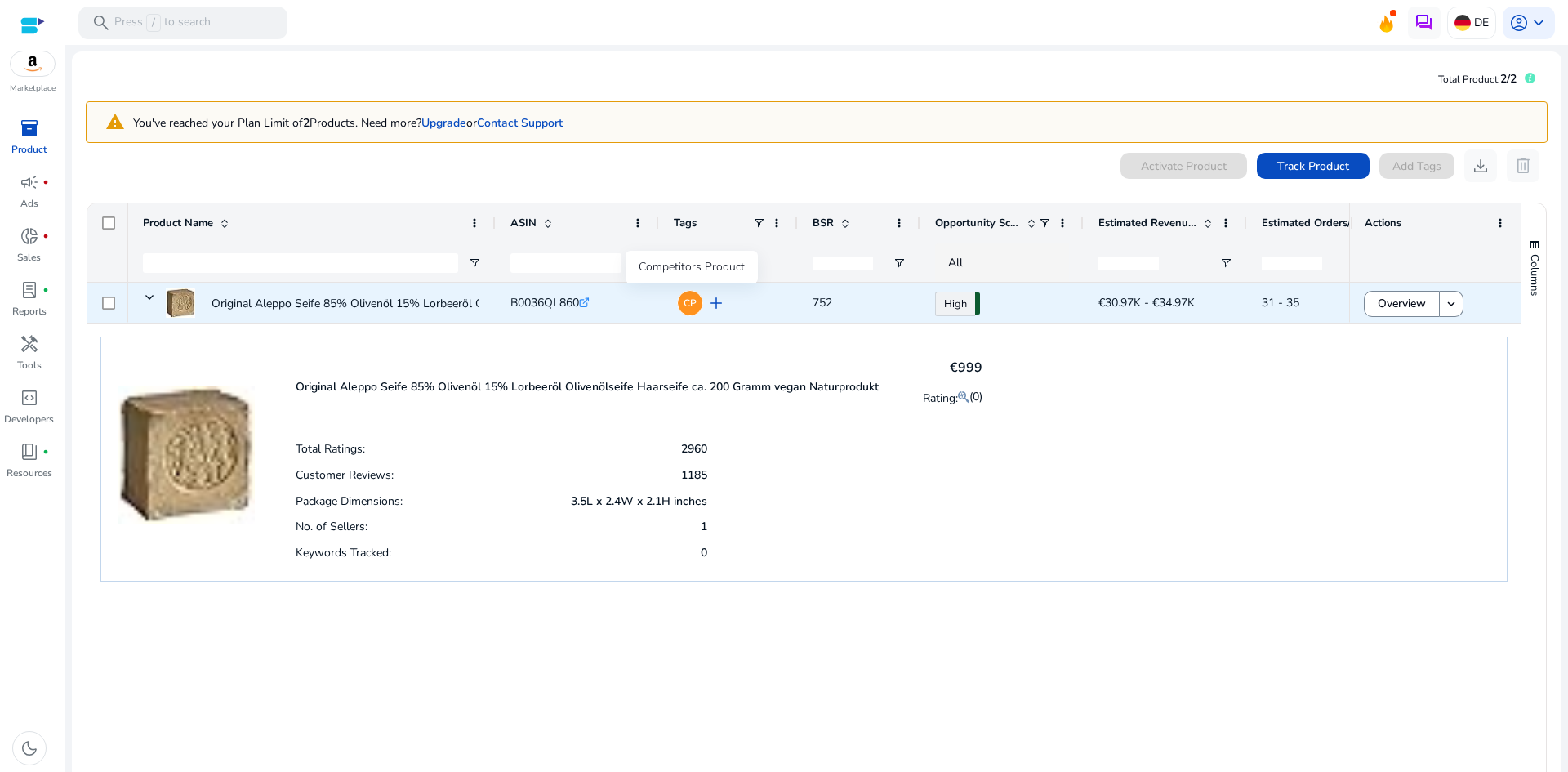
click at [691, 303] on span "CP" at bounding box center [690, 303] width 13 height 10
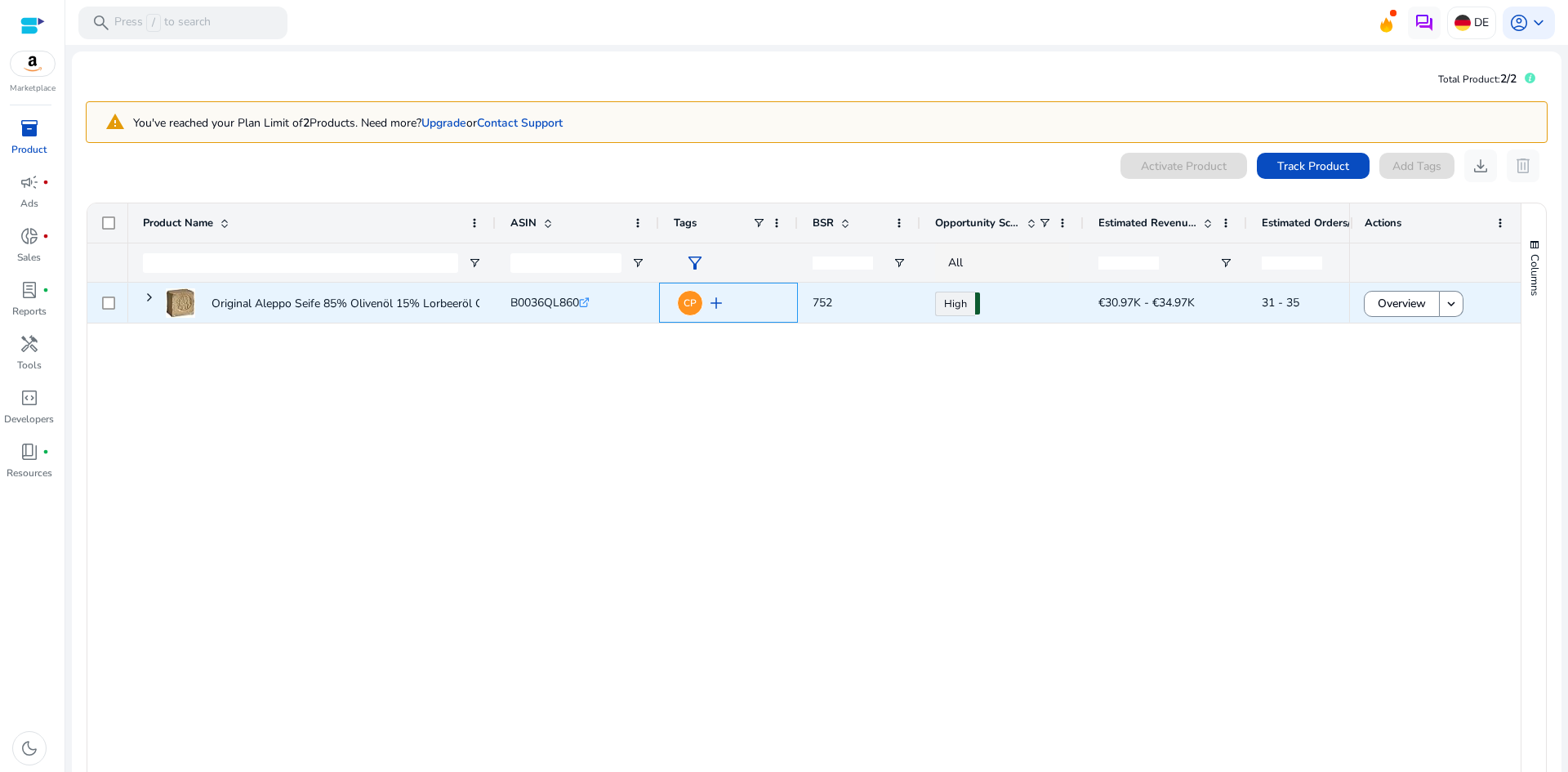
click at [691, 303] on span "CP" at bounding box center [690, 303] width 13 height 10
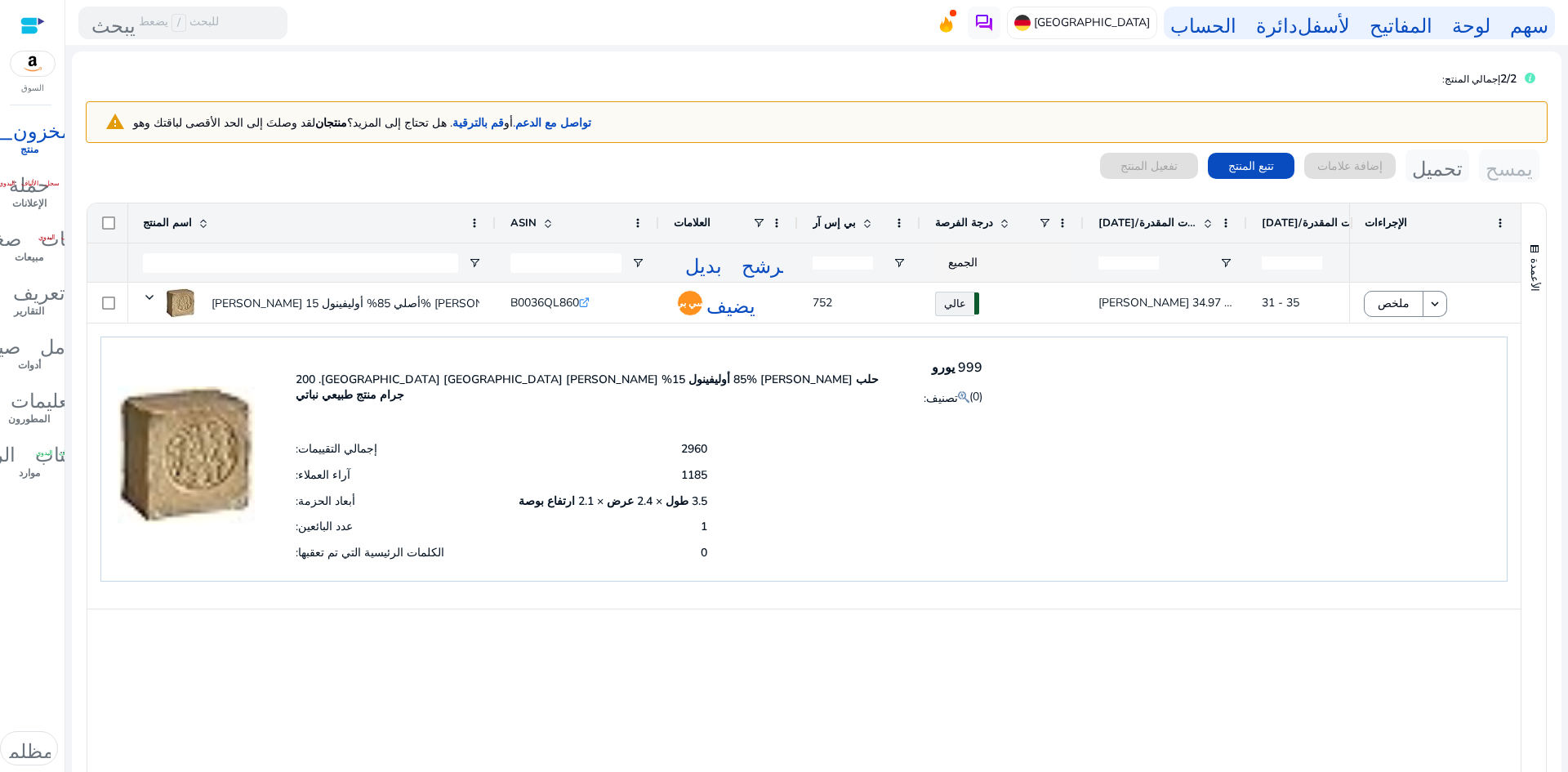
click at [695, 265] on font "مرشح بديل" at bounding box center [739, 263] width 107 height 23
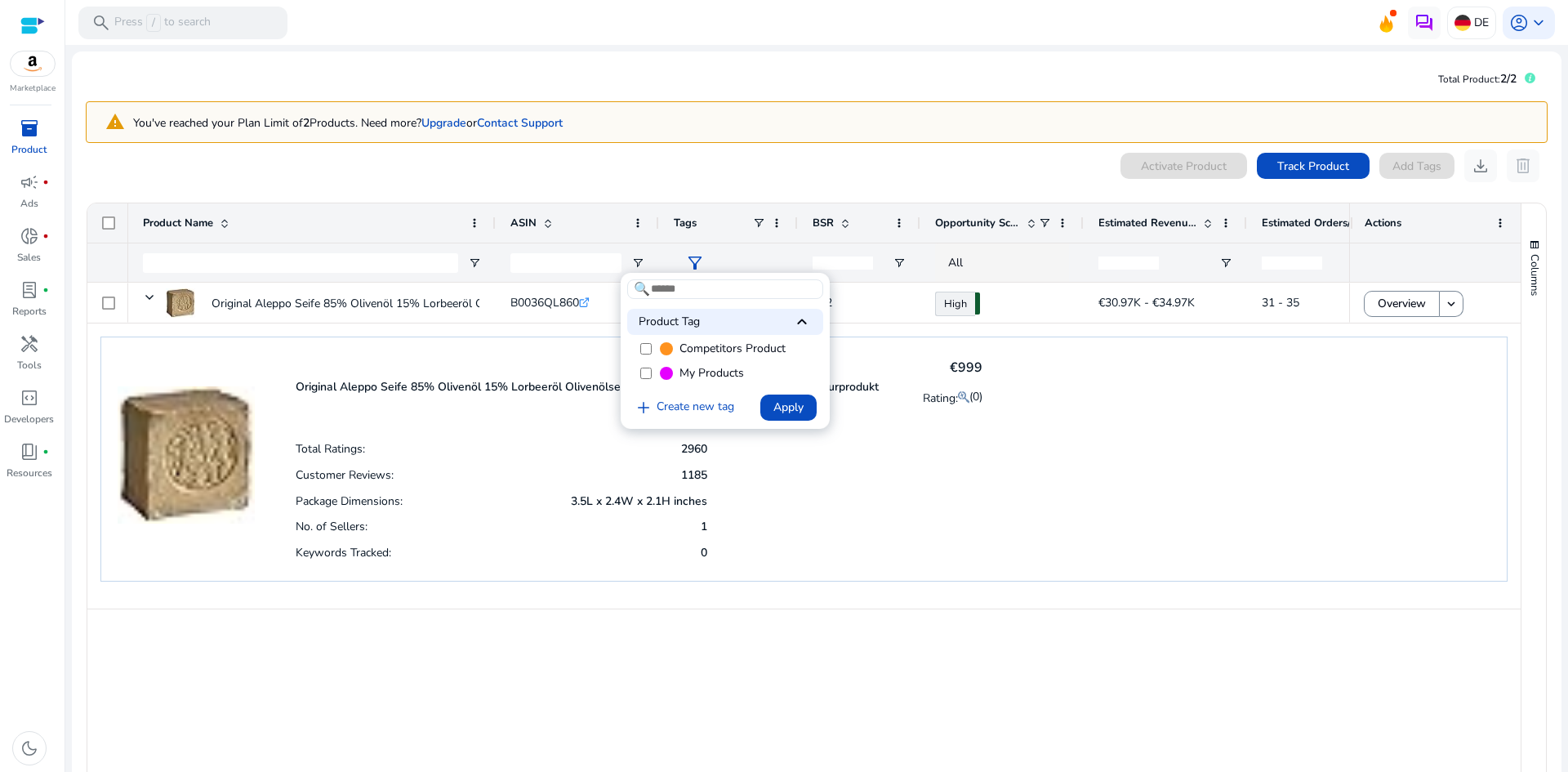
click at [1297, 480] on div at bounding box center [784, 386] width 1568 height 772
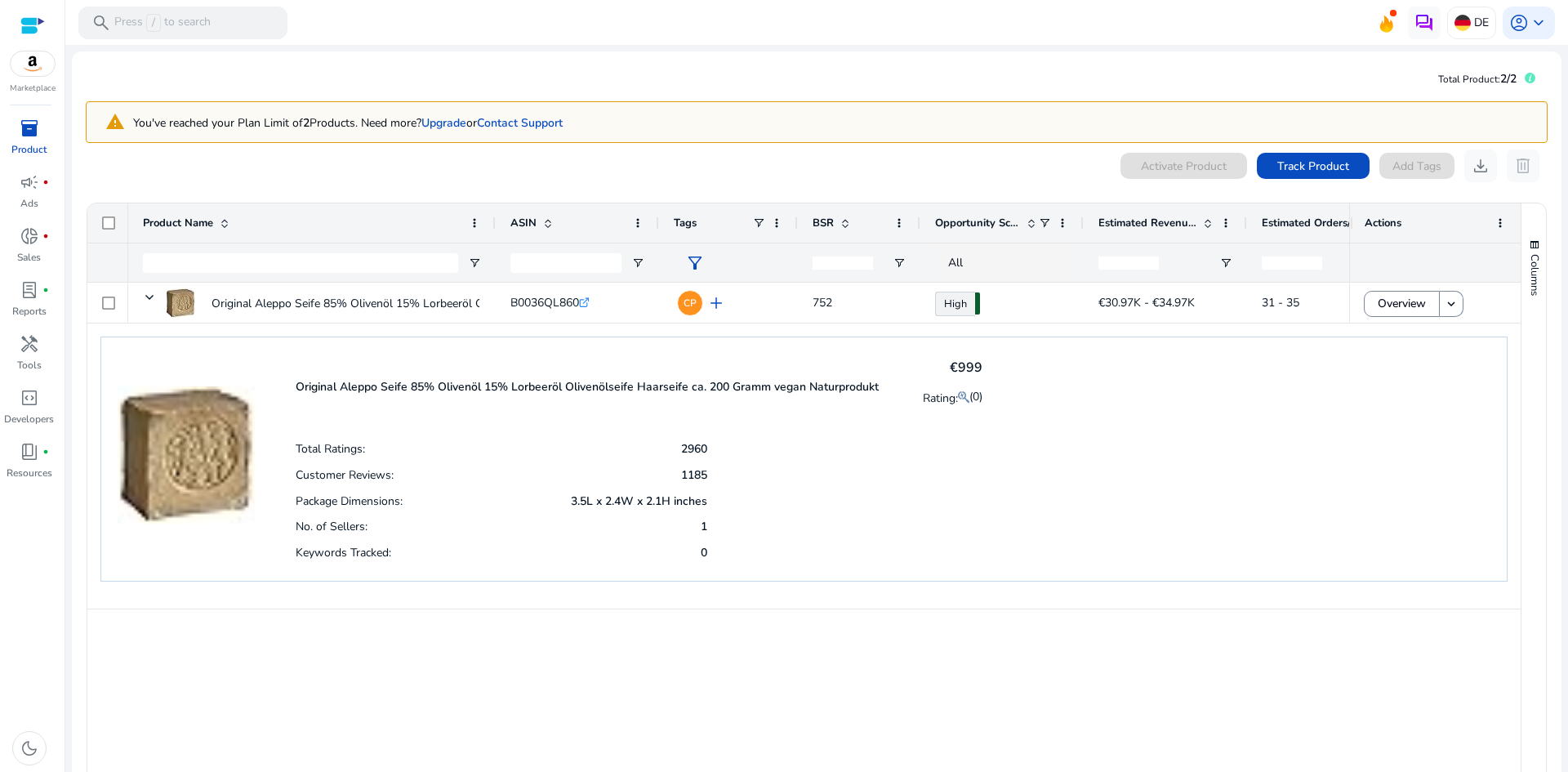
click at [1127, 223] on span "Estimated Revenue/Day" at bounding box center [1148, 222] width 98 height 14
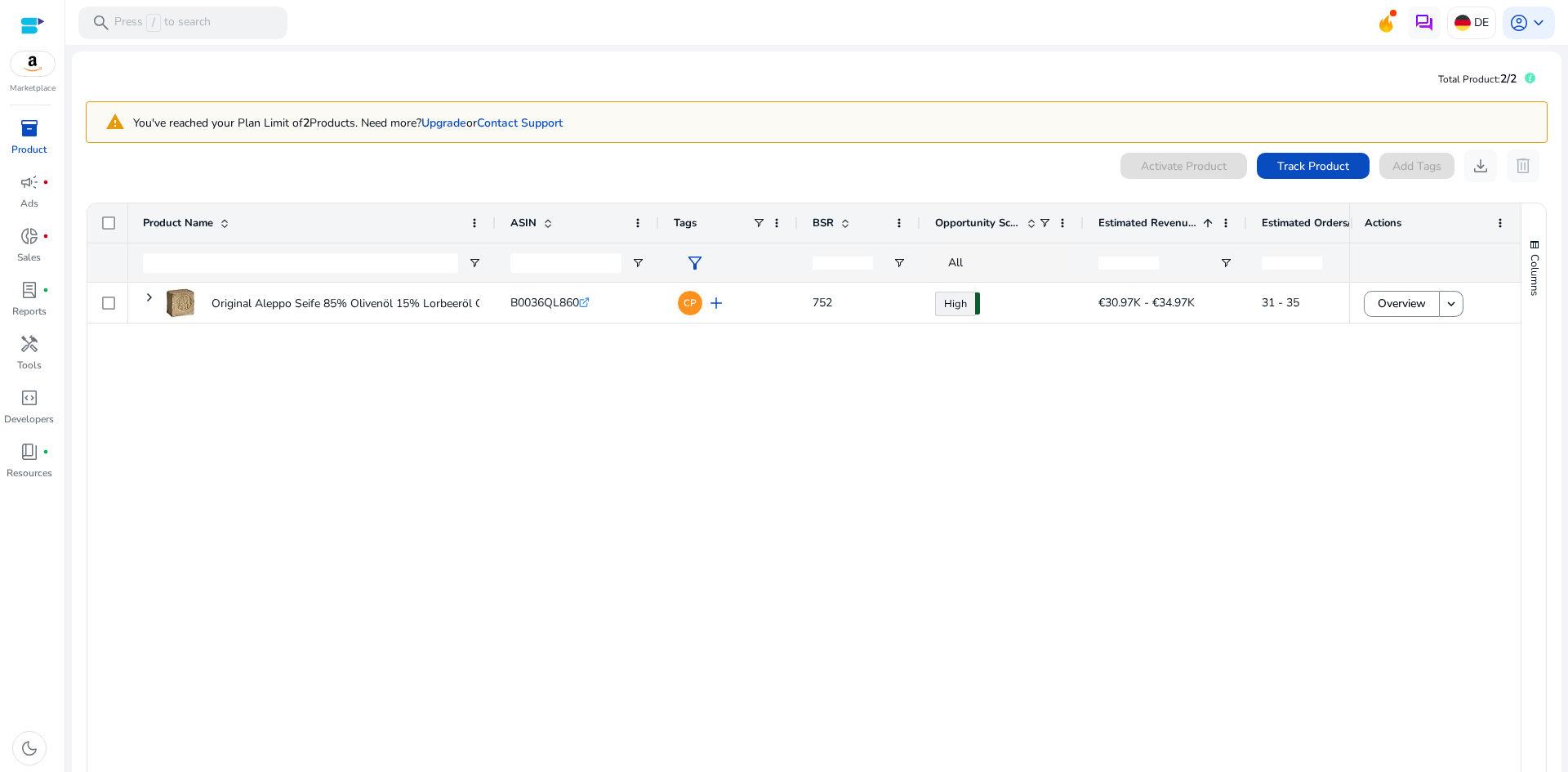
click at [1127, 223] on span "Estimated Revenue/Day" at bounding box center [1148, 222] width 98 height 14
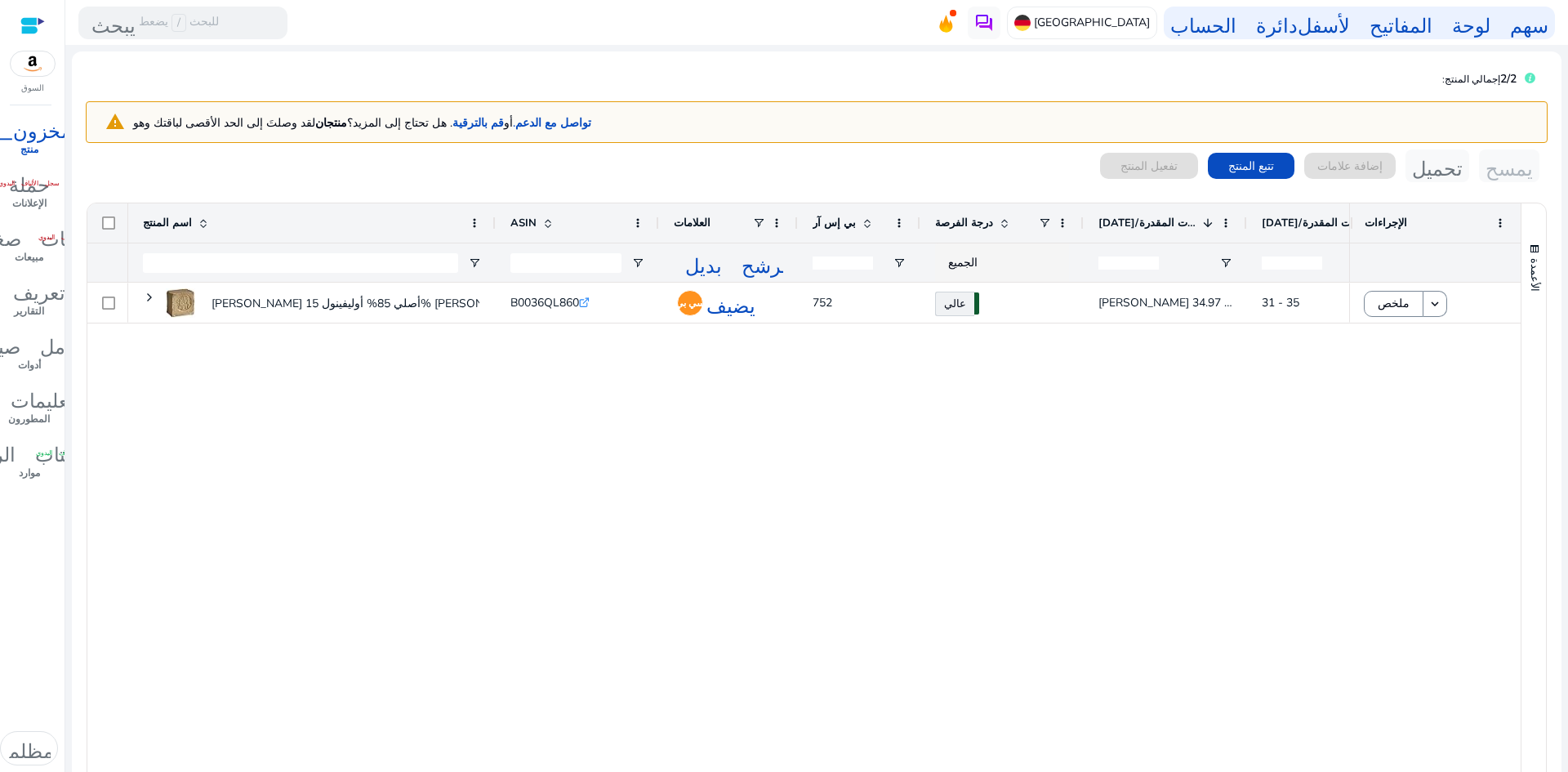
click at [1192, 591] on div "[PERSON_NAME] أصلي 85% أوليفينول 15% [PERSON_NAME]... B0036QL860 .st0{fill:#2c8…" at bounding box center [738, 535] width 1221 height 507
click at [1227, 222] on span at bounding box center [1226, 222] width 13 height 13
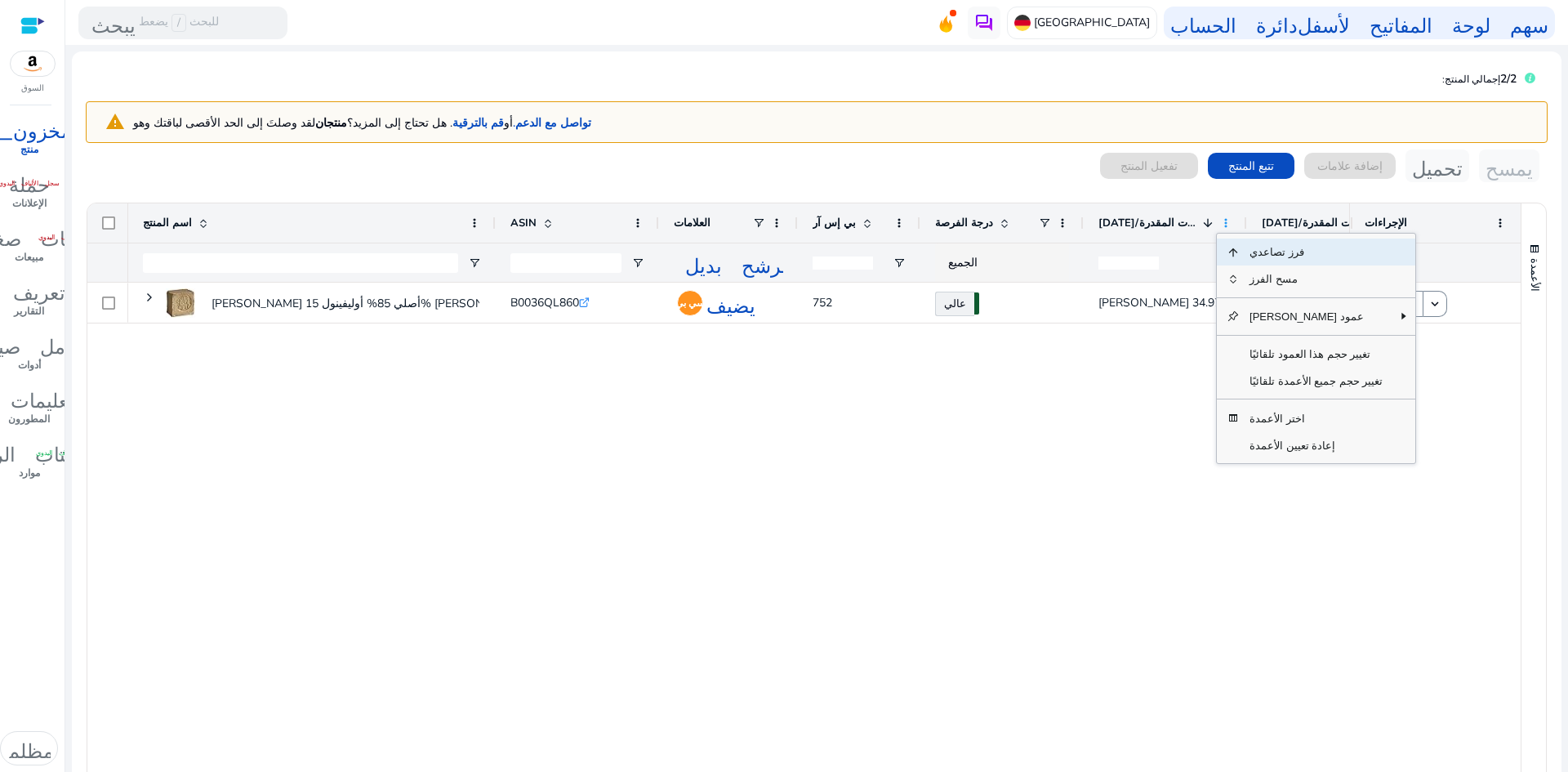
click at [1227, 222] on span at bounding box center [1226, 222] width 13 height 13
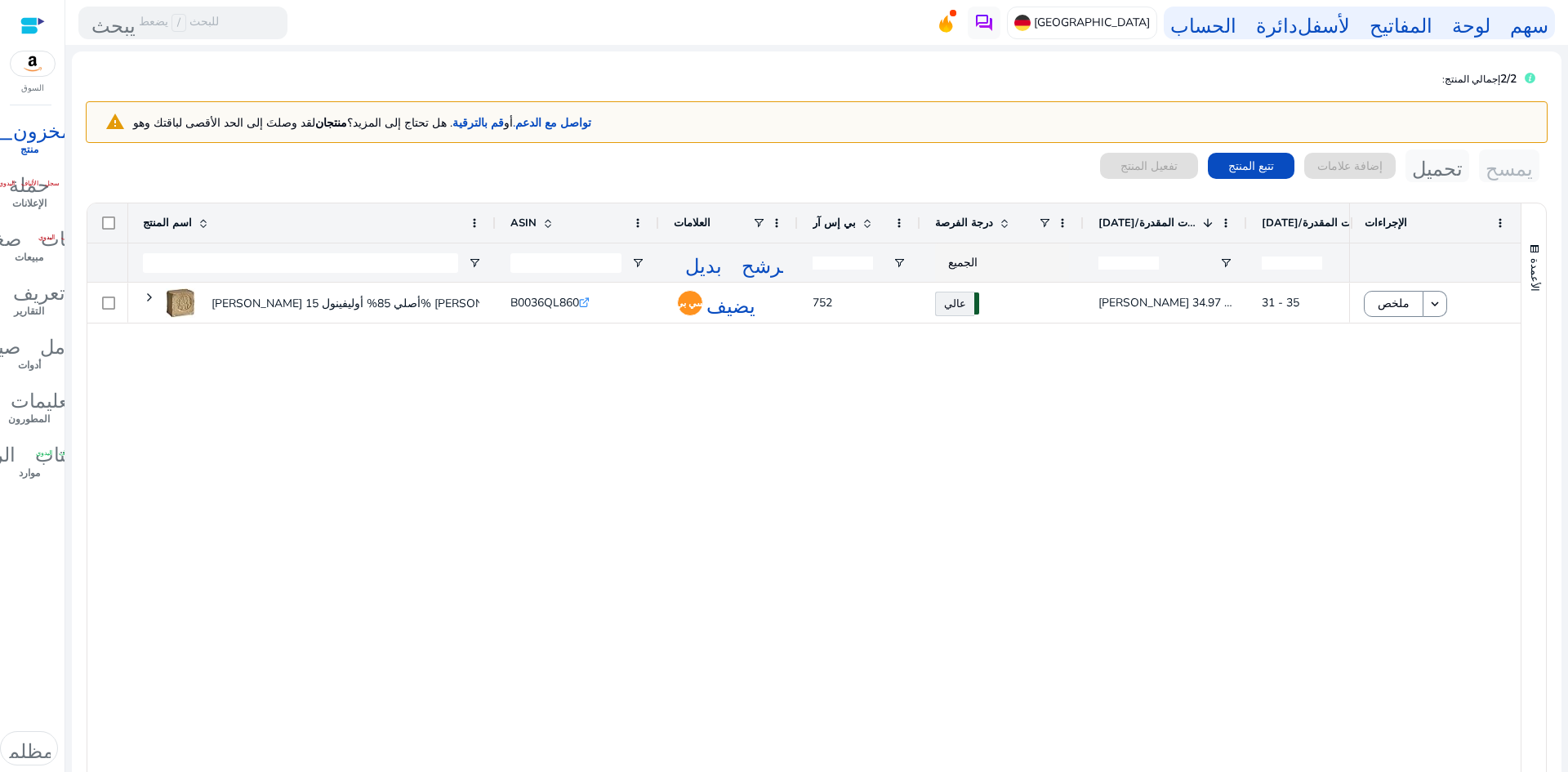
click at [1126, 441] on div "[PERSON_NAME] أصلي 85% أوليفينول 15% [PERSON_NAME]... B0036QL860 .st0{fill:#2c8…" at bounding box center [738, 535] width 1221 height 507
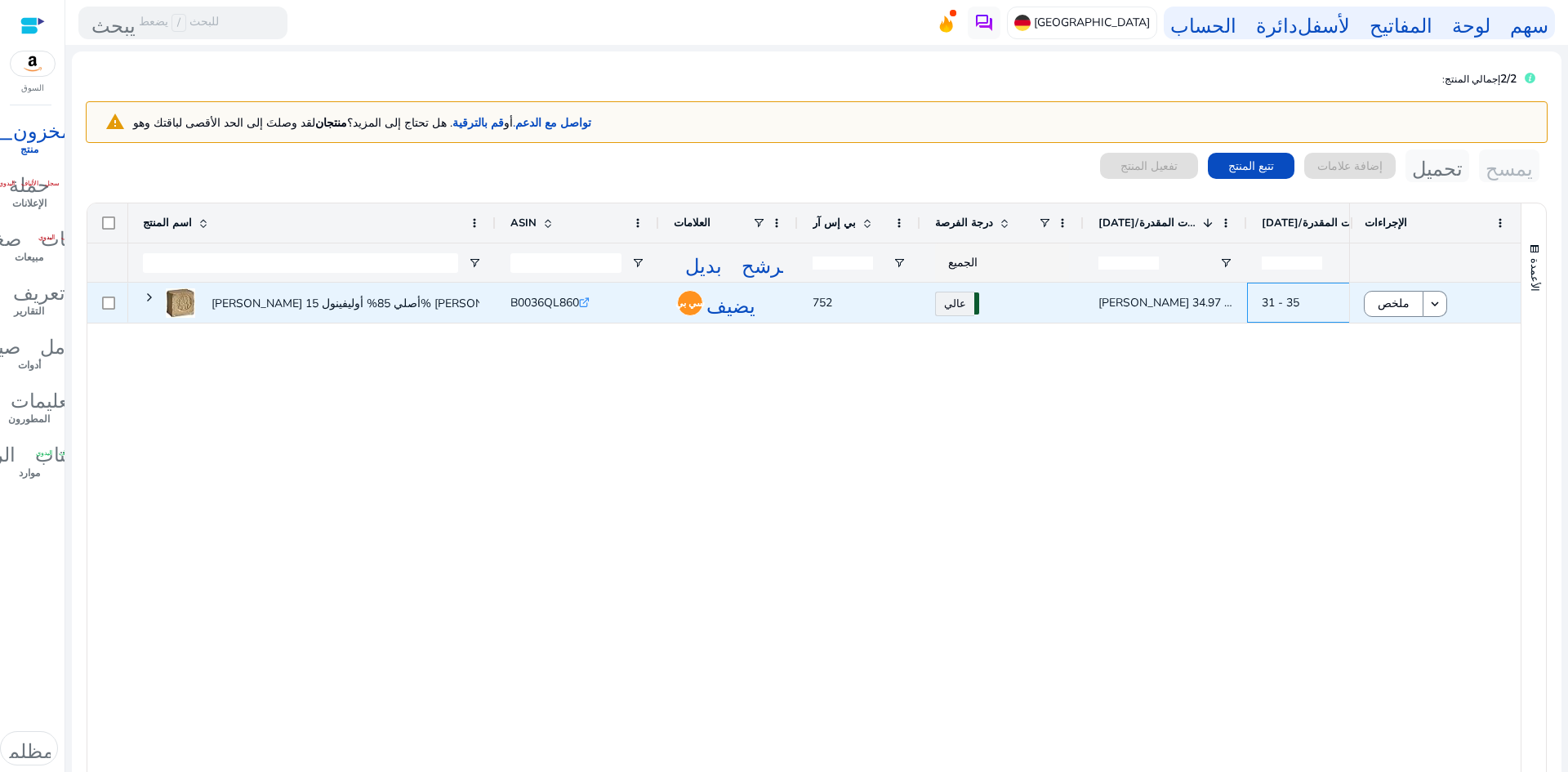
click at [1275, 302] on font "31 - 35" at bounding box center [1281, 302] width 38 height 15
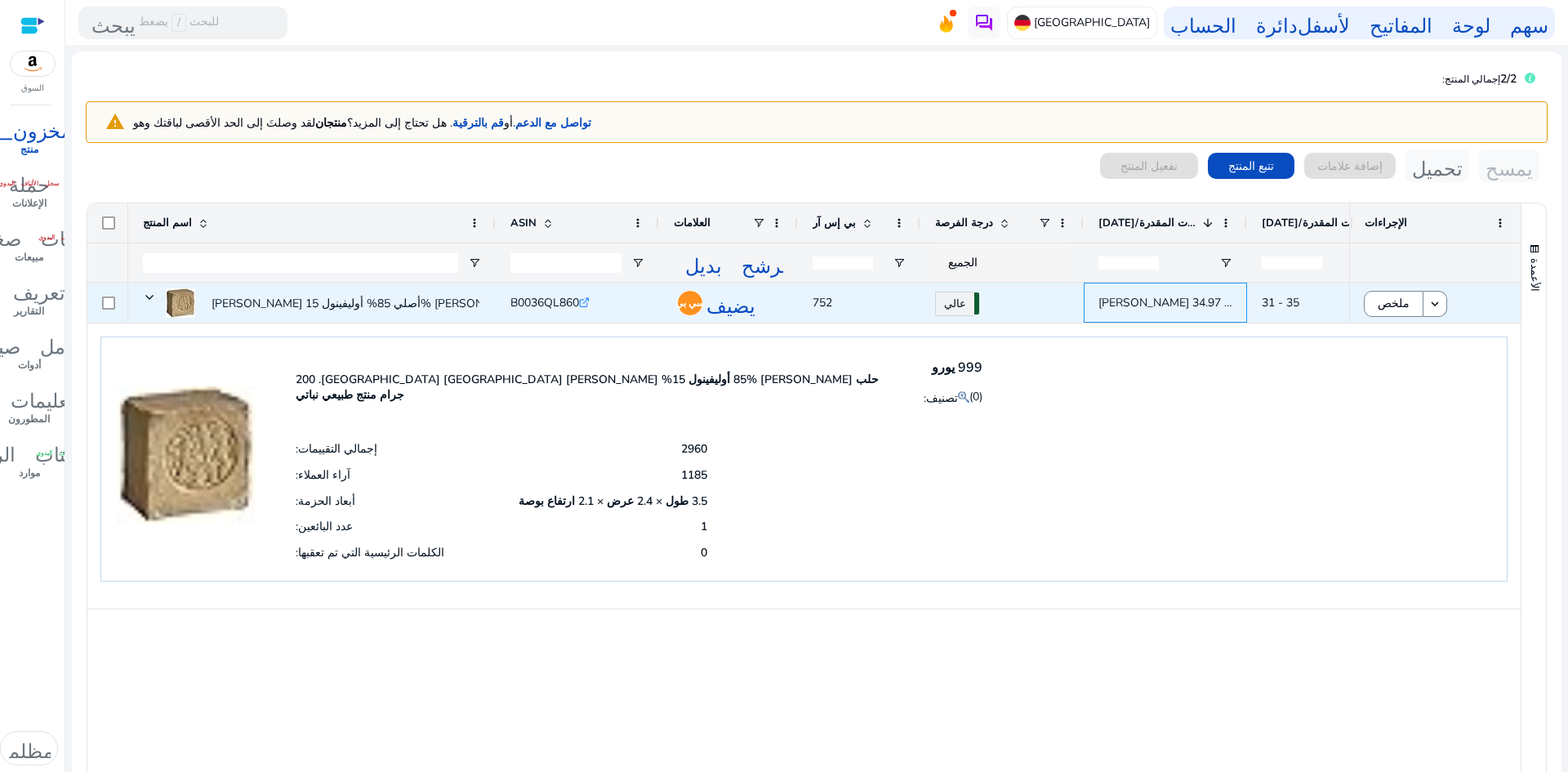
click at [1185, 305] on font "30.97 ألف يورو - 34.97 [PERSON_NAME]" at bounding box center [1202, 302] width 208 height 15
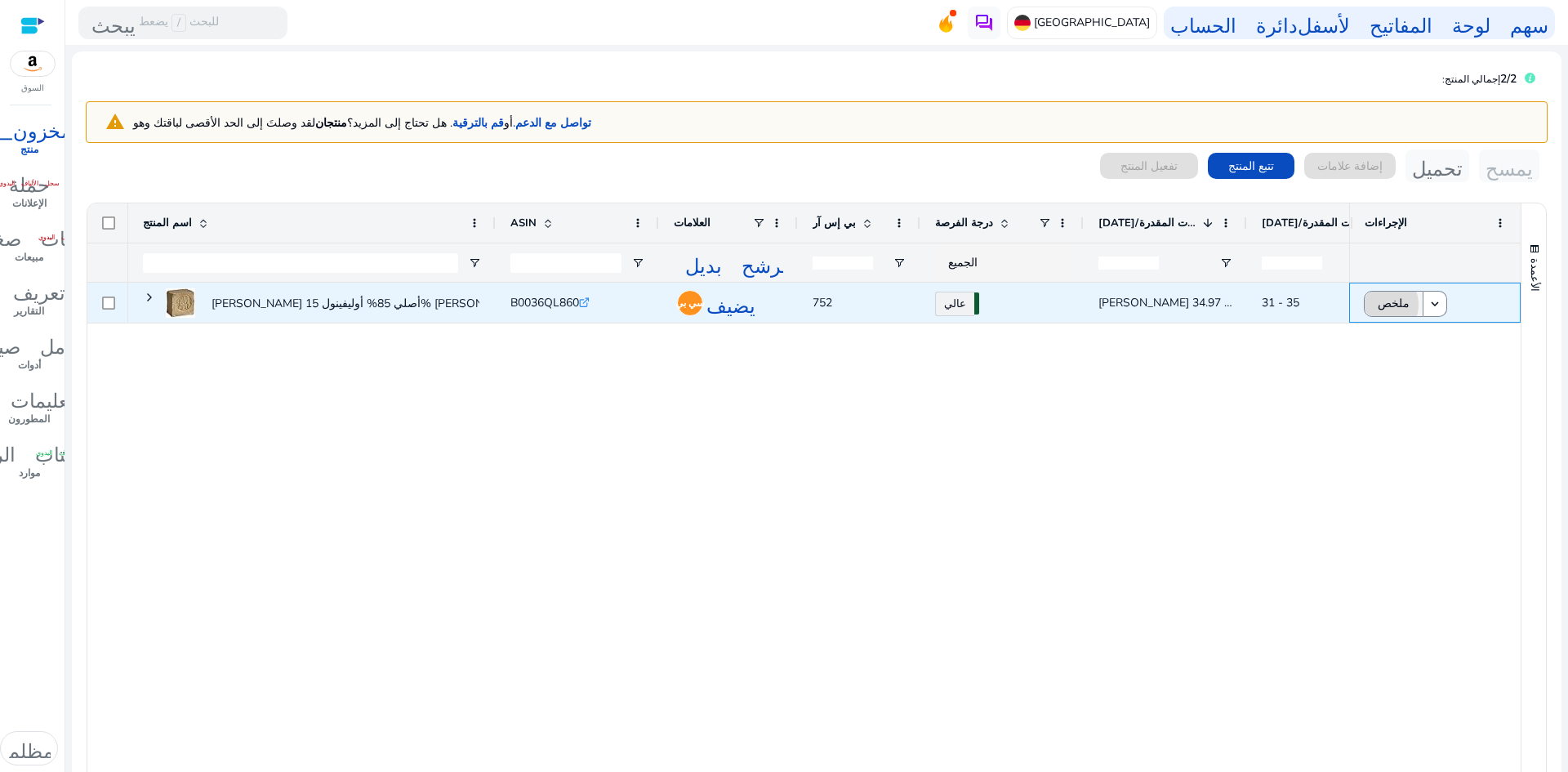
click at [1378, 305] on font "ملخص" at bounding box center [1395, 303] width 32 height 15
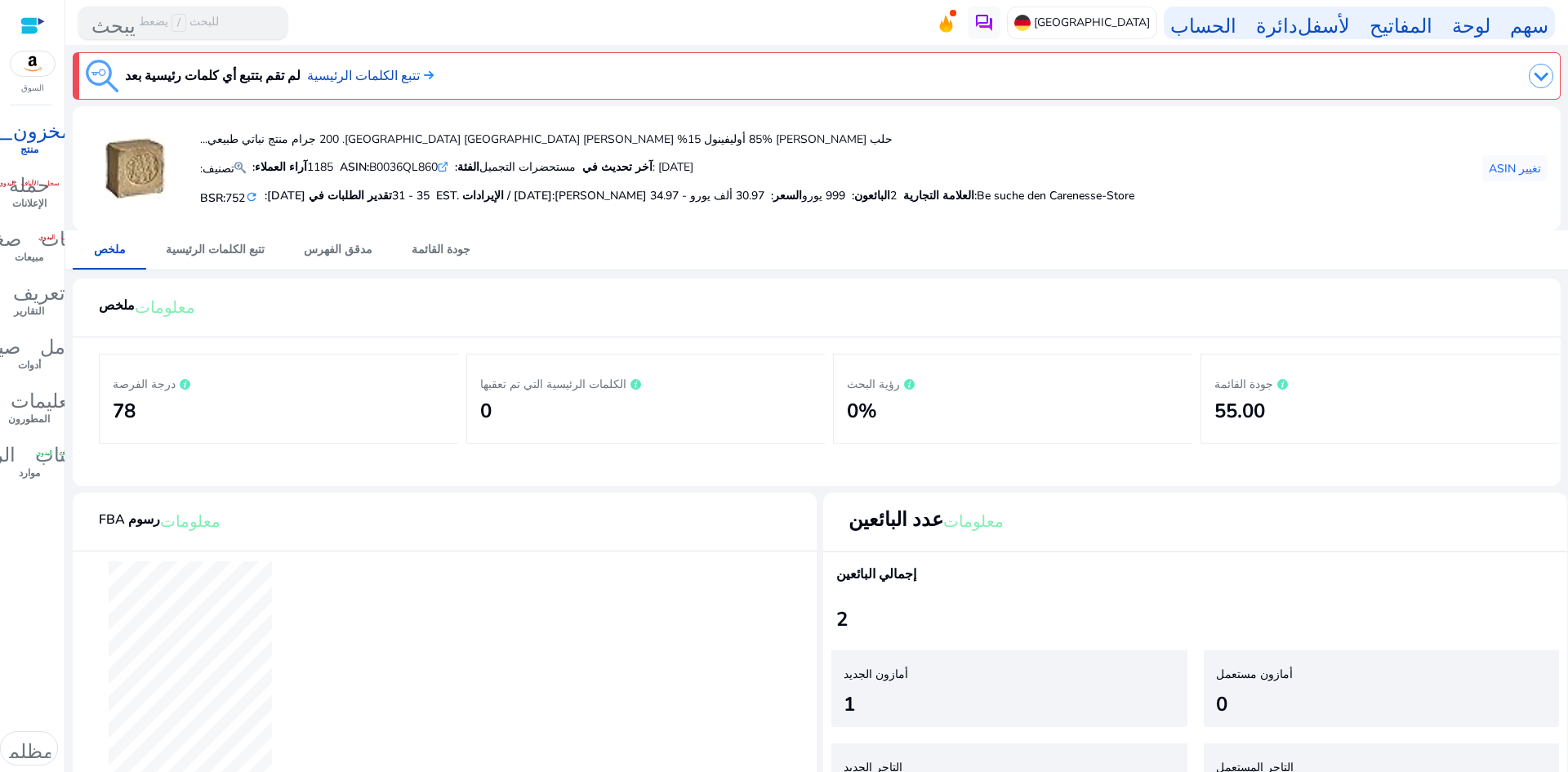
click at [204, 20] on font "للبحث" at bounding box center [204, 21] width 30 height 15
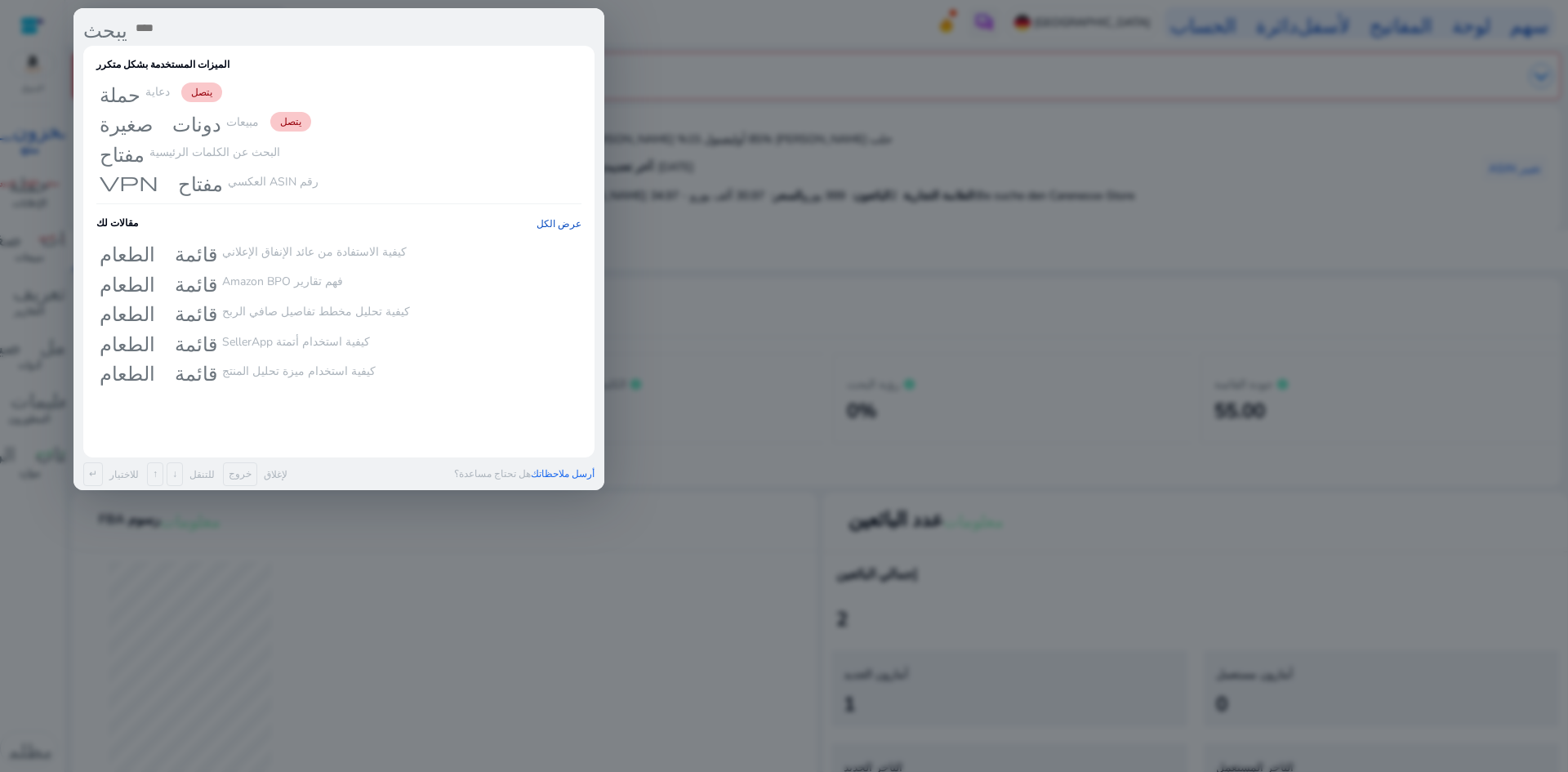
paste input "**********"
type input "**********"
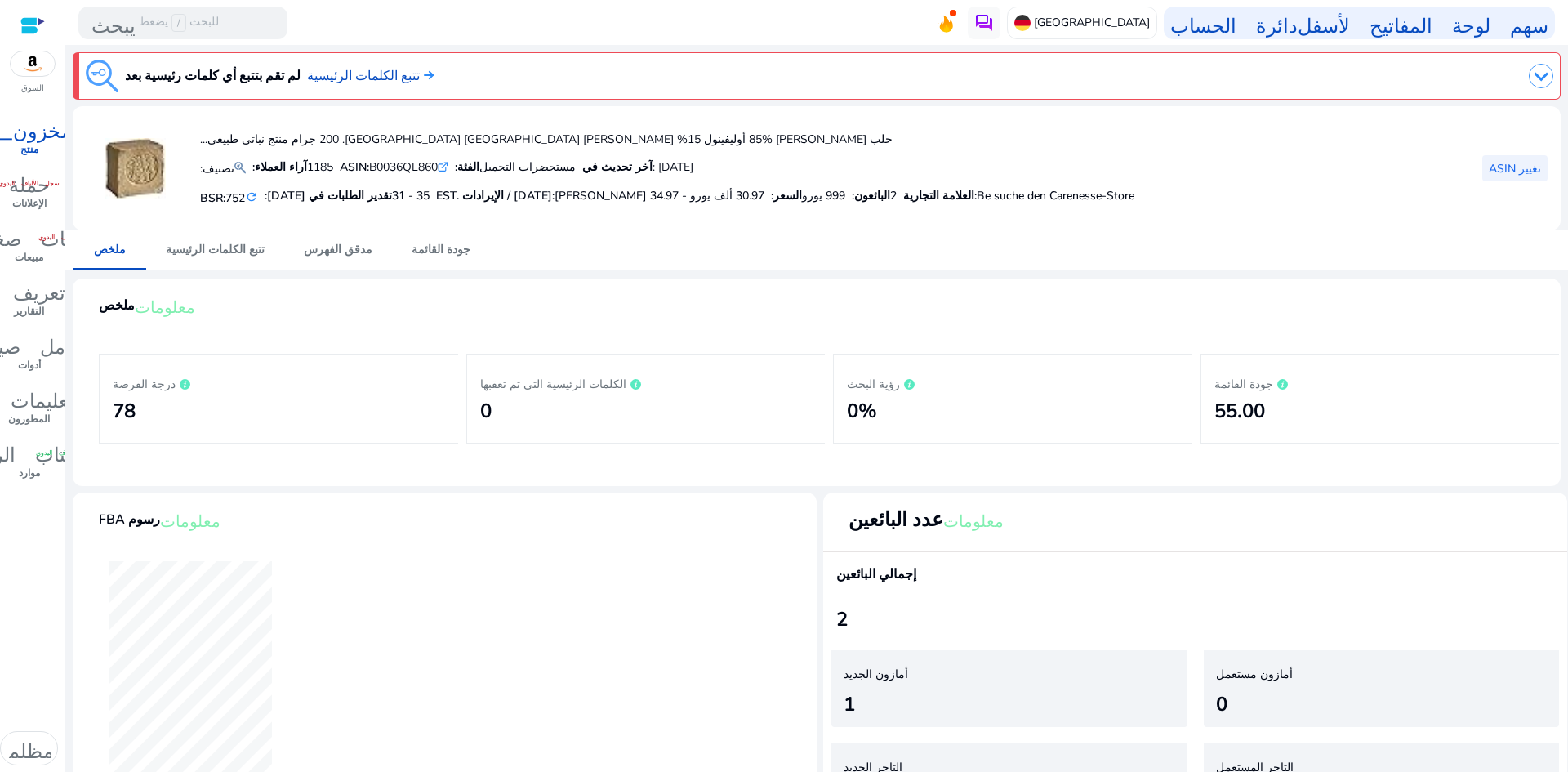
click at [1509, 171] on font "تغيير ASIN" at bounding box center [1515, 168] width 52 height 15
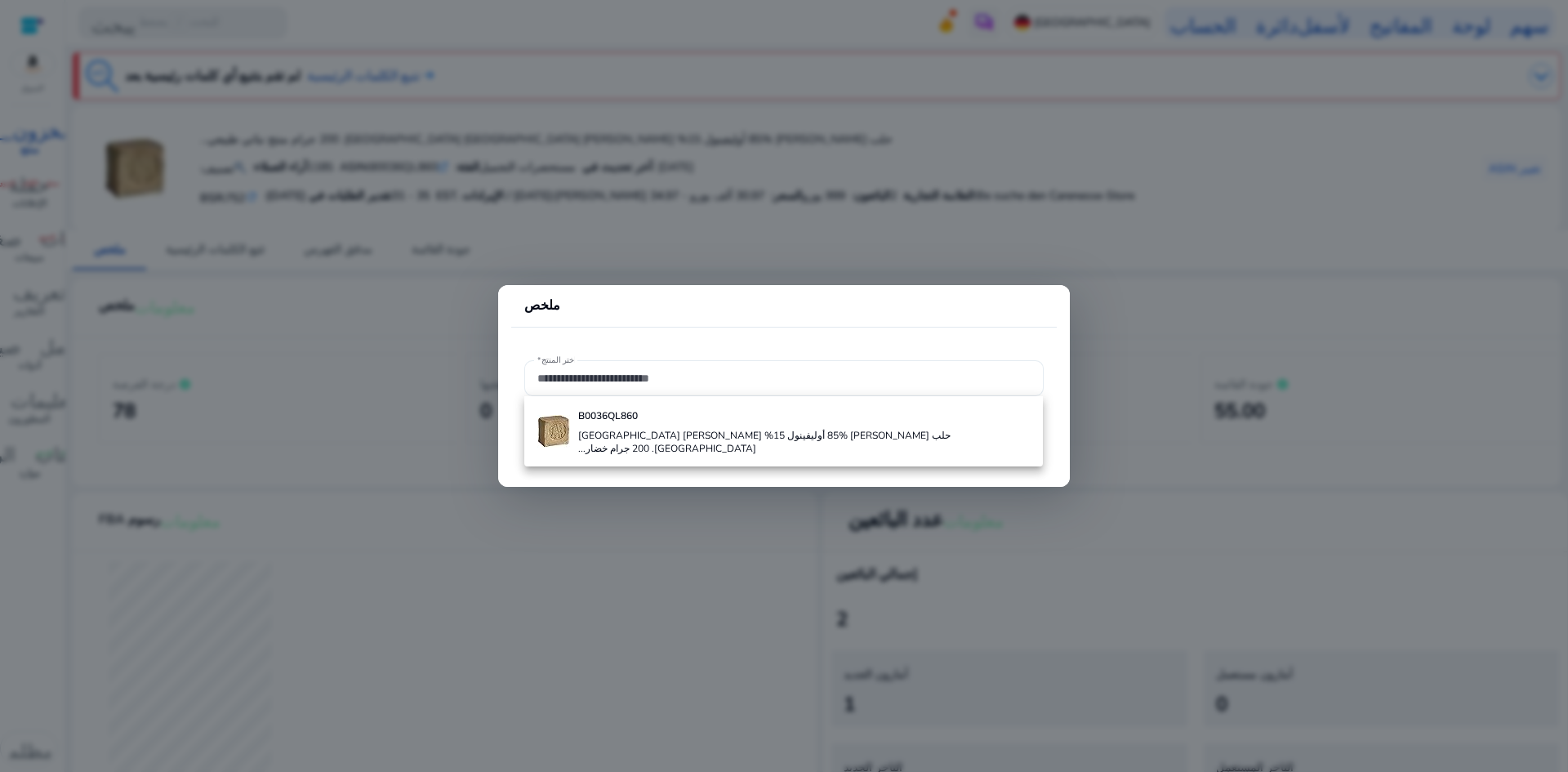
click at [751, 368] on div at bounding box center [784, 378] width 493 height 36
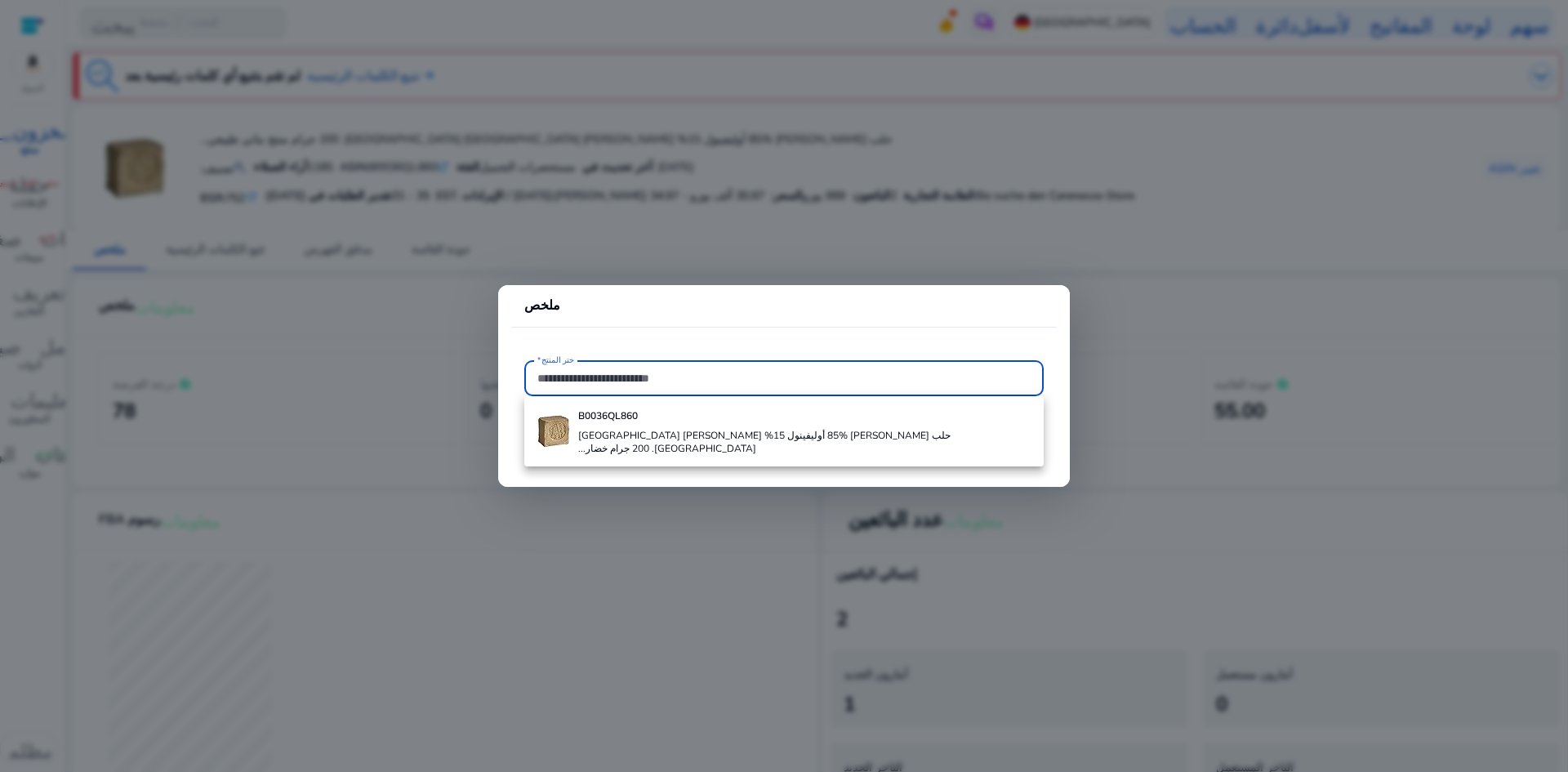
paste input "**********"
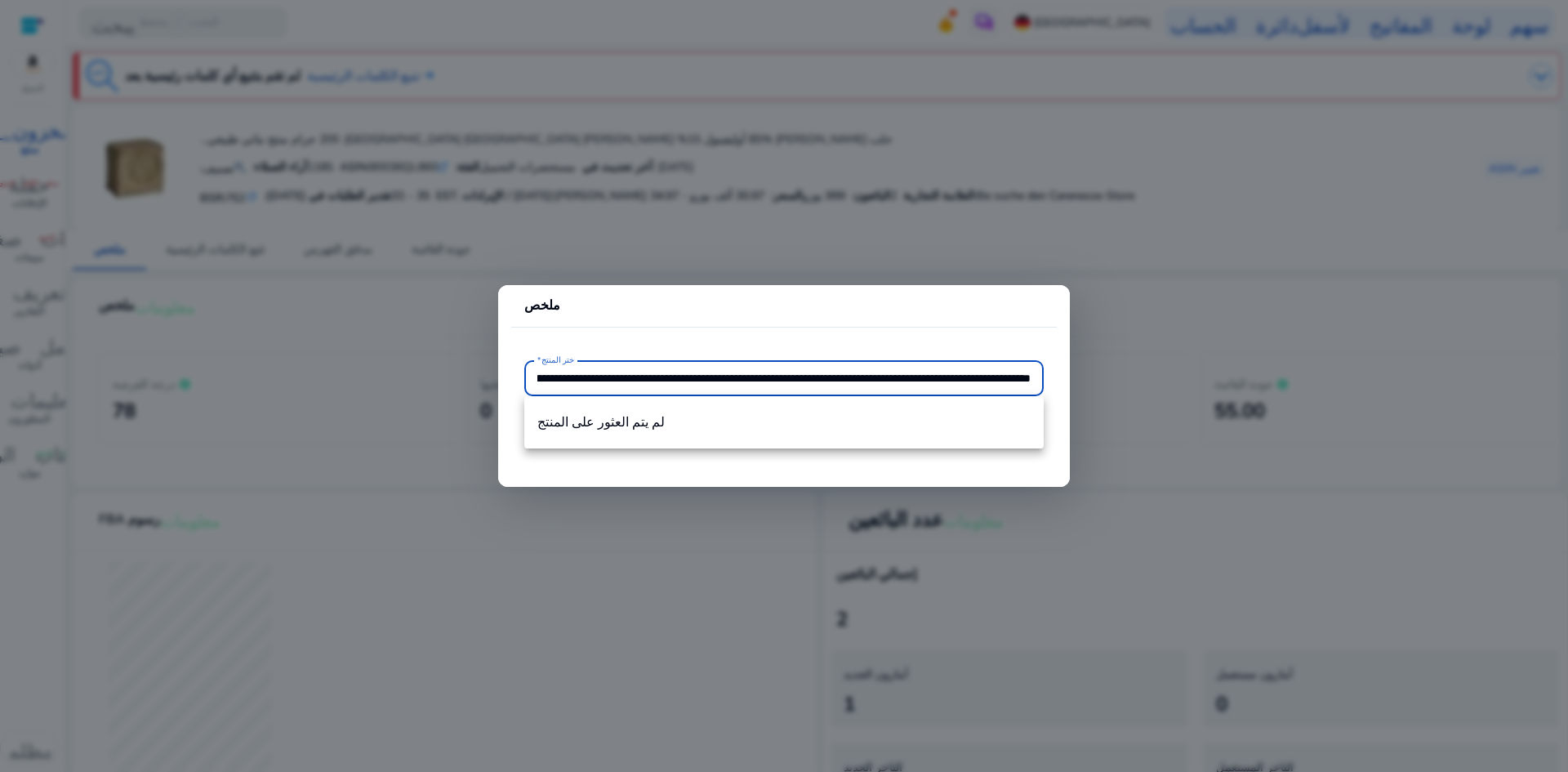
type input "**********"
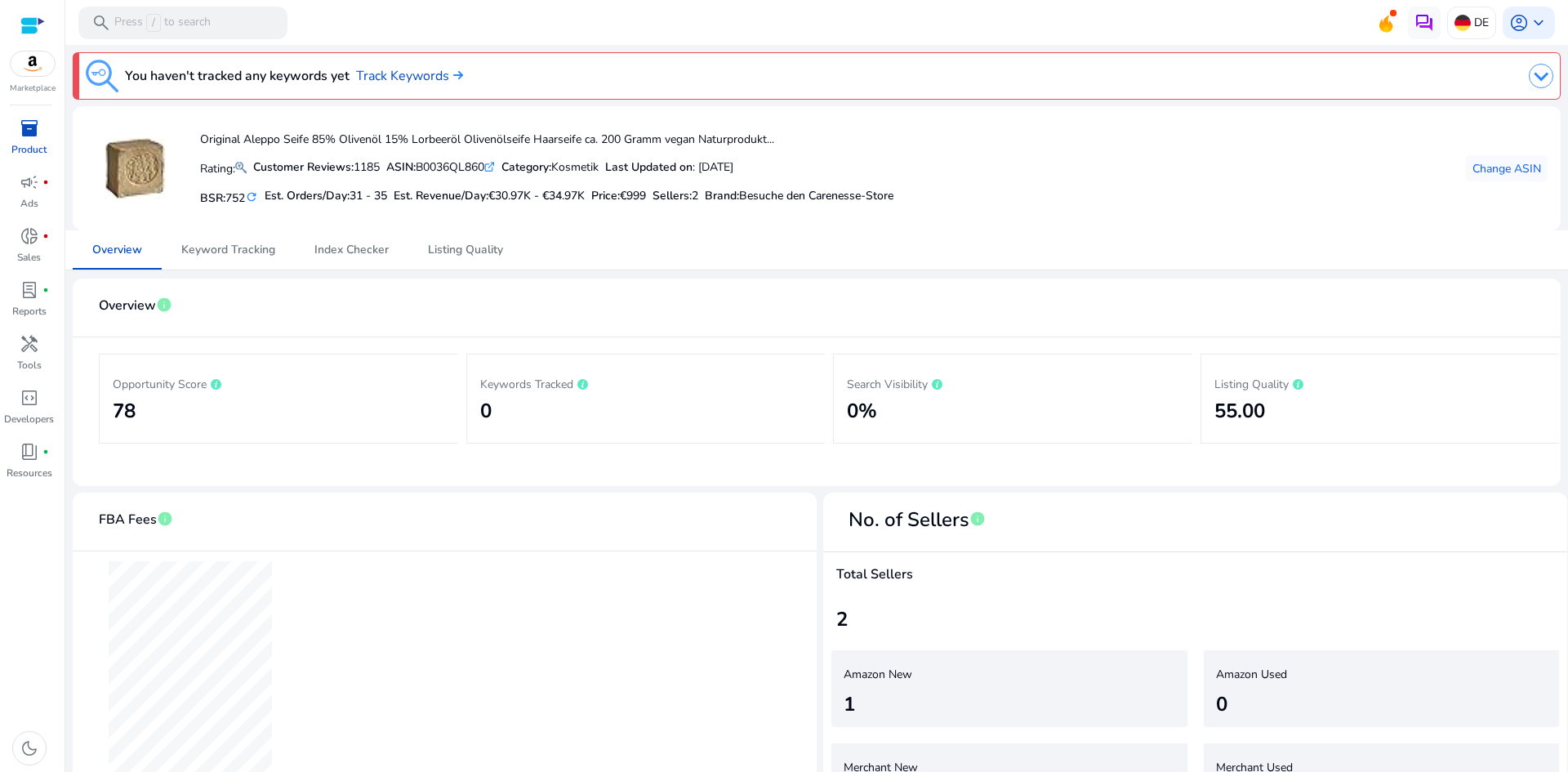
click at [1267, 214] on div "Original Aleppo Seife 85% Olivenöl 15% Lorbeeröl Olivenölseife Haarseife ca. 20…" at bounding box center [817, 168] width 1463 height 98
click at [1545, 79] on img at bounding box center [1541, 75] width 24 height 24
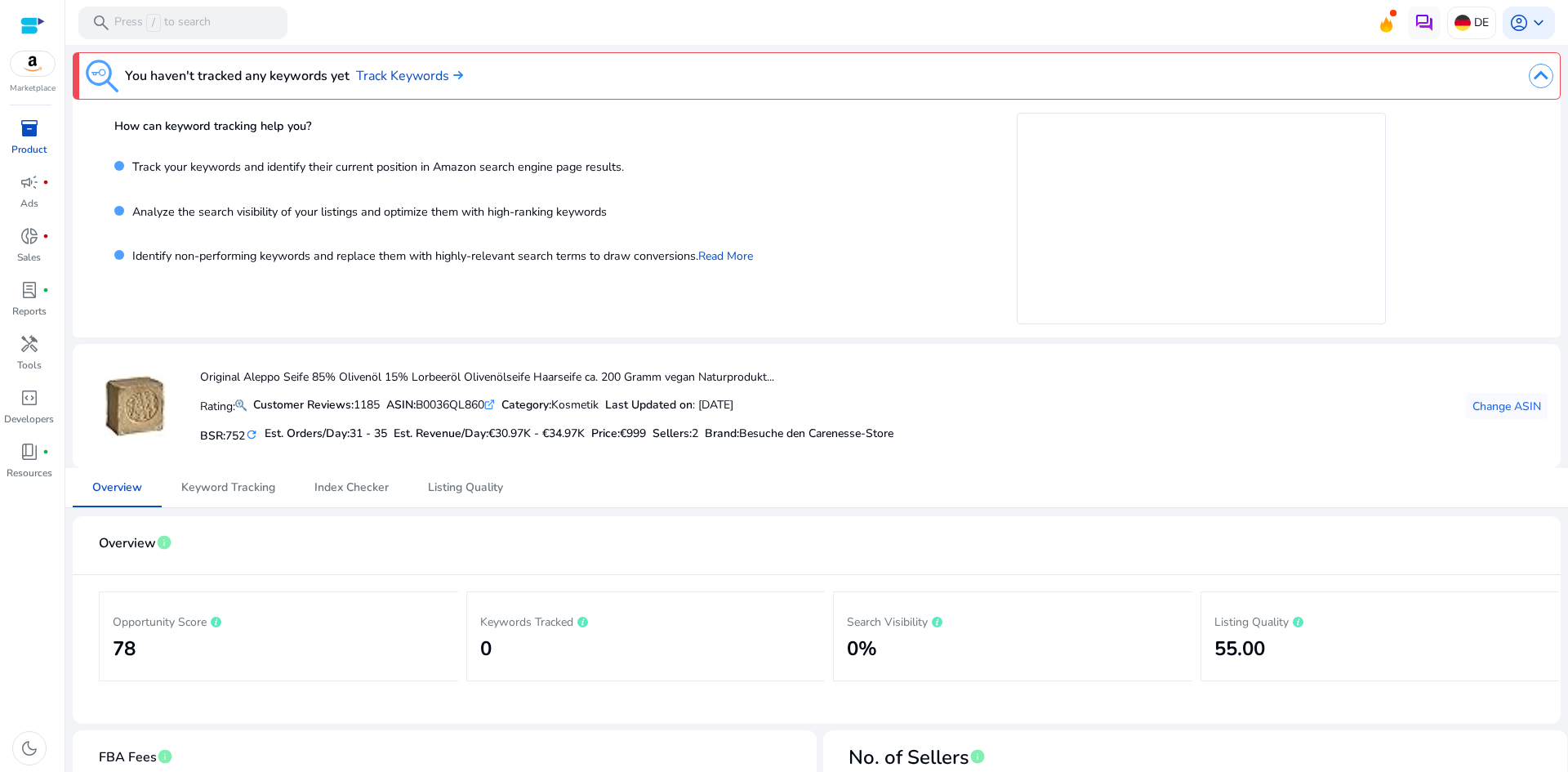
click at [1537, 73] on img at bounding box center [1541, 75] width 24 height 24
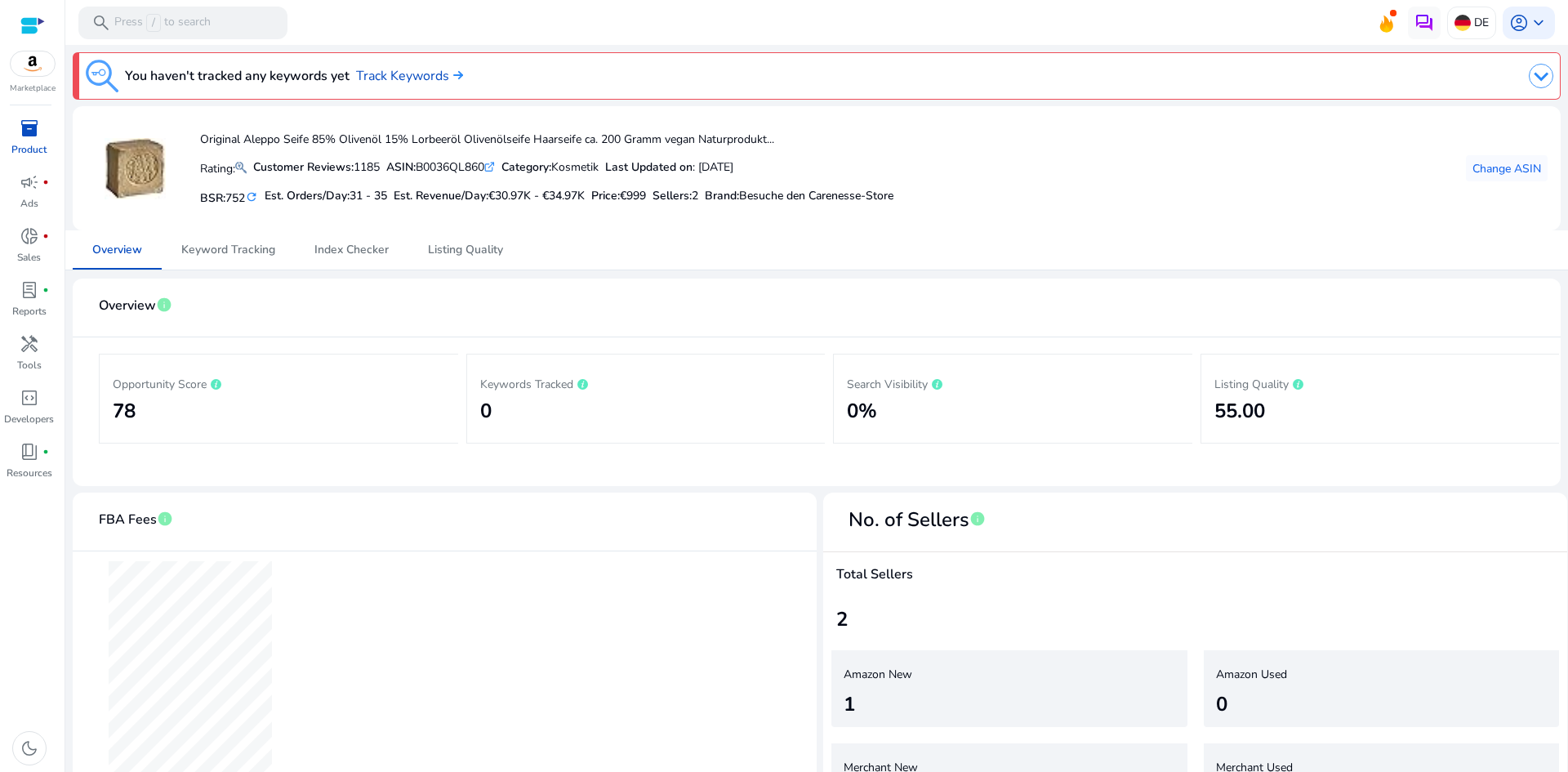
click at [29, 128] on span "inventory_2" at bounding box center [30, 129] width 20 height 20
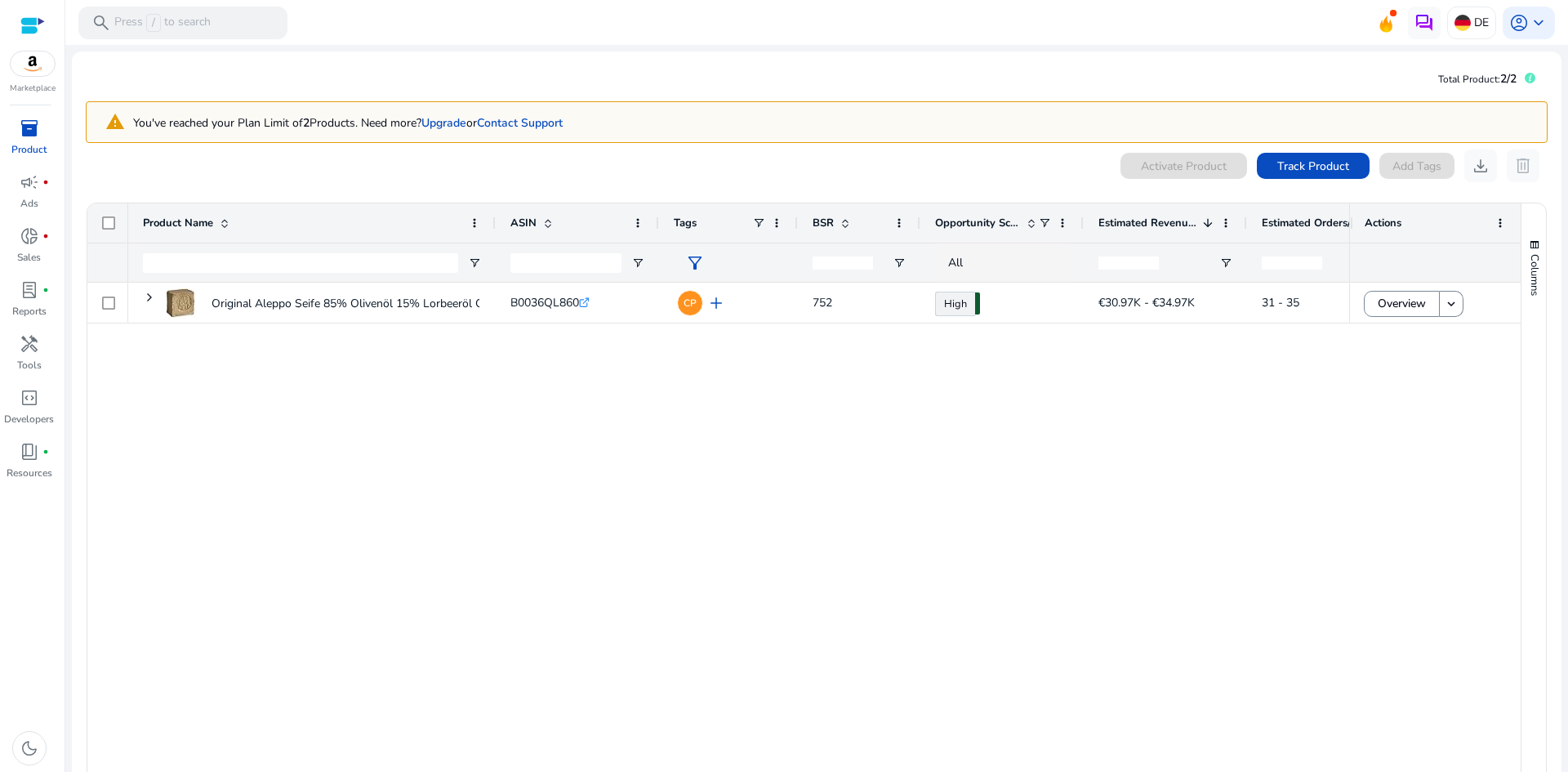
scroll to position [81, 0]
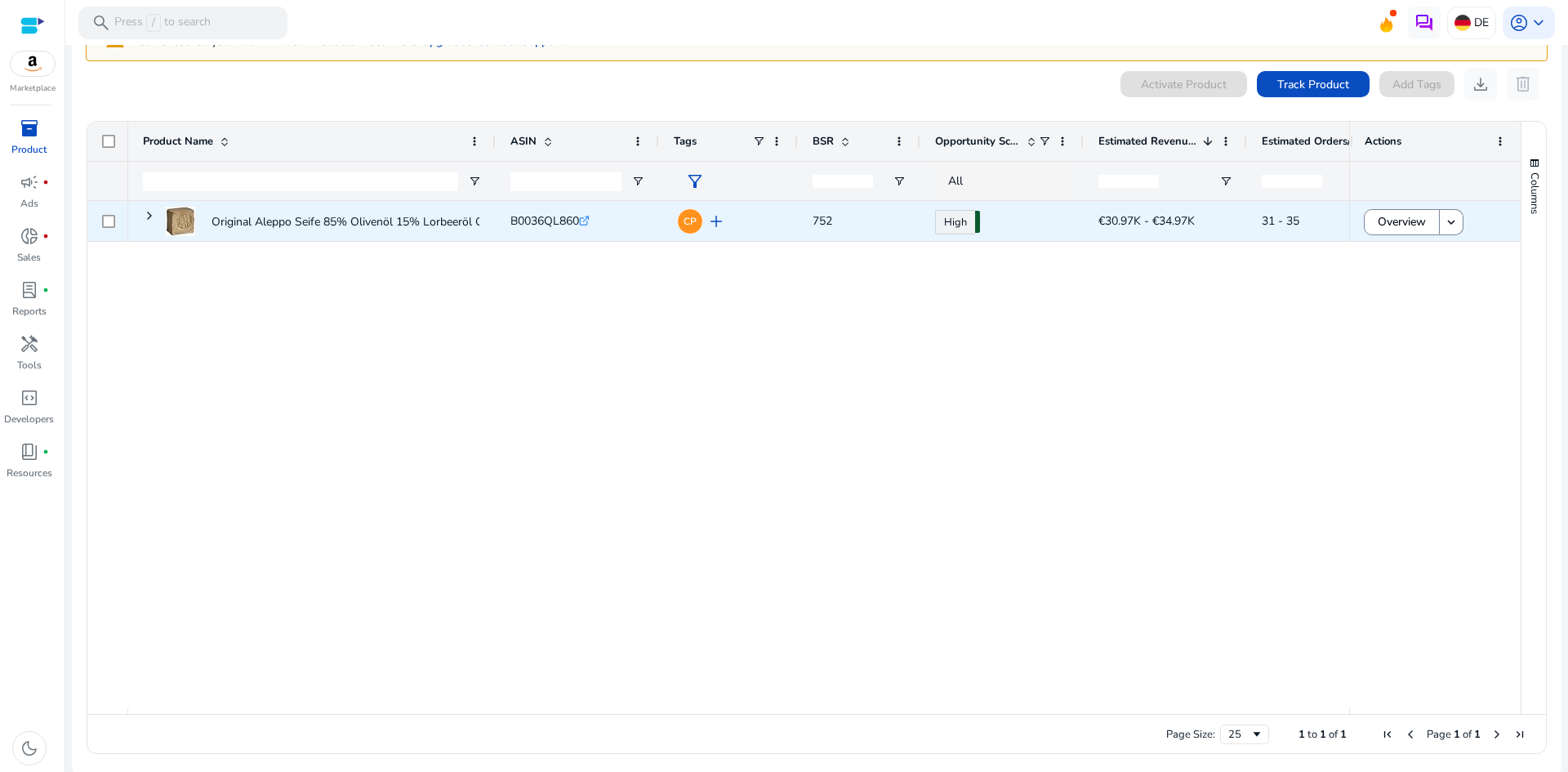
click at [1295, 223] on span "31 - 35" at bounding box center [1281, 221] width 38 height 15
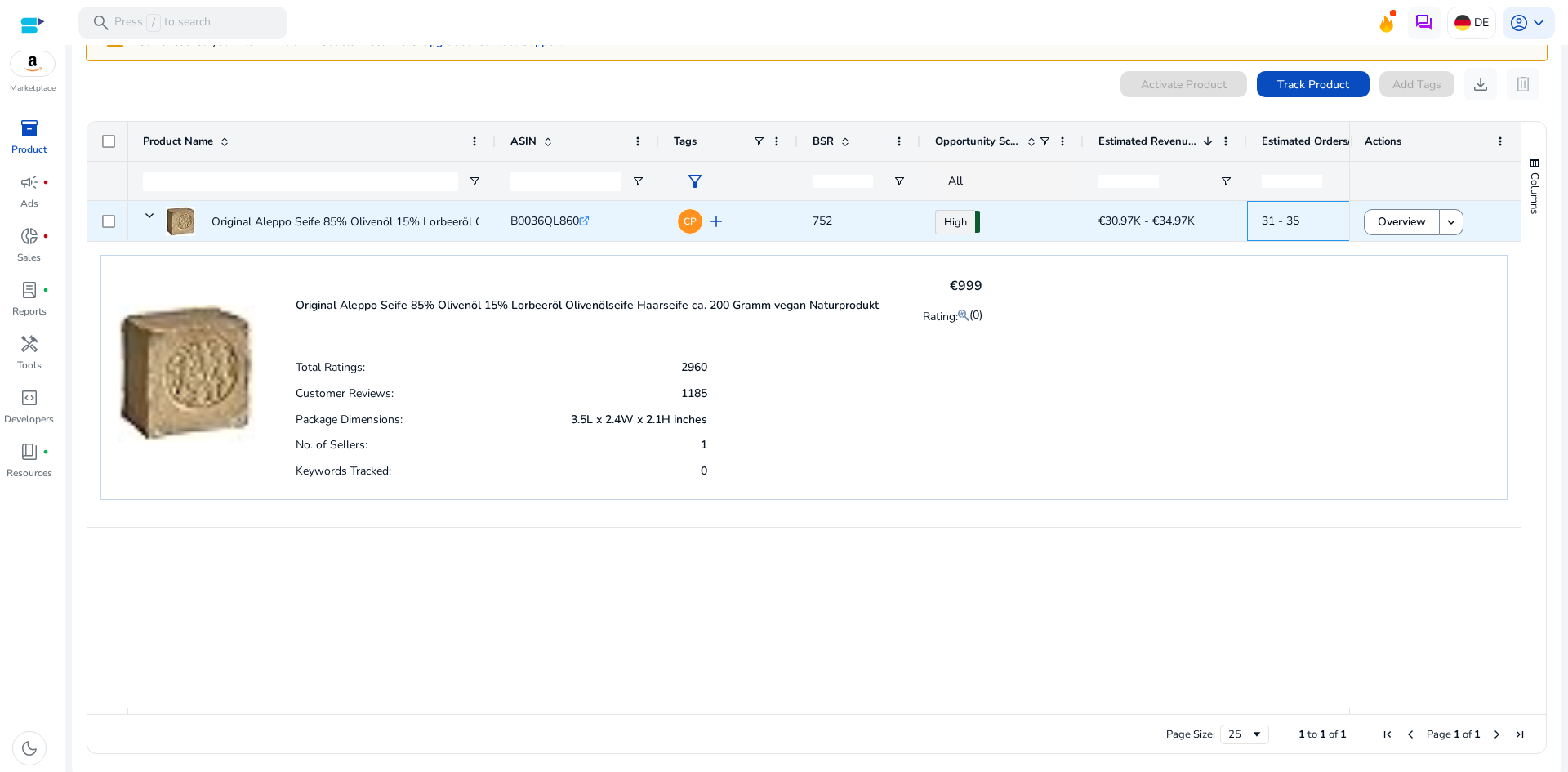
click at [1295, 223] on span "31 - 35" at bounding box center [1281, 221] width 38 height 15
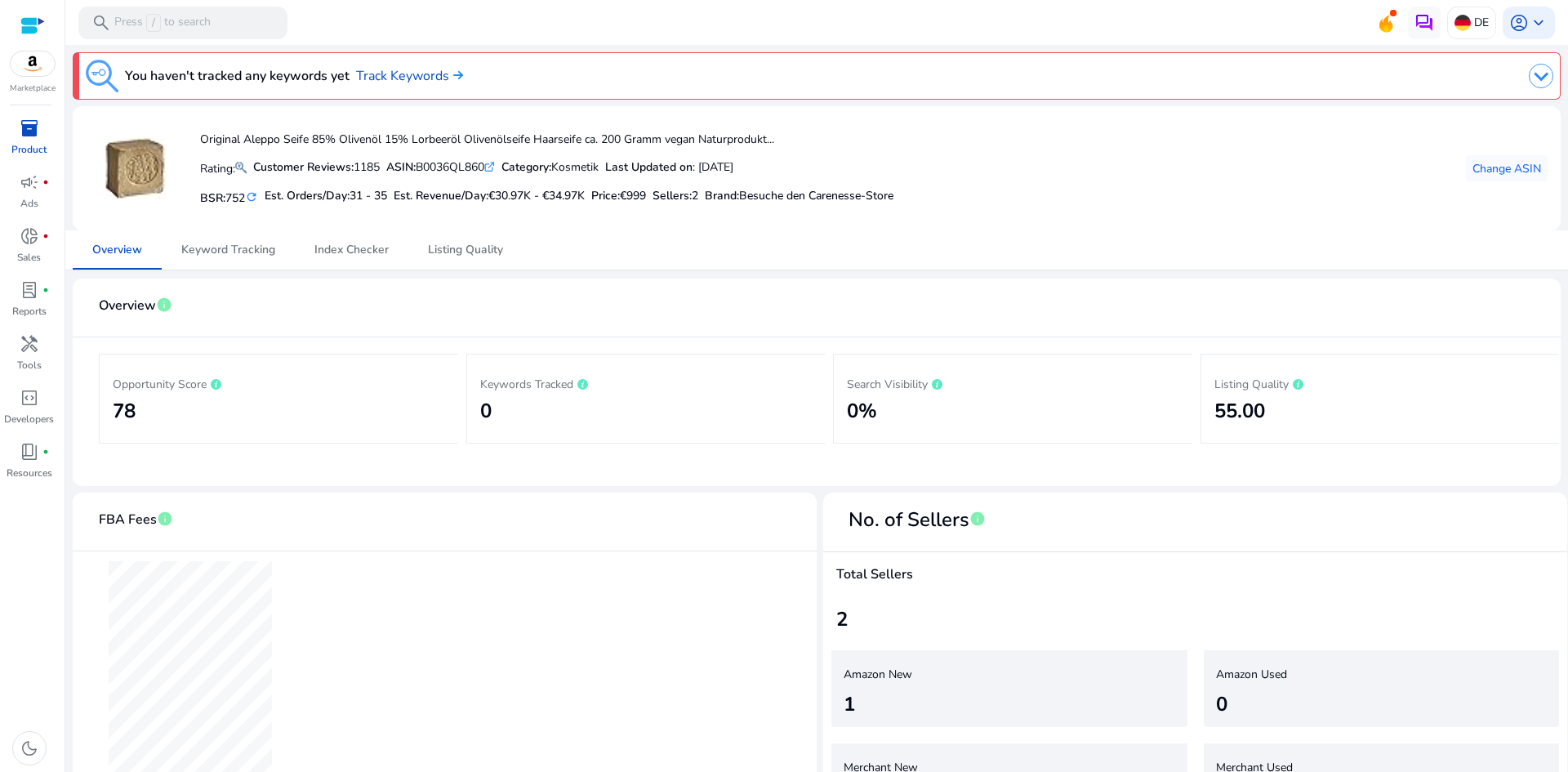
click at [156, 159] on img at bounding box center [135, 168] width 62 height 62
click at [155, 155] on img at bounding box center [135, 168] width 62 height 62
click at [138, 161] on img at bounding box center [135, 168] width 62 height 62
click at [239, 167] on mat-icon at bounding box center [240, 167] width 12 height 20
click at [495, 165] on icon ".st0{fill:#2c8af8}" at bounding box center [490, 167] width 11 height 11
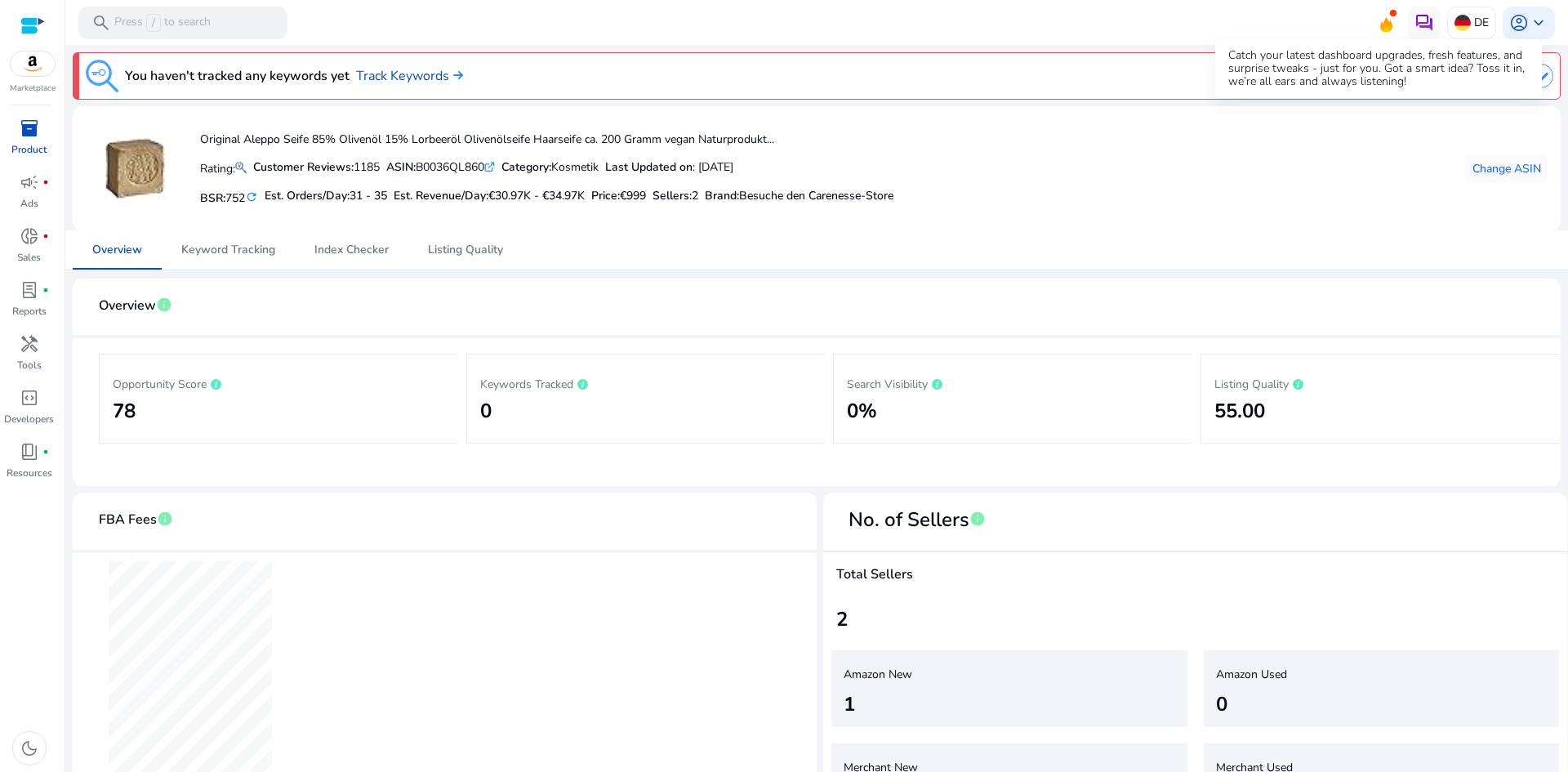
click at [1380, 24] on icon at bounding box center [1387, 24] width 13 height 14
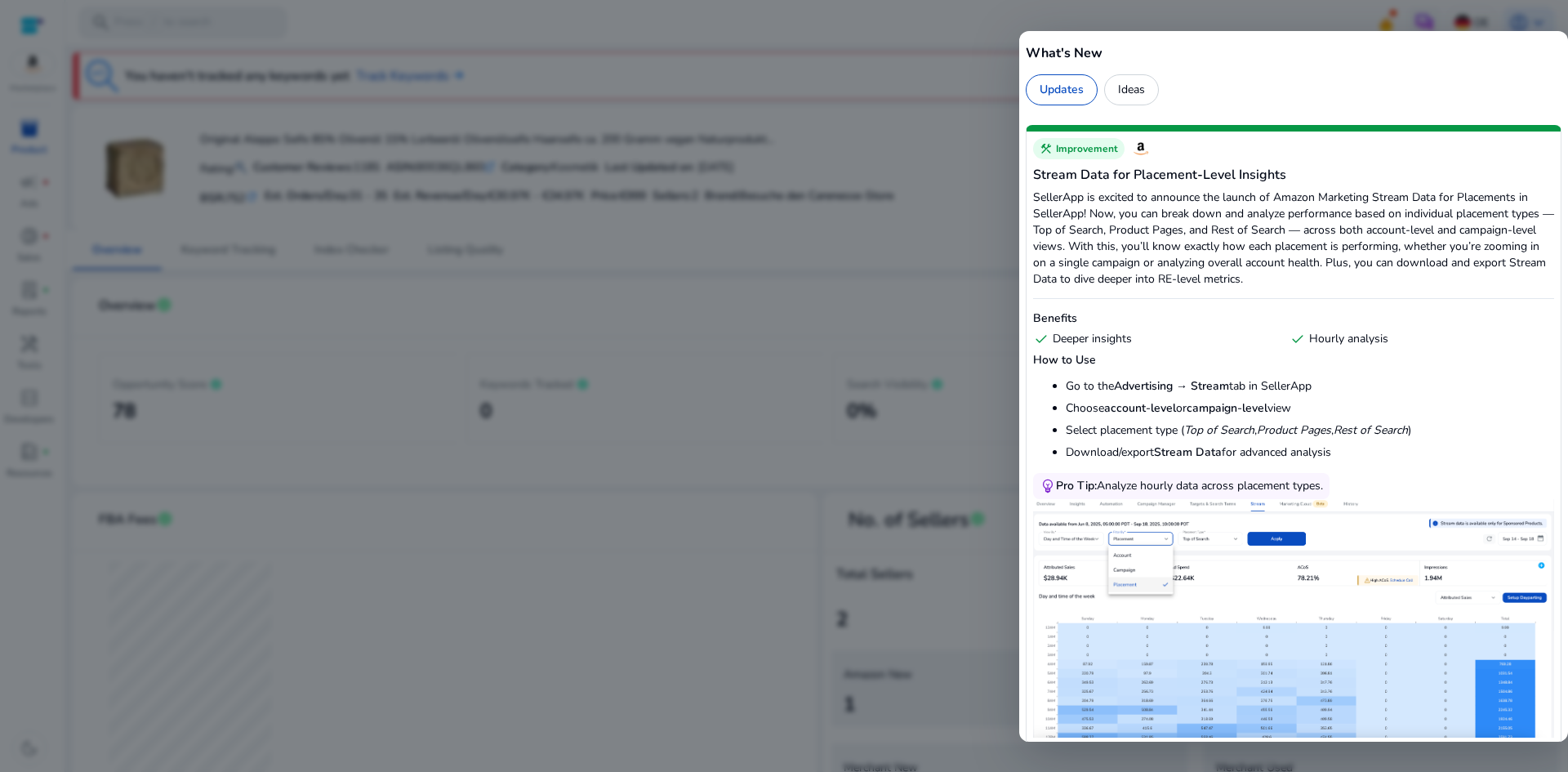
scroll to position [490, 0]
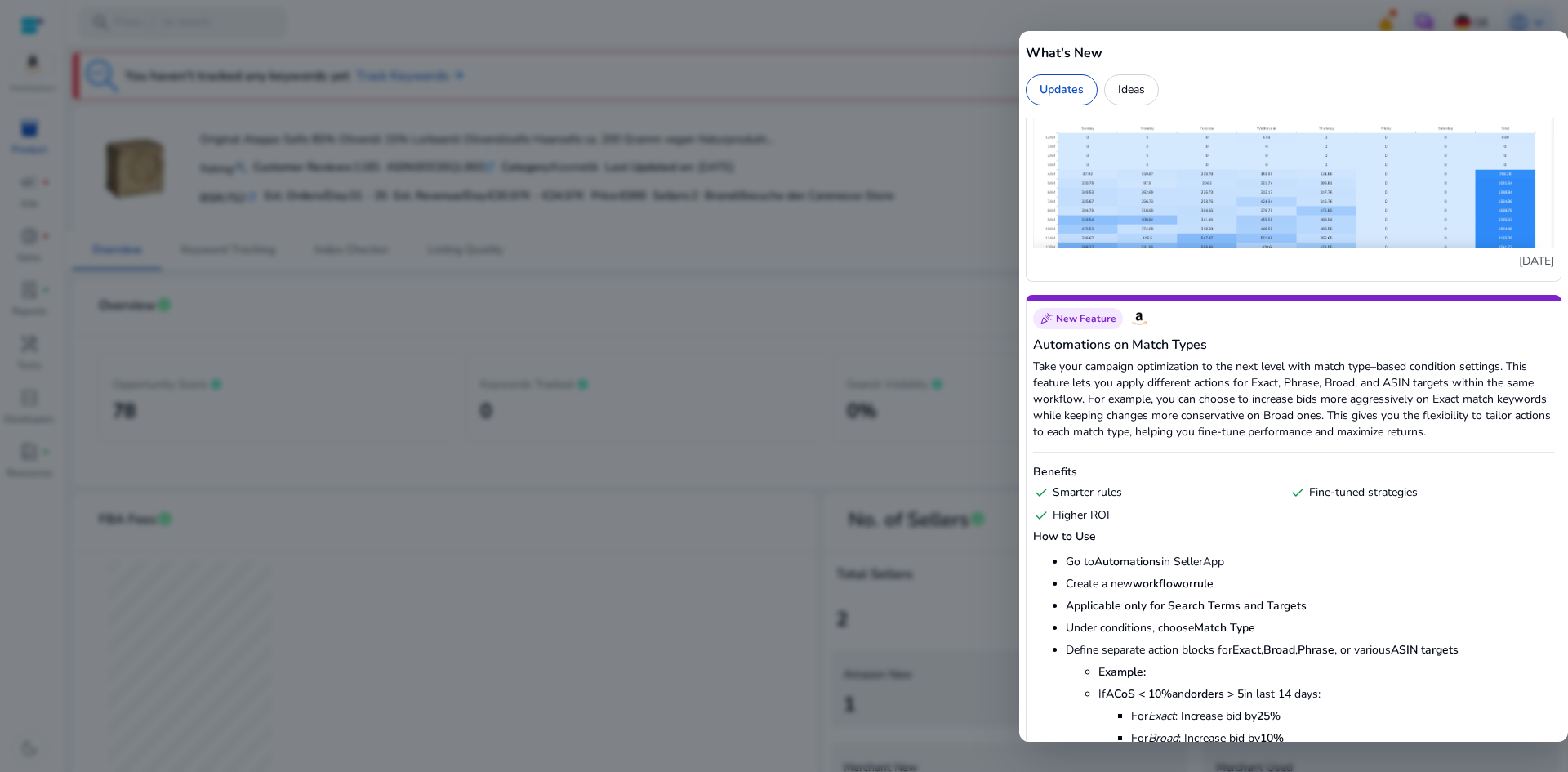
click at [839, 290] on div at bounding box center [784, 386] width 1568 height 772
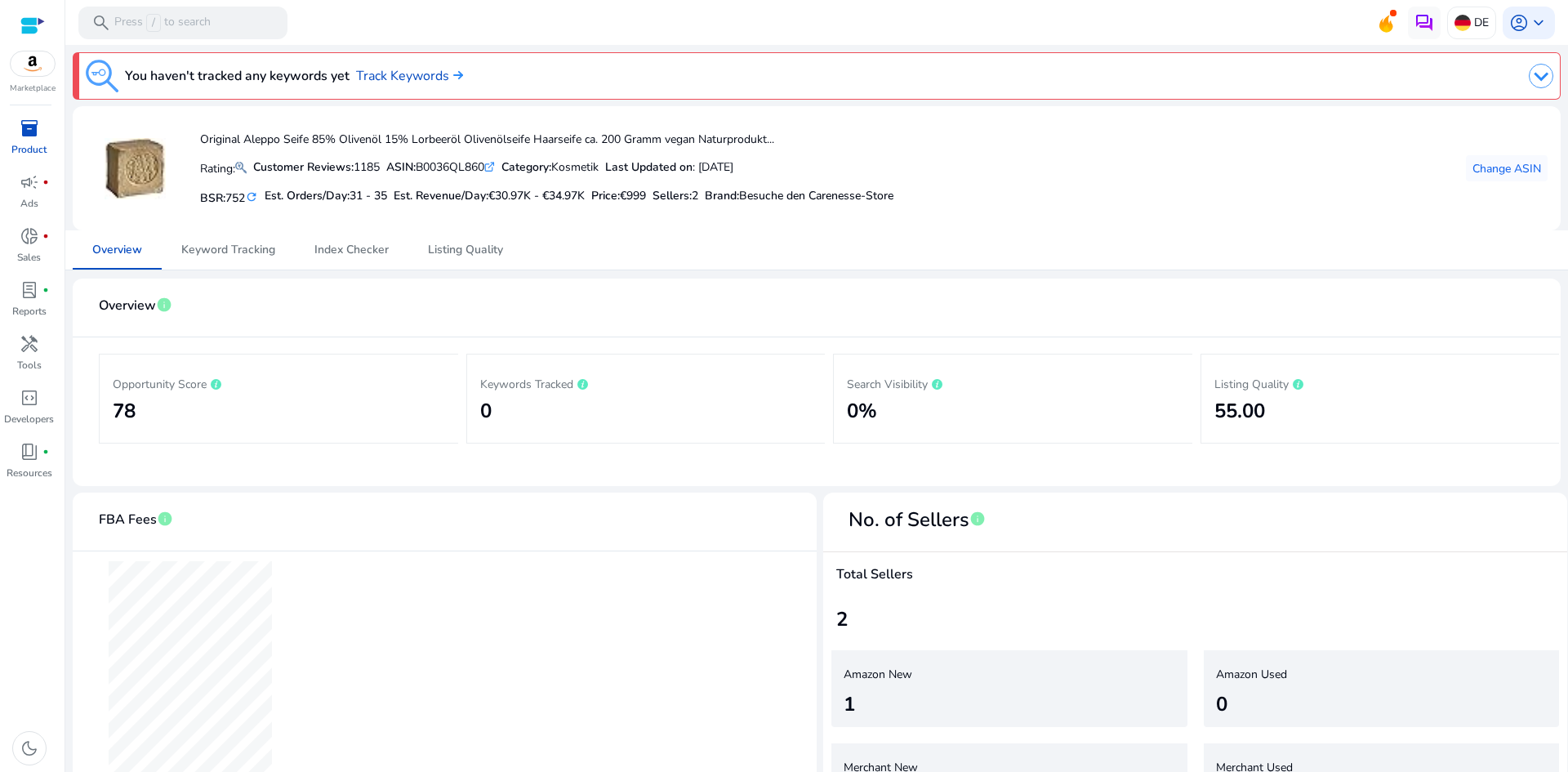
click at [32, 137] on span "inventory_2" at bounding box center [30, 129] width 20 height 20
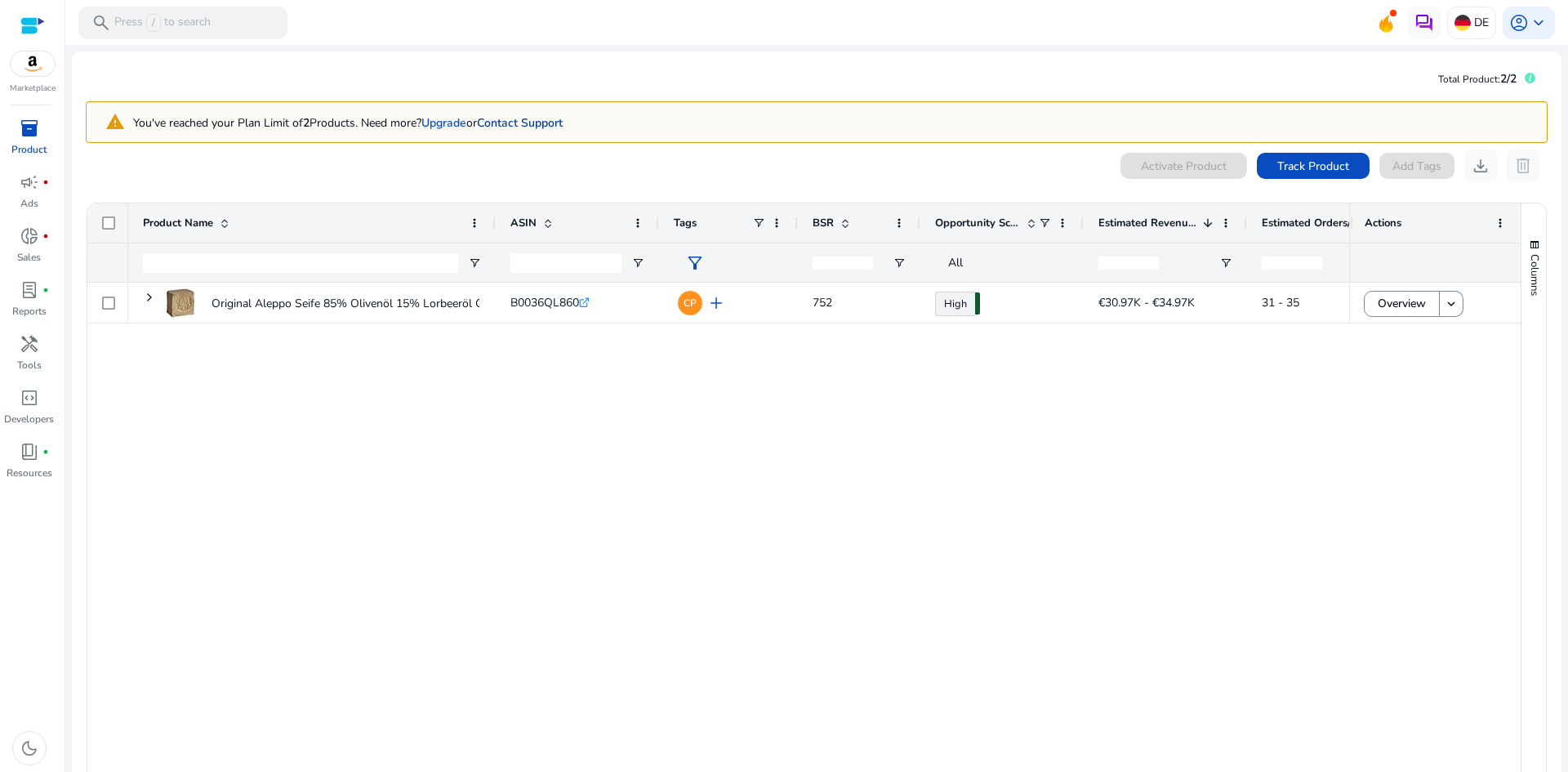
click at [544, 119] on link "Contact Support" at bounding box center [520, 122] width 86 height 15
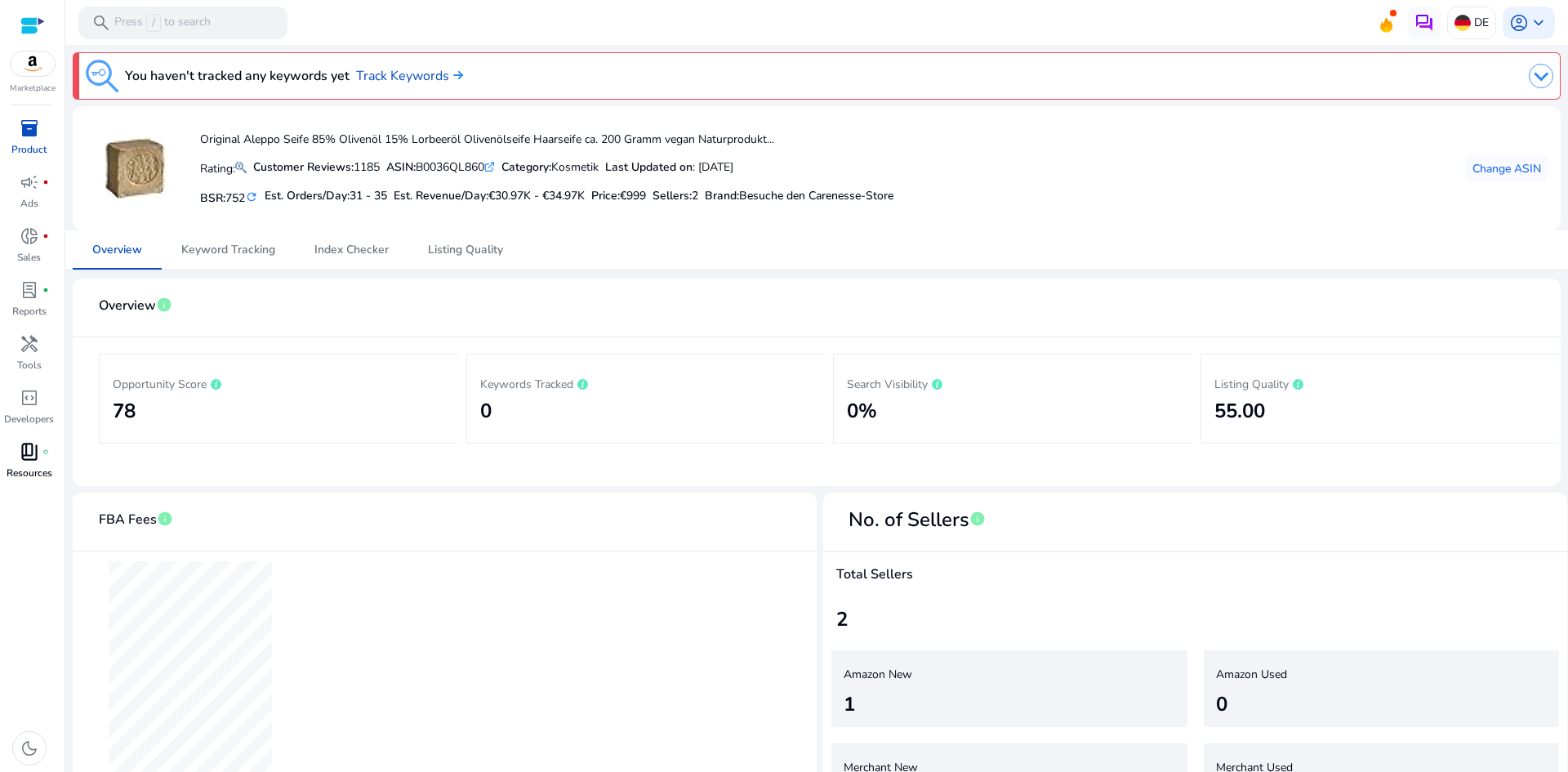
click at [33, 447] on span "book_4" at bounding box center [30, 451] width 20 height 20
